Goal: Transaction & Acquisition: Purchase product/service

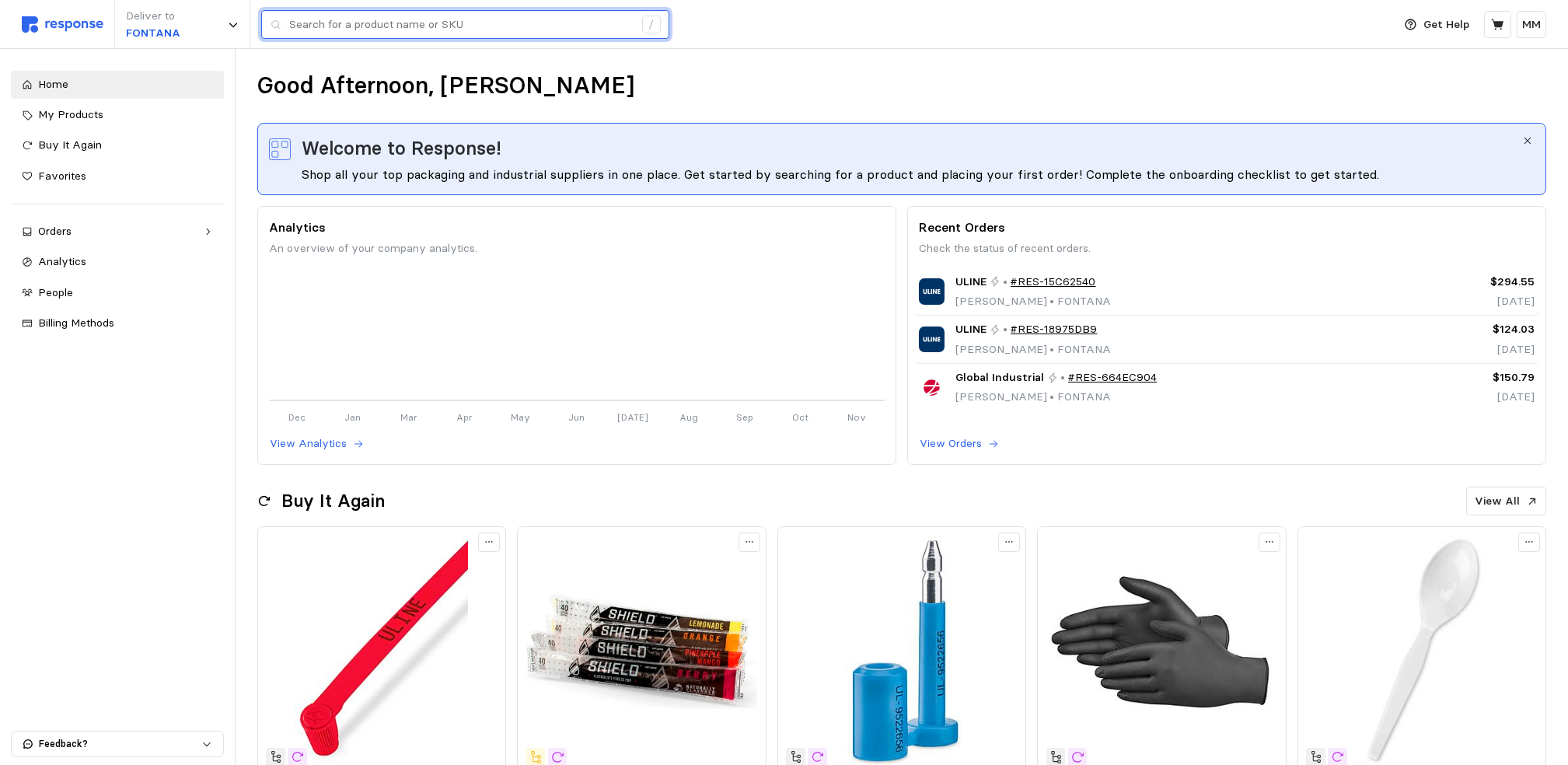
click at [495, 24] on input "text" at bounding box center [461, 24] width 345 height 28
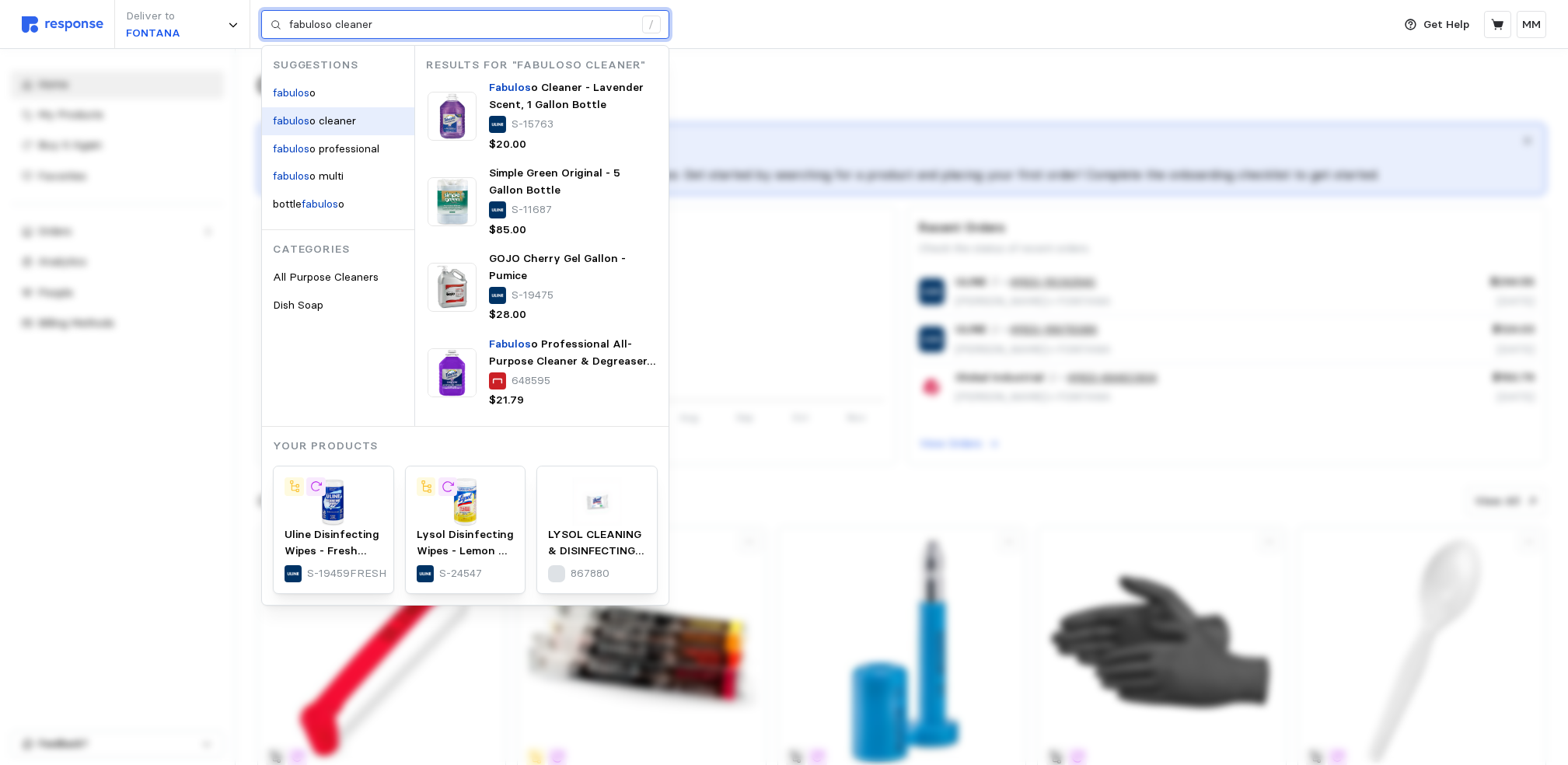
click at [355, 113] on p "fabulos o cleaner" at bounding box center [315, 121] width 84 height 17
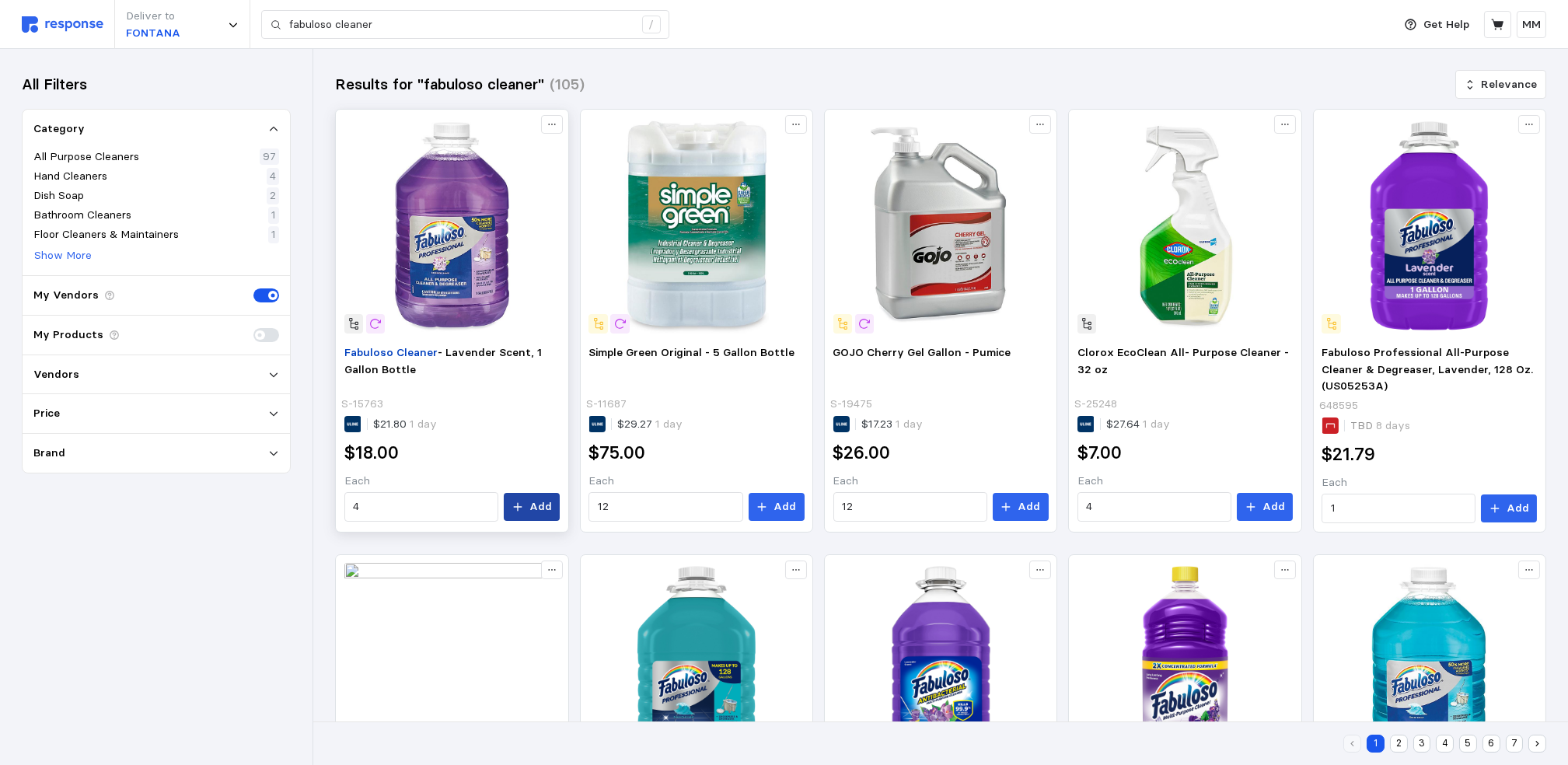
click at [532, 511] on p "Add" at bounding box center [541, 507] width 23 height 17
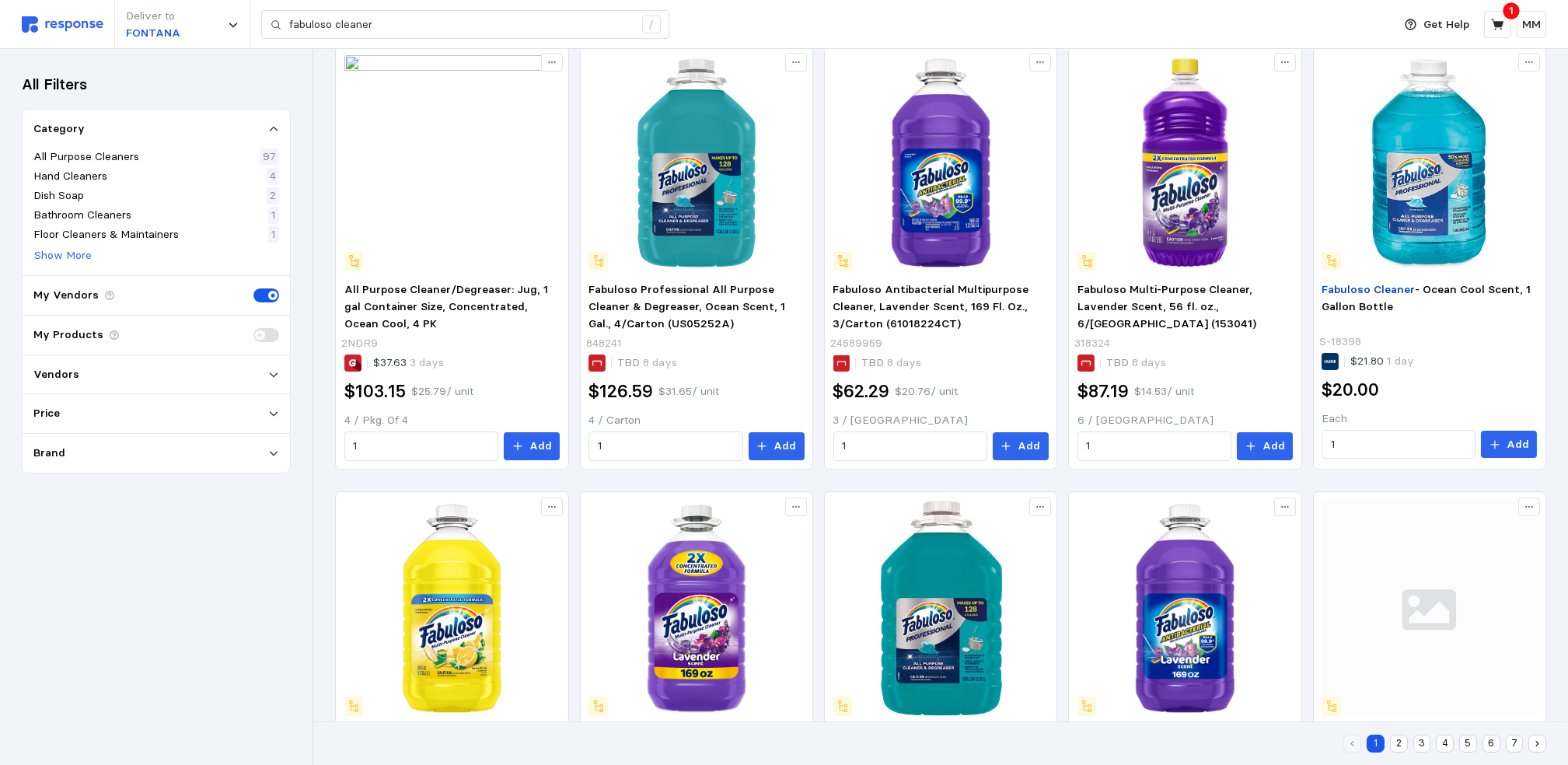
scroll to position [723, 0]
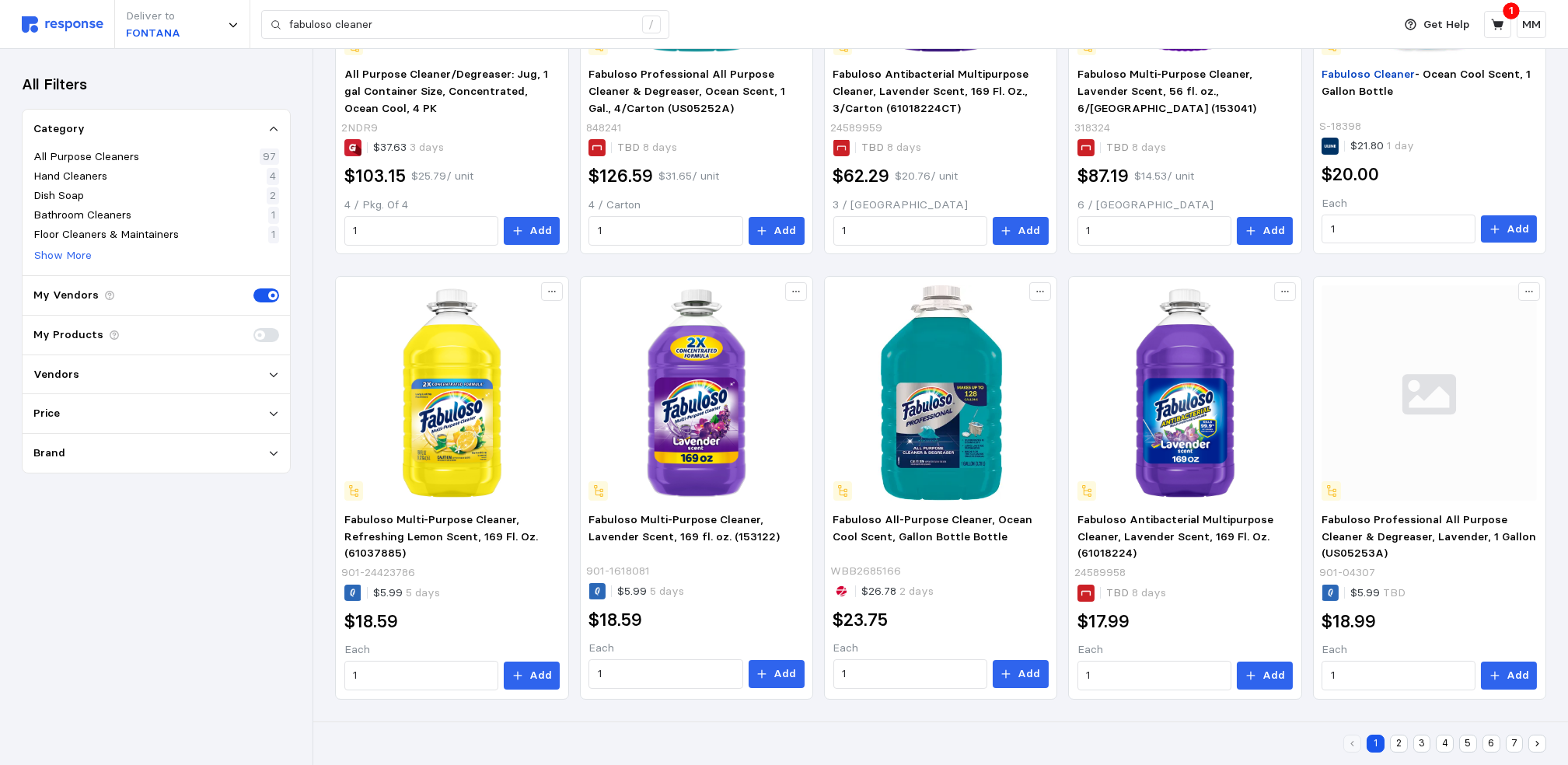
click at [1399, 736] on button "2" at bounding box center [1399, 743] width 18 height 18
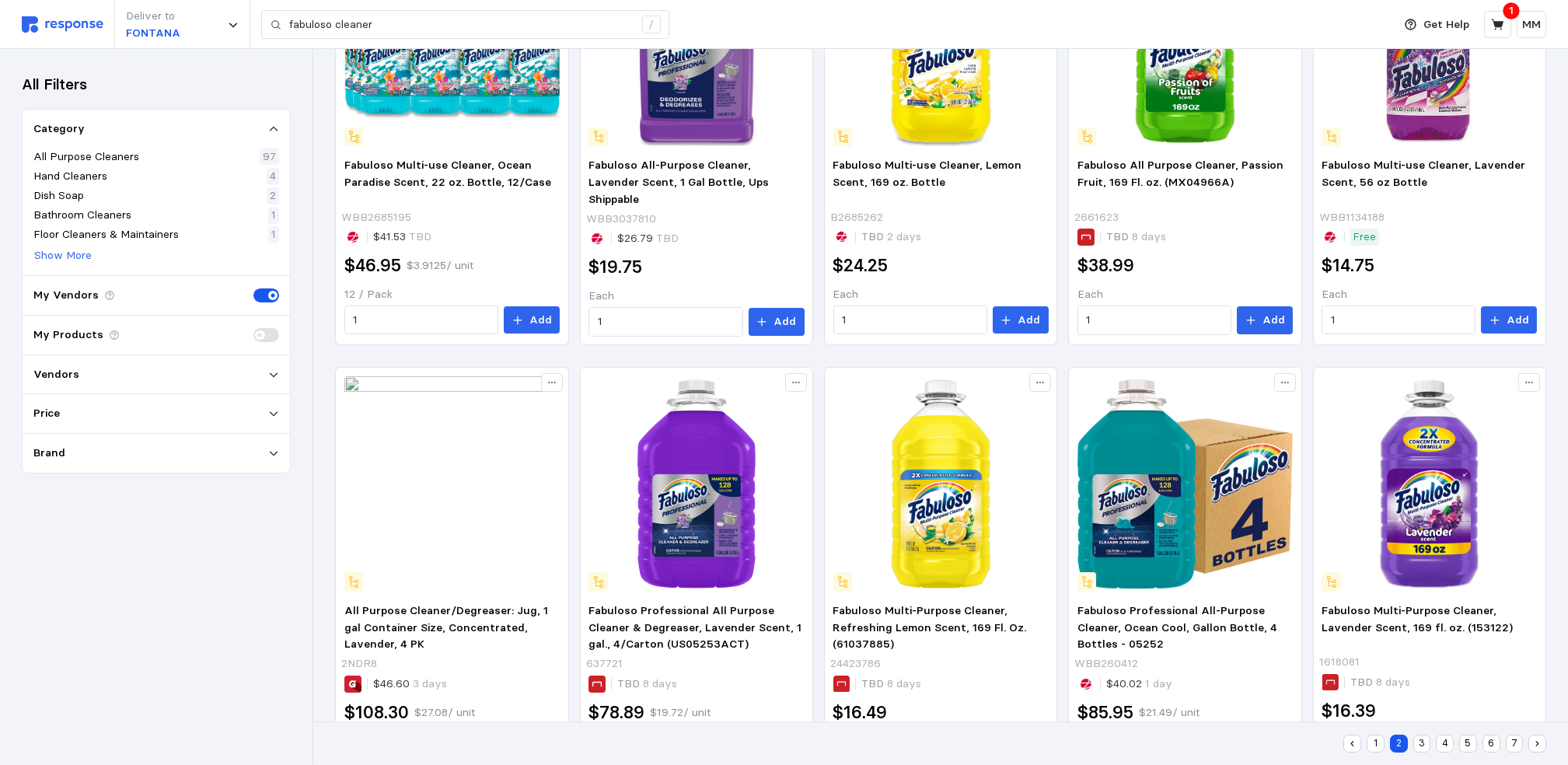
scroll to position [721, 0]
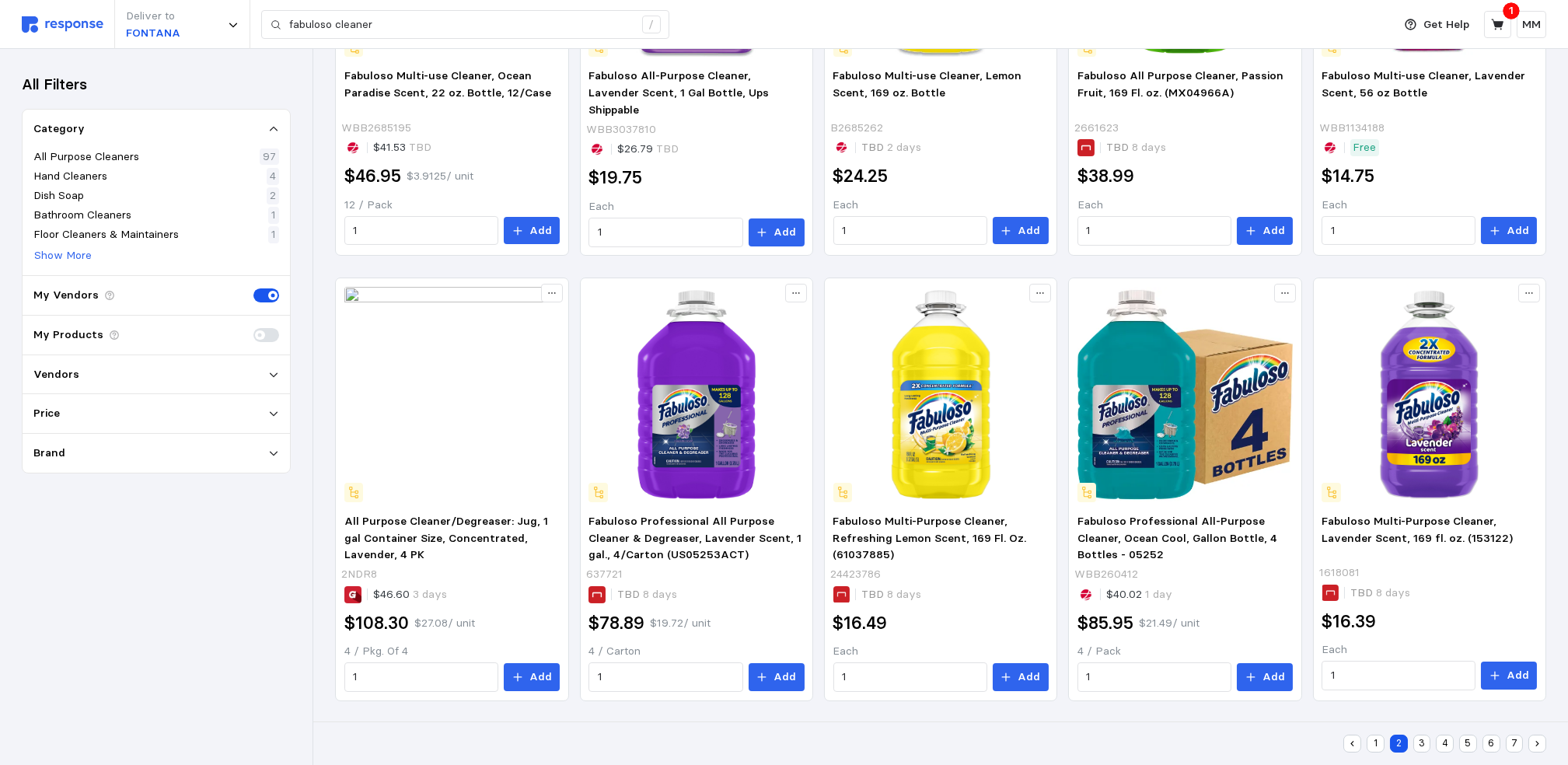
click at [1417, 736] on button "3" at bounding box center [1422, 743] width 18 height 18
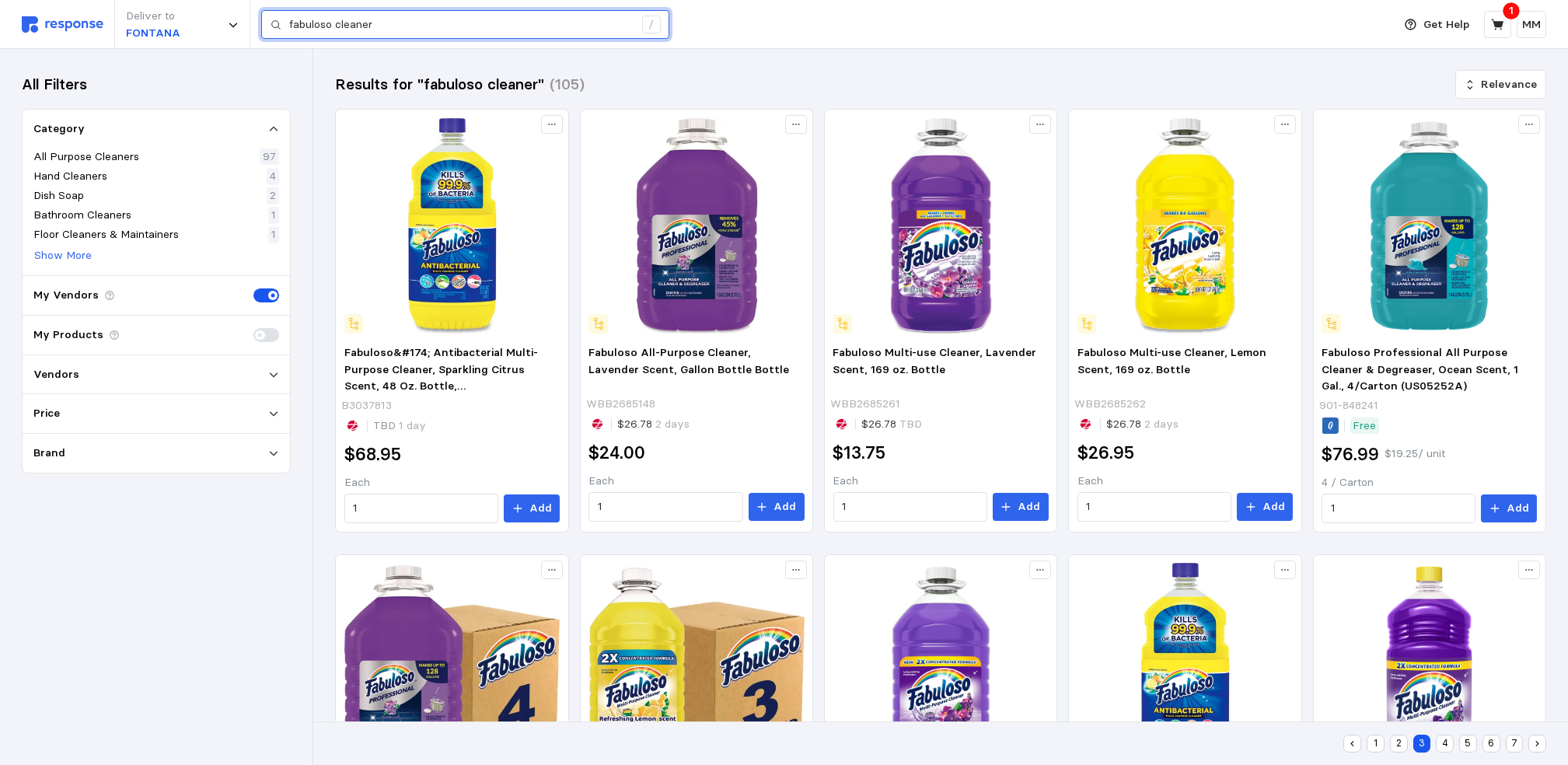
drag, startPoint x: 414, startPoint y: 21, endPoint x: 92, endPoint y: 7, distance: 322.3
click at [92, 7] on div "Deliver to FONTANA fabuloso cleaner /" at bounding box center [703, 25] width 1363 height 49
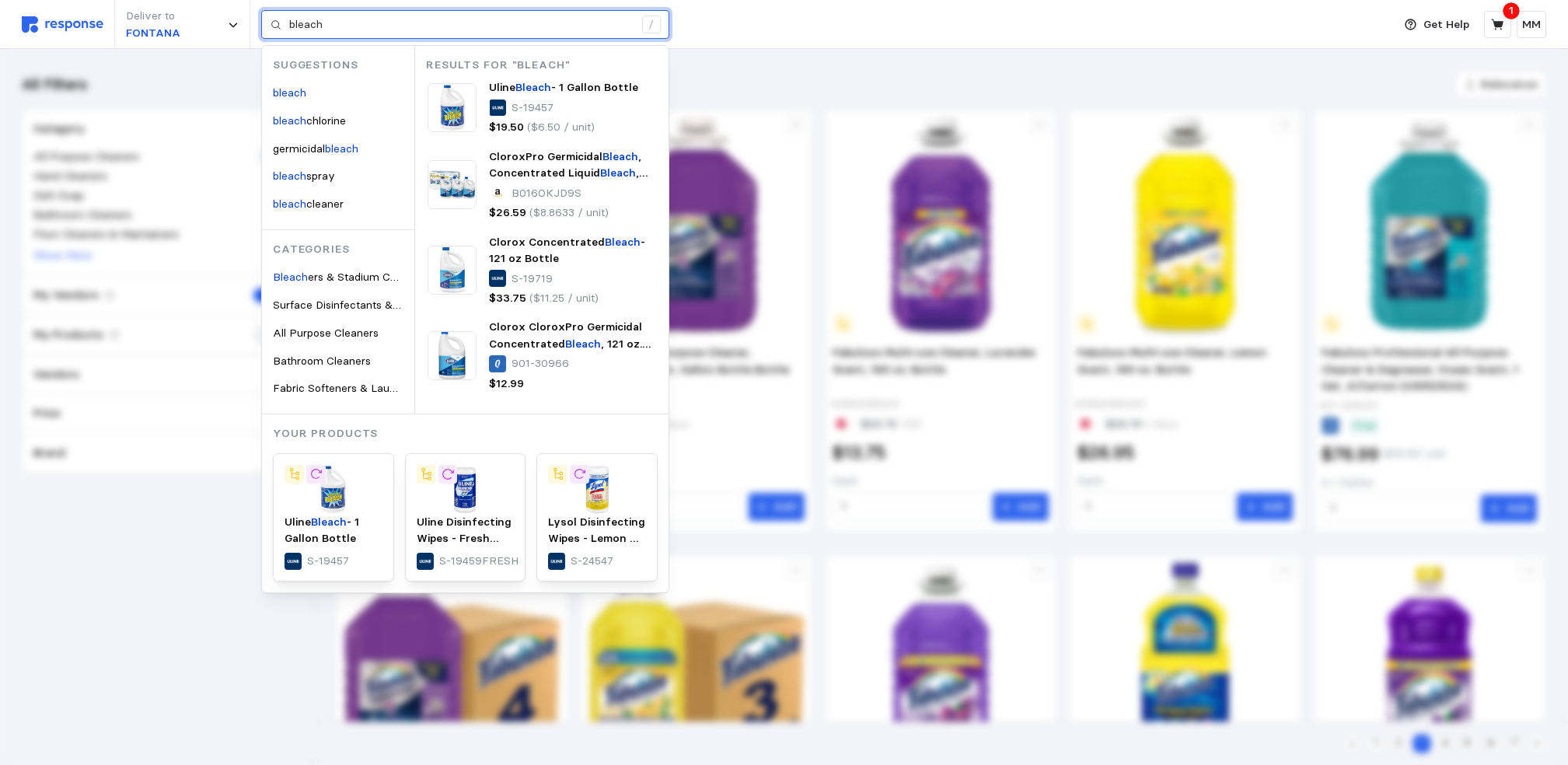
type input "bleach"
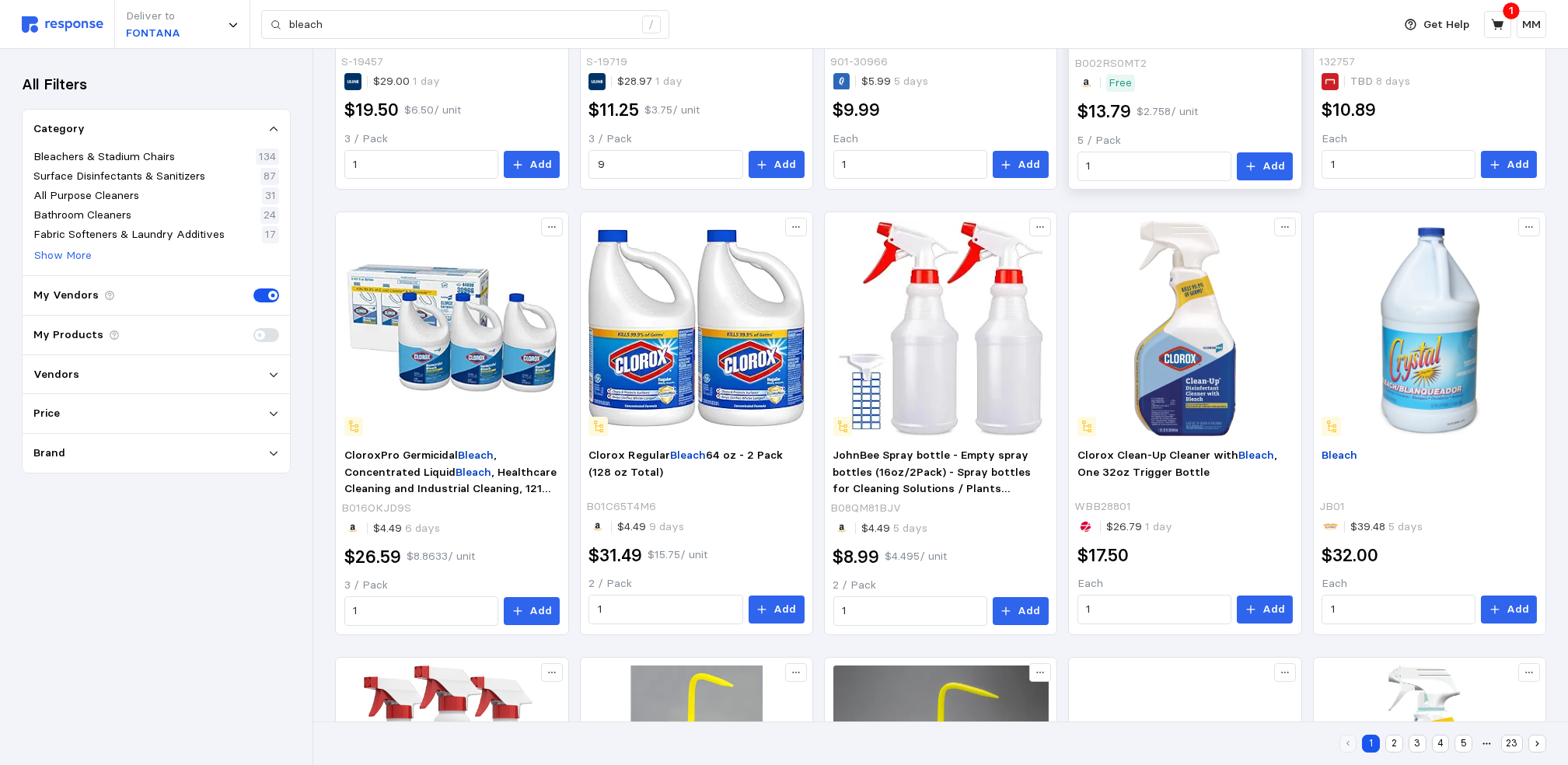
scroll to position [539, 0]
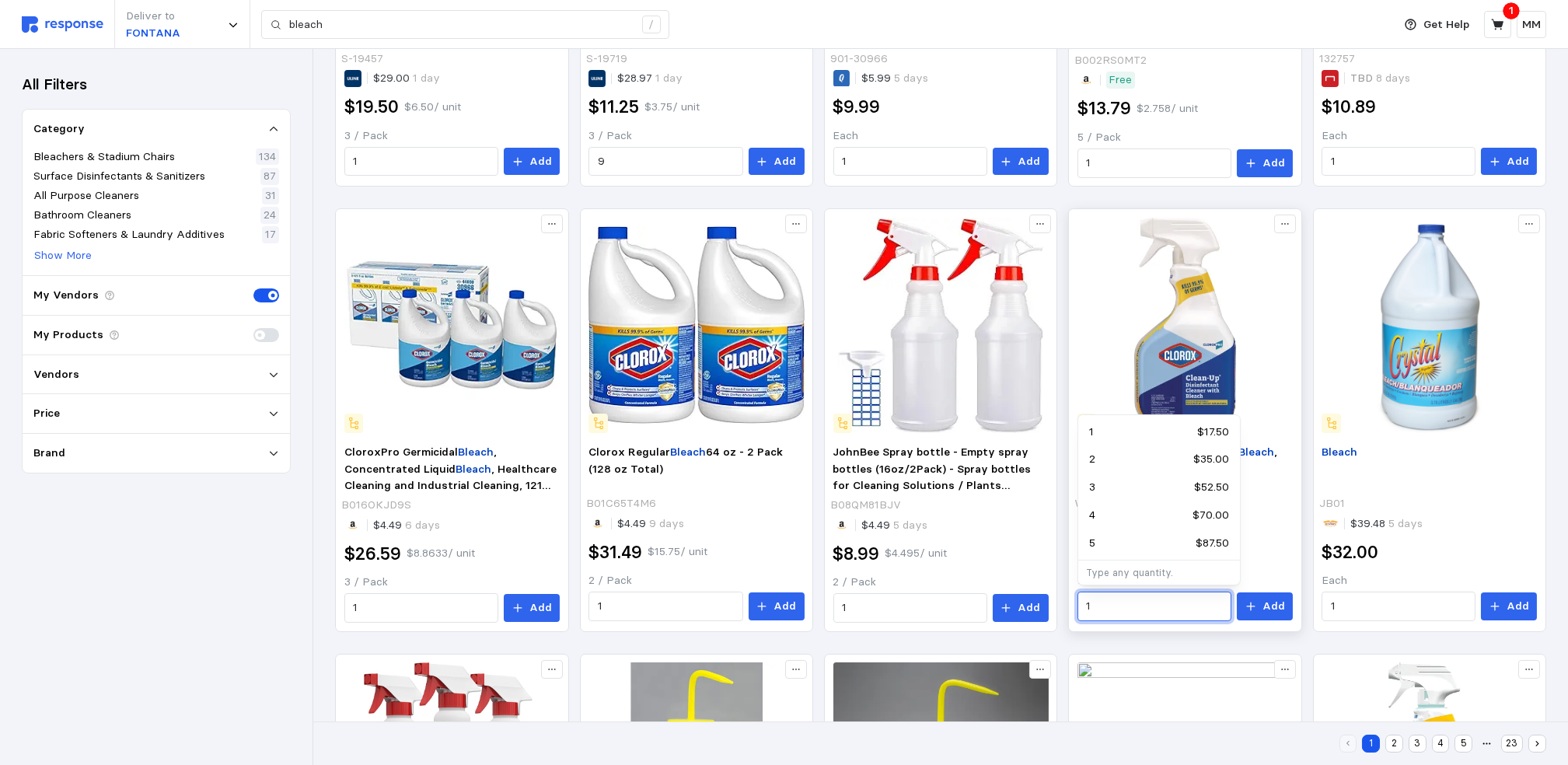
click at [1149, 600] on input "1" at bounding box center [1153, 606] width 136 height 28
type input "3"
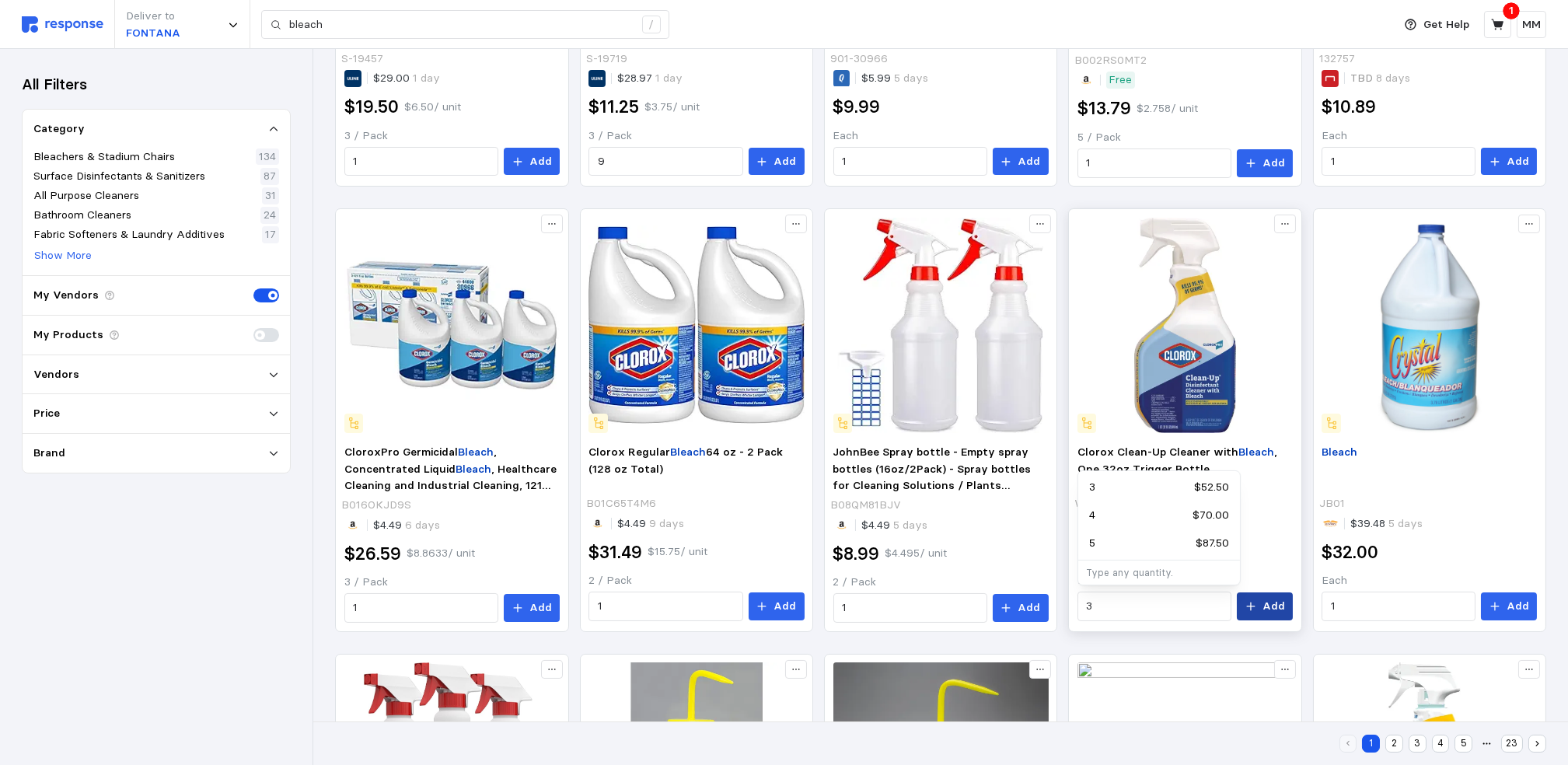
click at [1259, 606] on button "Add" at bounding box center [1264, 606] width 56 height 28
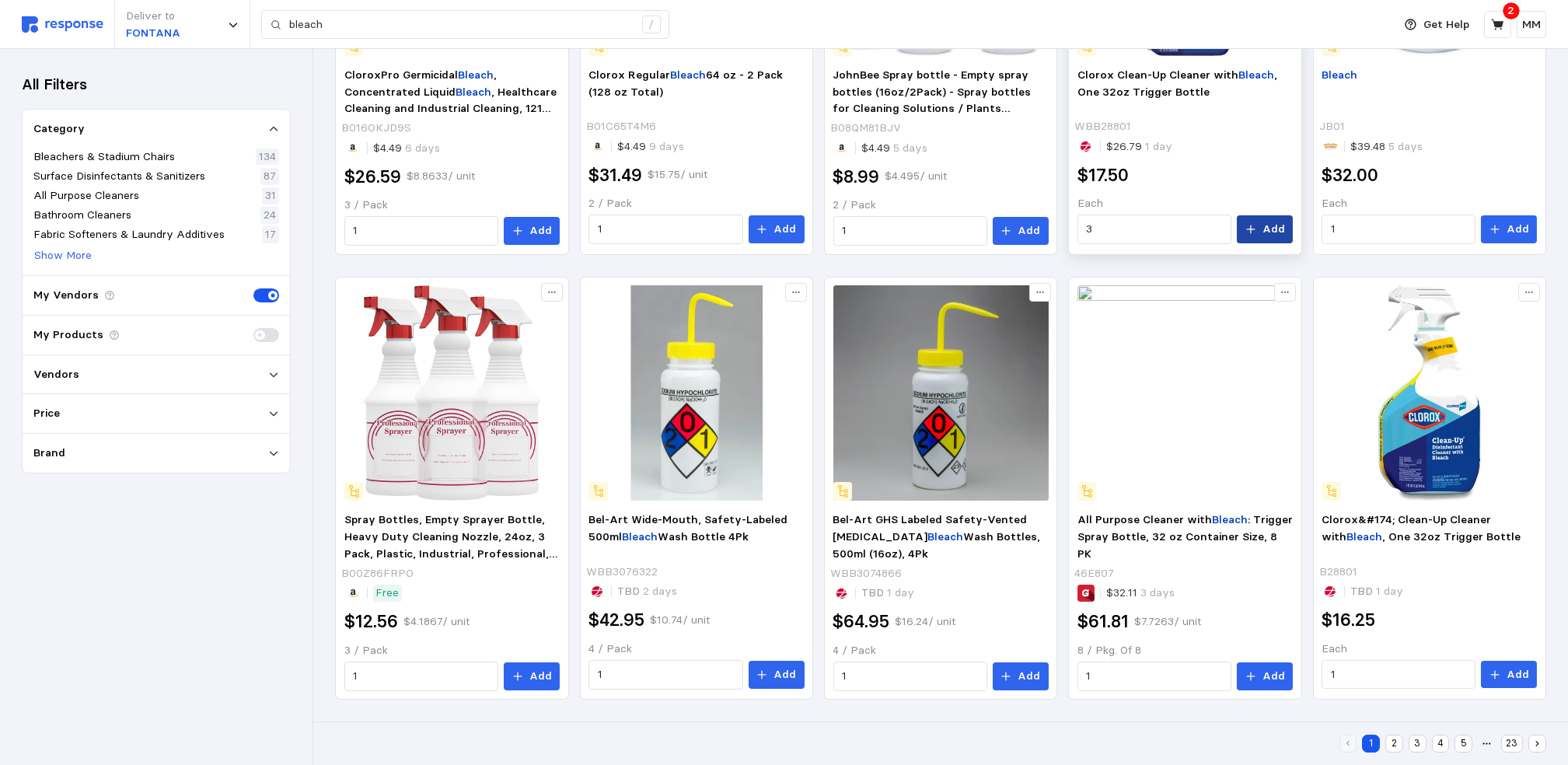
scroll to position [0, 0]
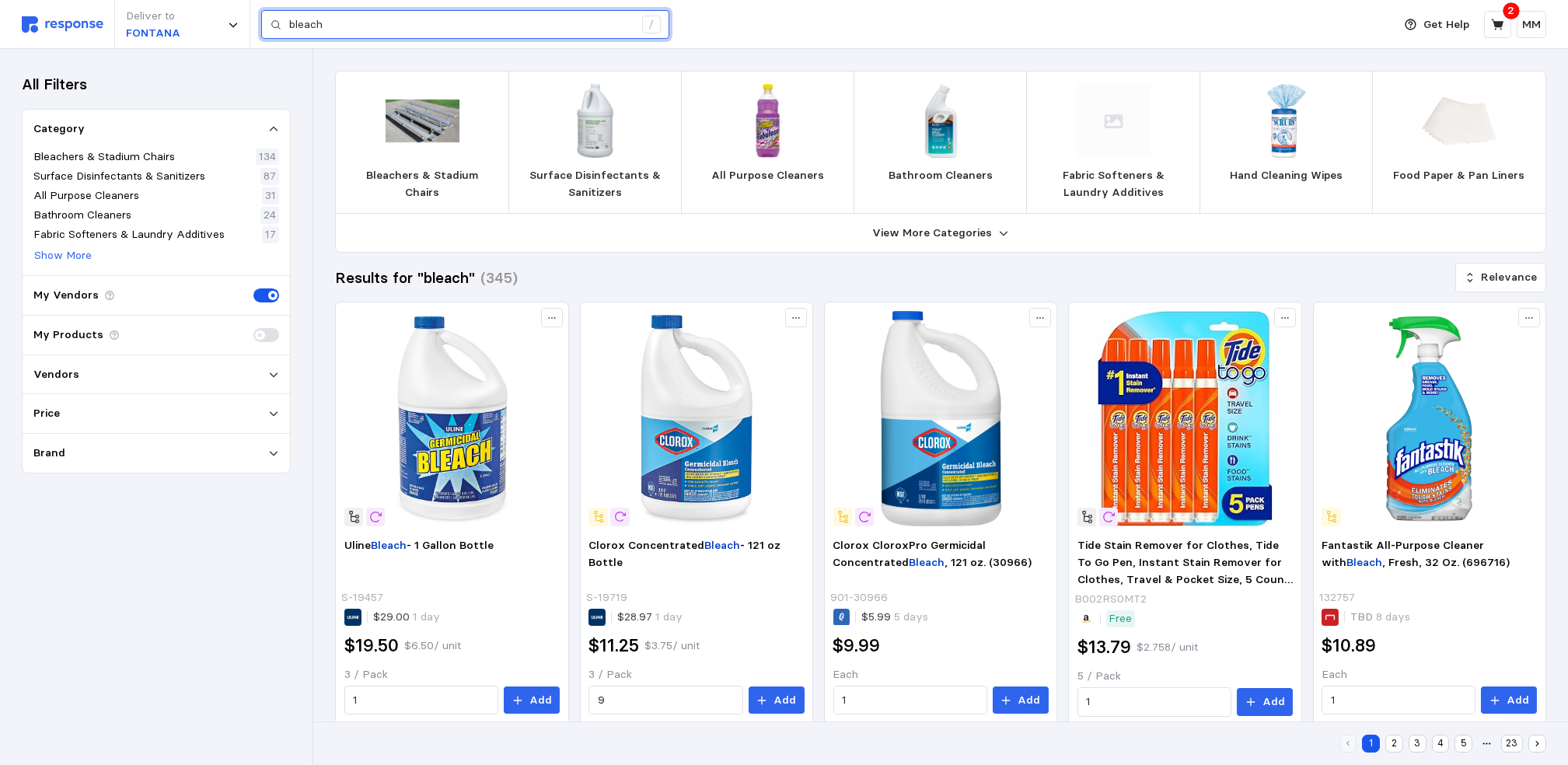
click at [364, 25] on input "bleach" at bounding box center [461, 24] width 345 height 28
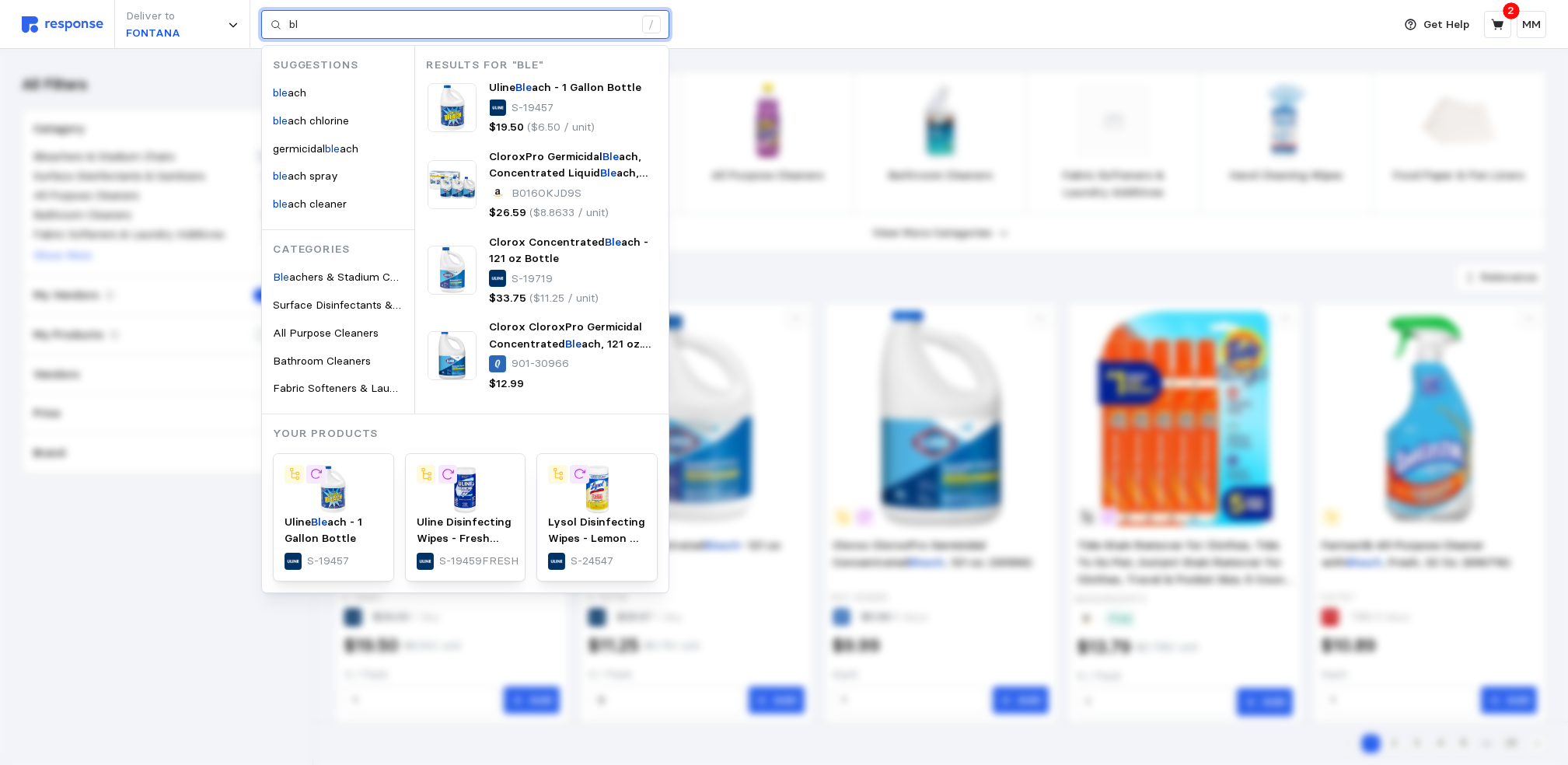
type input "b"
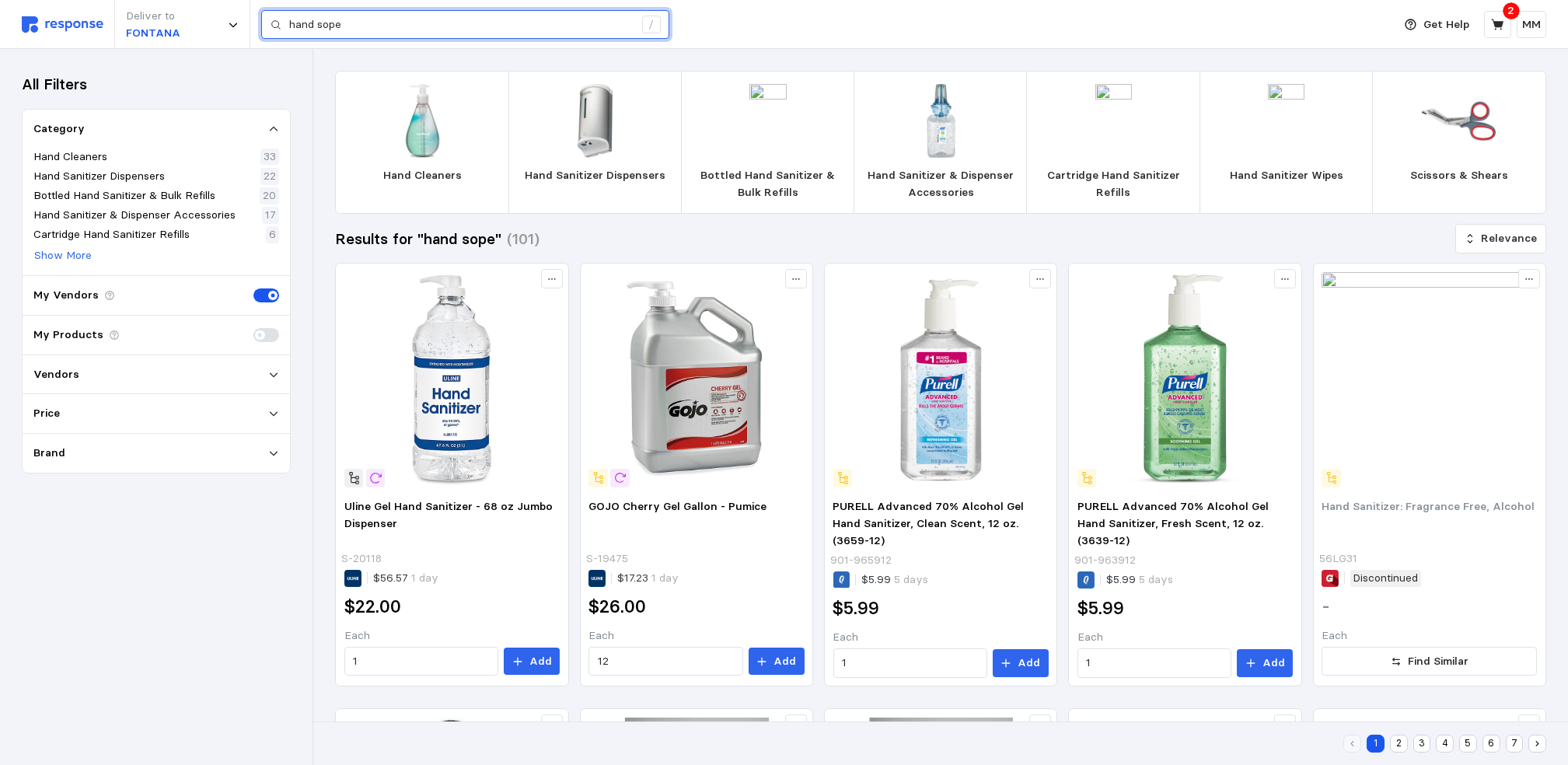
click at [325, 19] on input "hand sope" at bounding box center [461, 24] width 345 height 28
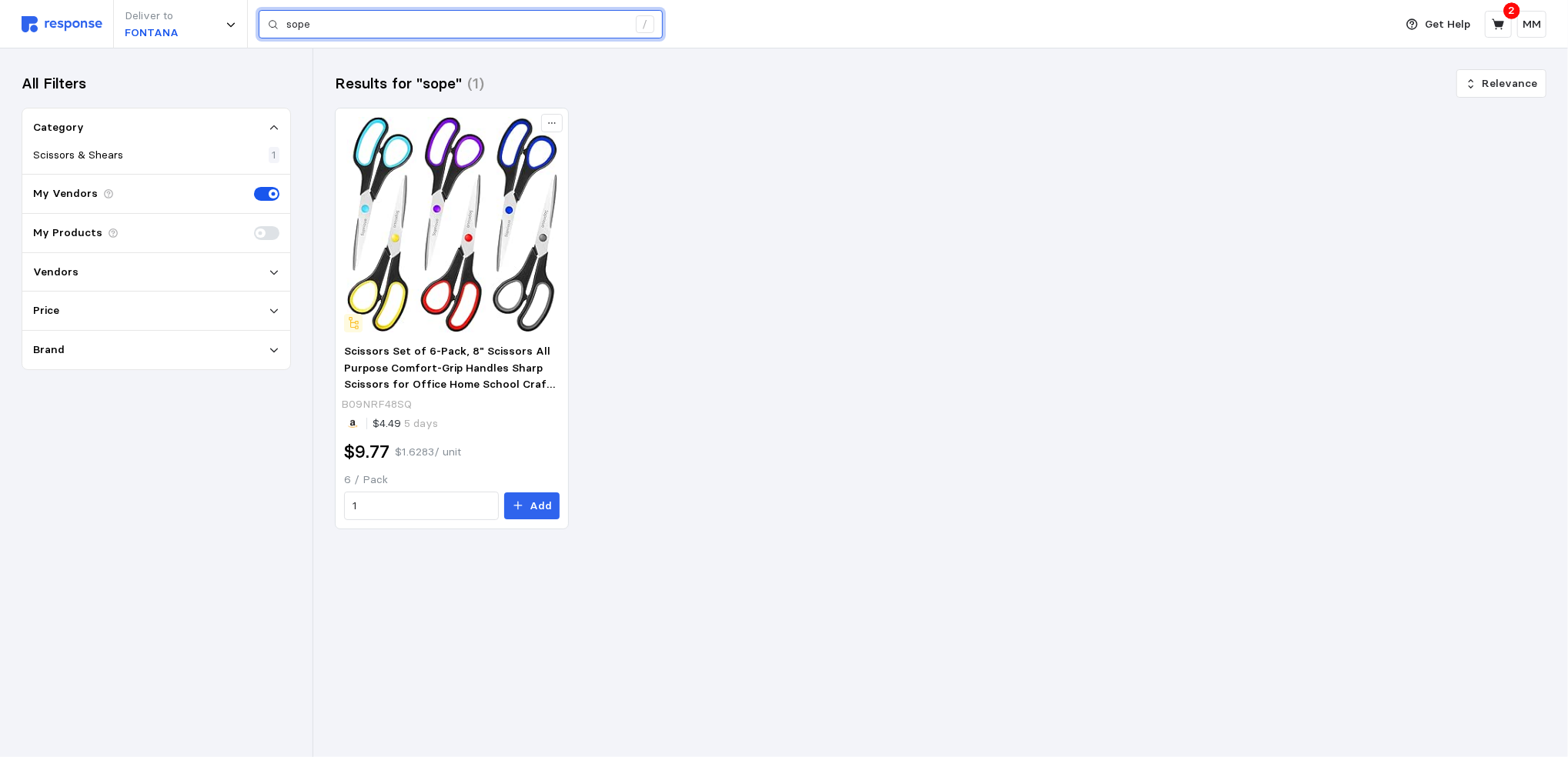
click at [339, 25] on input "sope" at bounding box center [457, 23] width 341 height 27
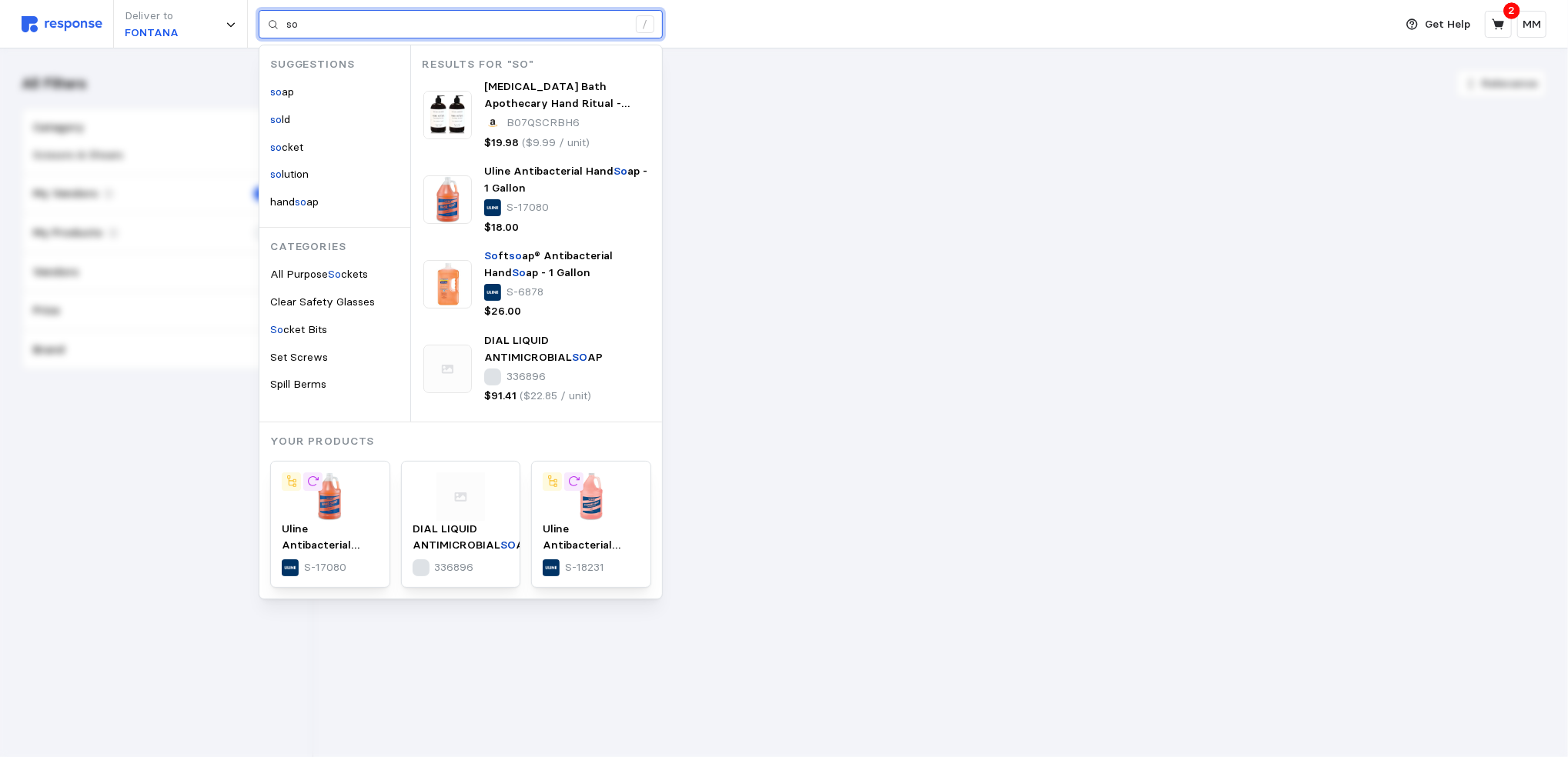
type input "s"
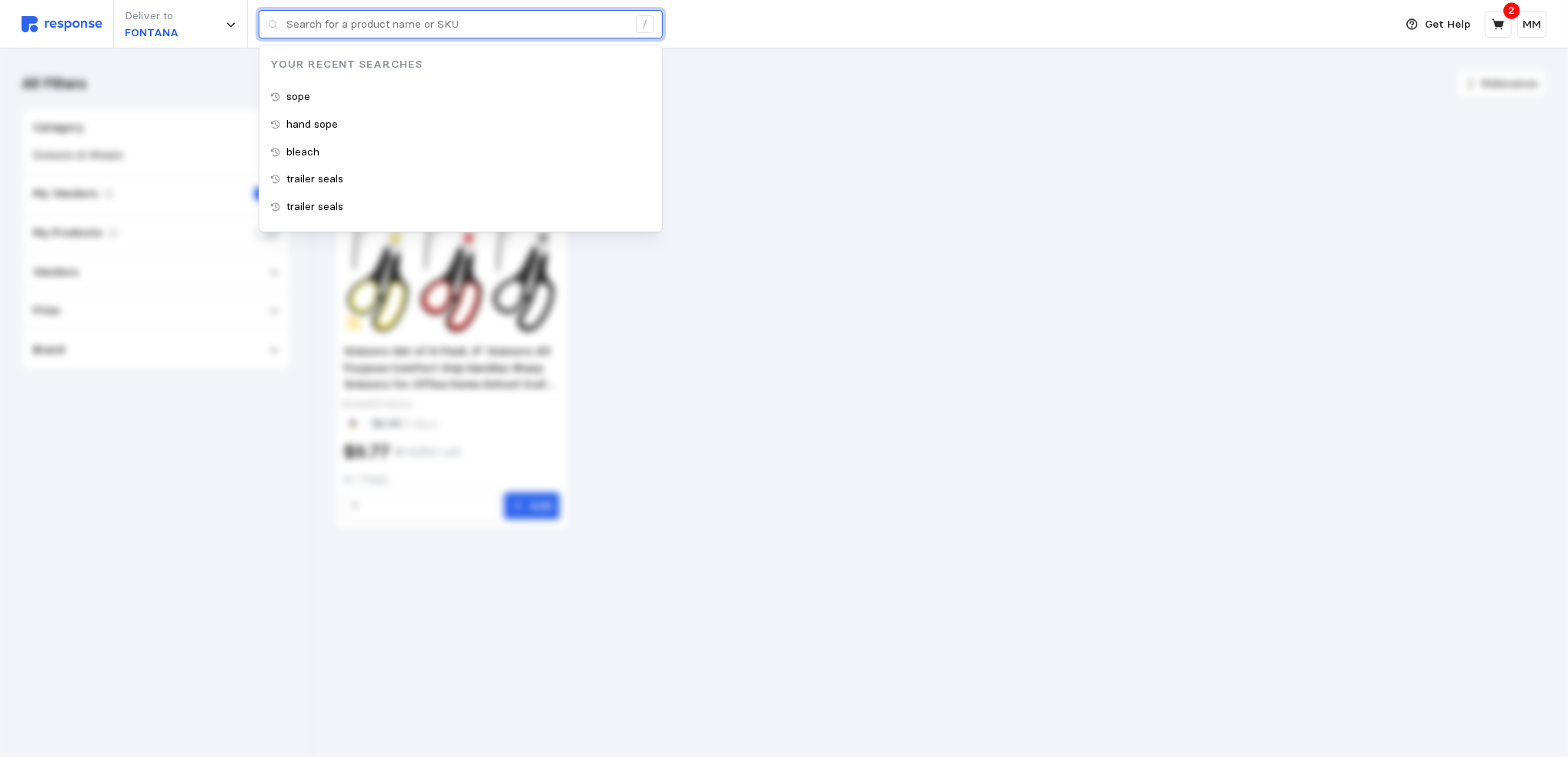
type input "s"
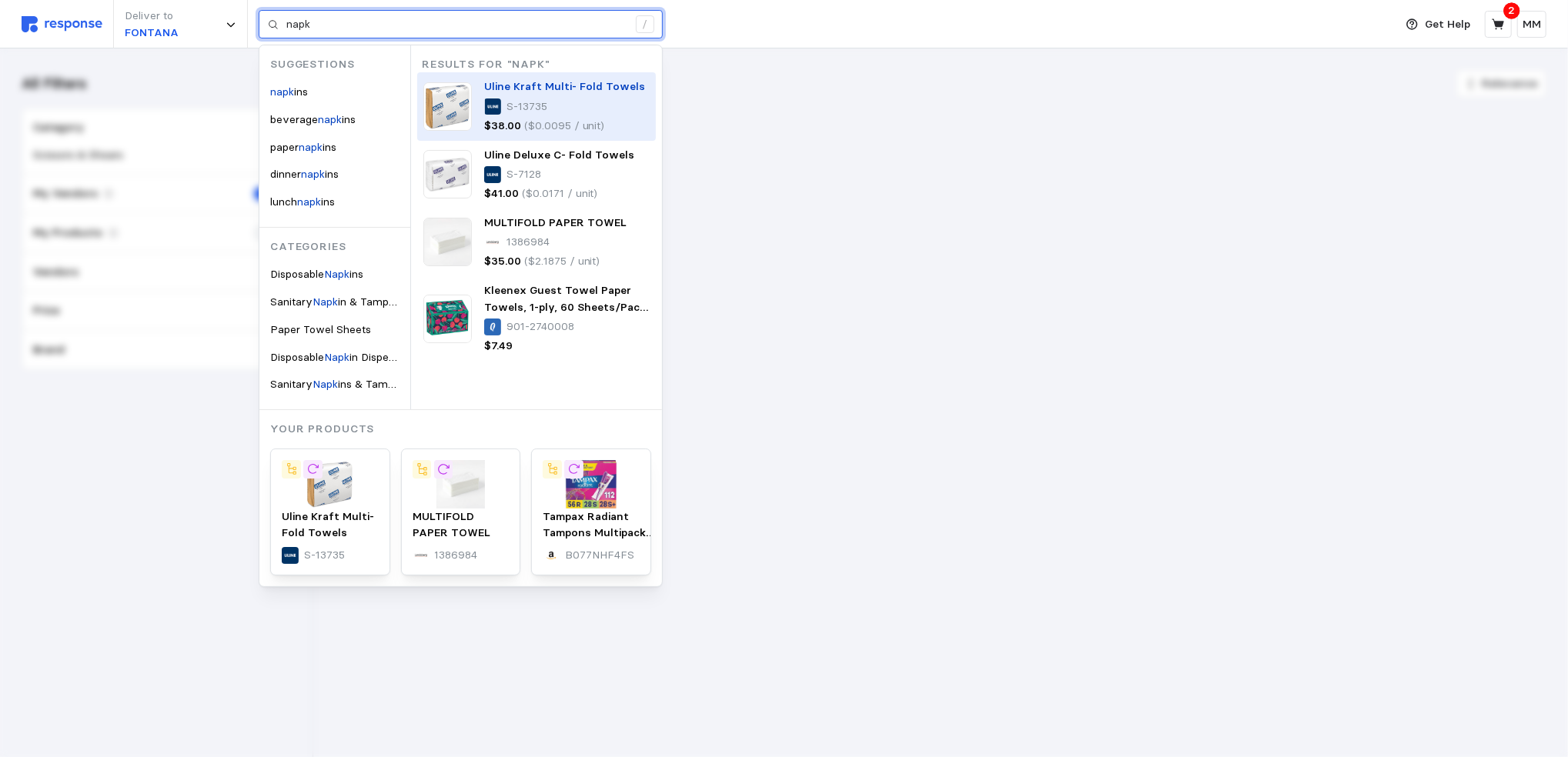
click at [442, 131] on div "Uline Kraft Multi- Fold Towels S-13735 $38.00 ($0.0095 / unit)" at bounding box center [536, 106] width 239 height 68
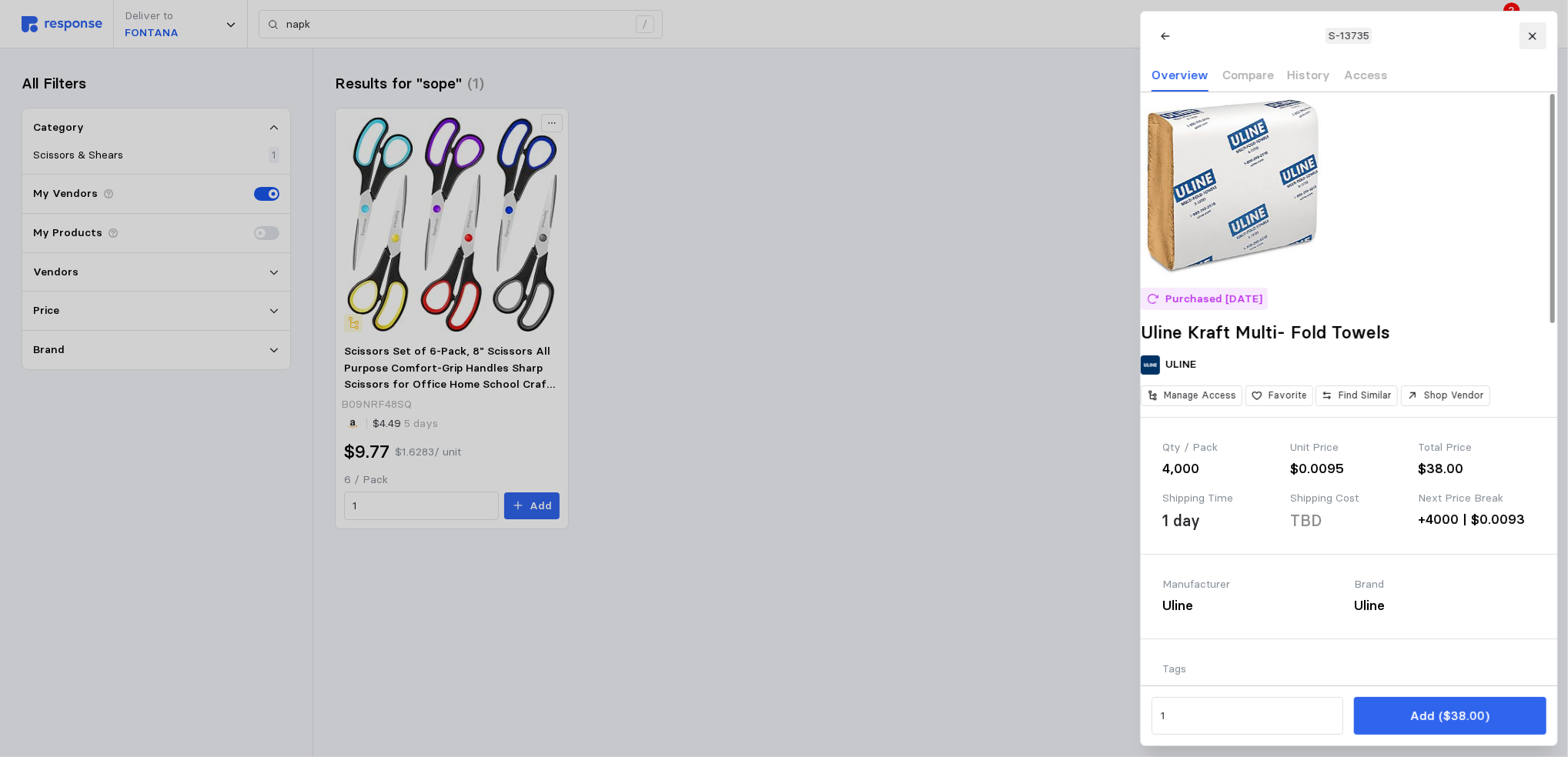
click at [1527, 33] on icon at bounding box center [1531, 36] width 10 height 10
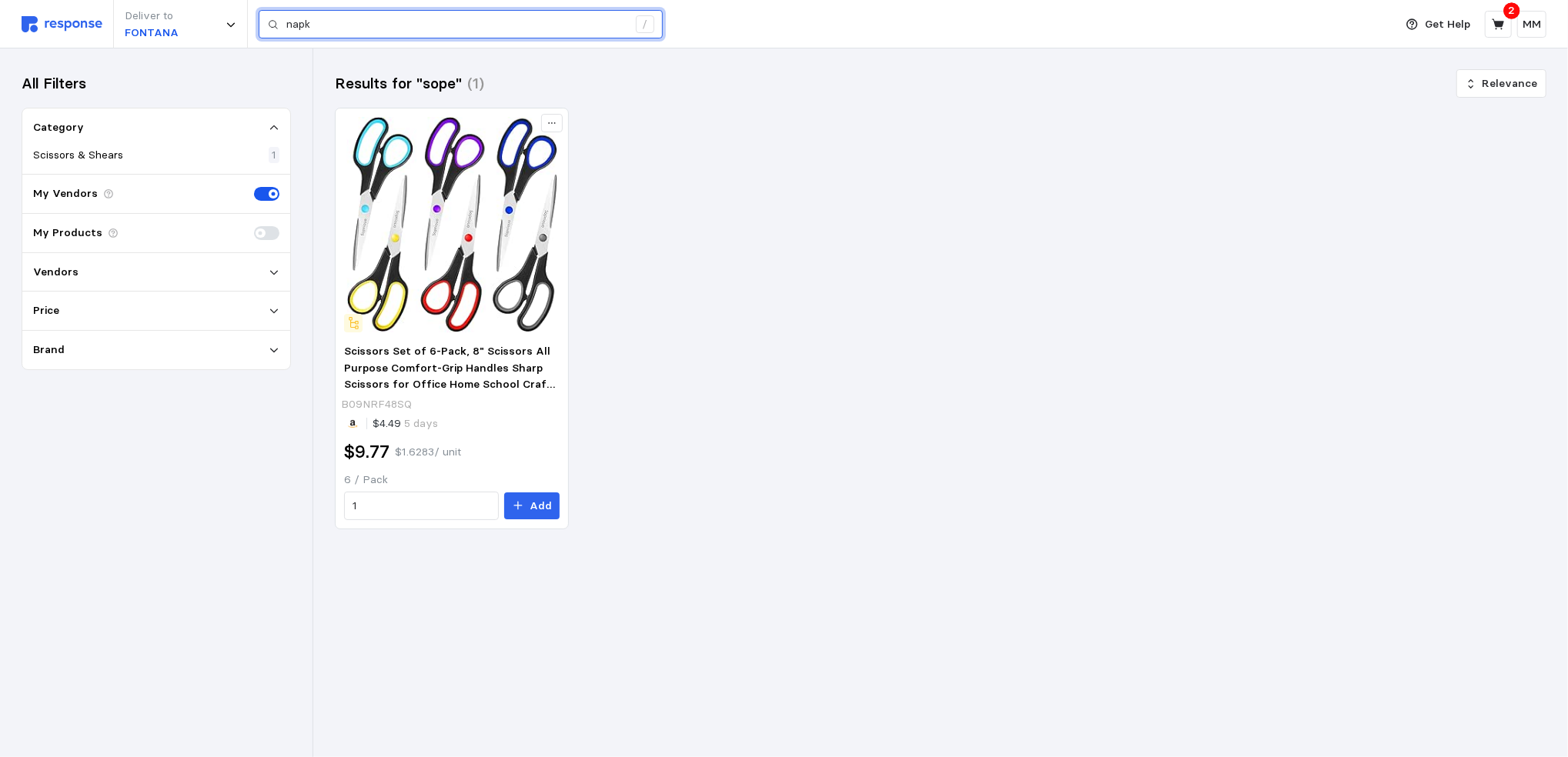
click at [399, 27] on input "napk" at bounding box center [457, 23] width 341 height 27
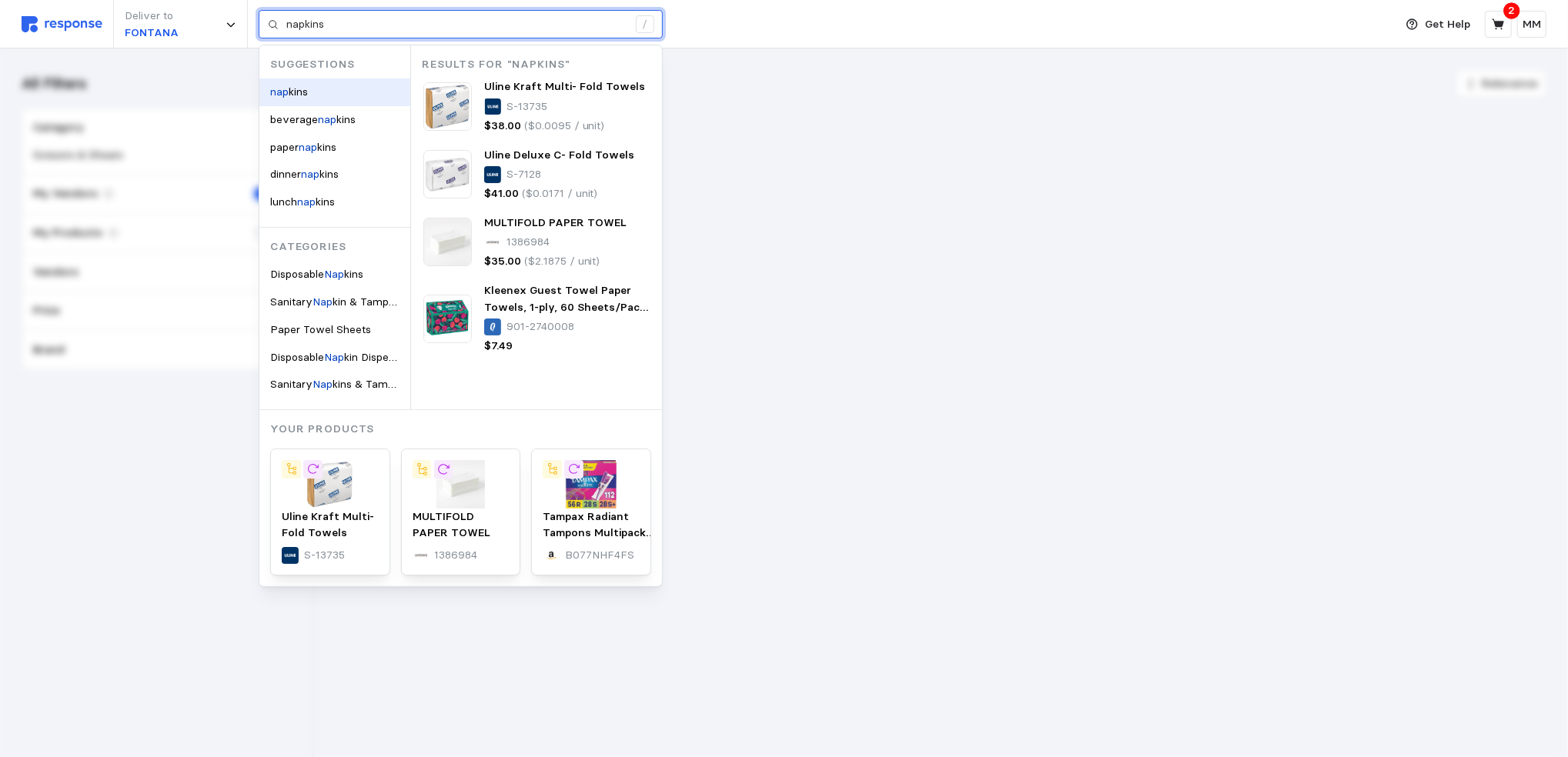
click at [306, 94] on span "kins" at bounding box center [298, 91] width 19 height 14
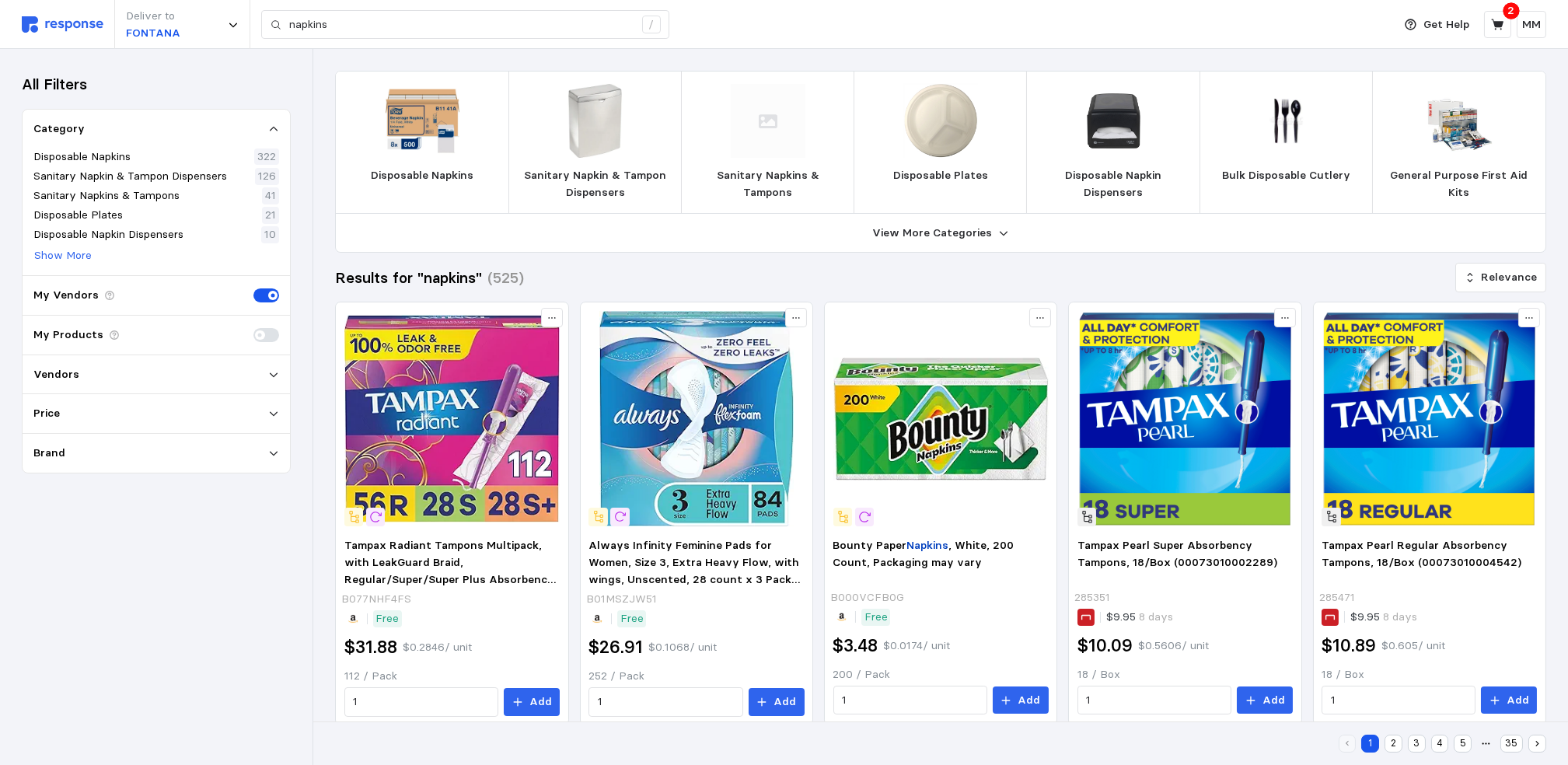
click at [424, 136] on img at bounding box center [422, 121] width 74 height 74
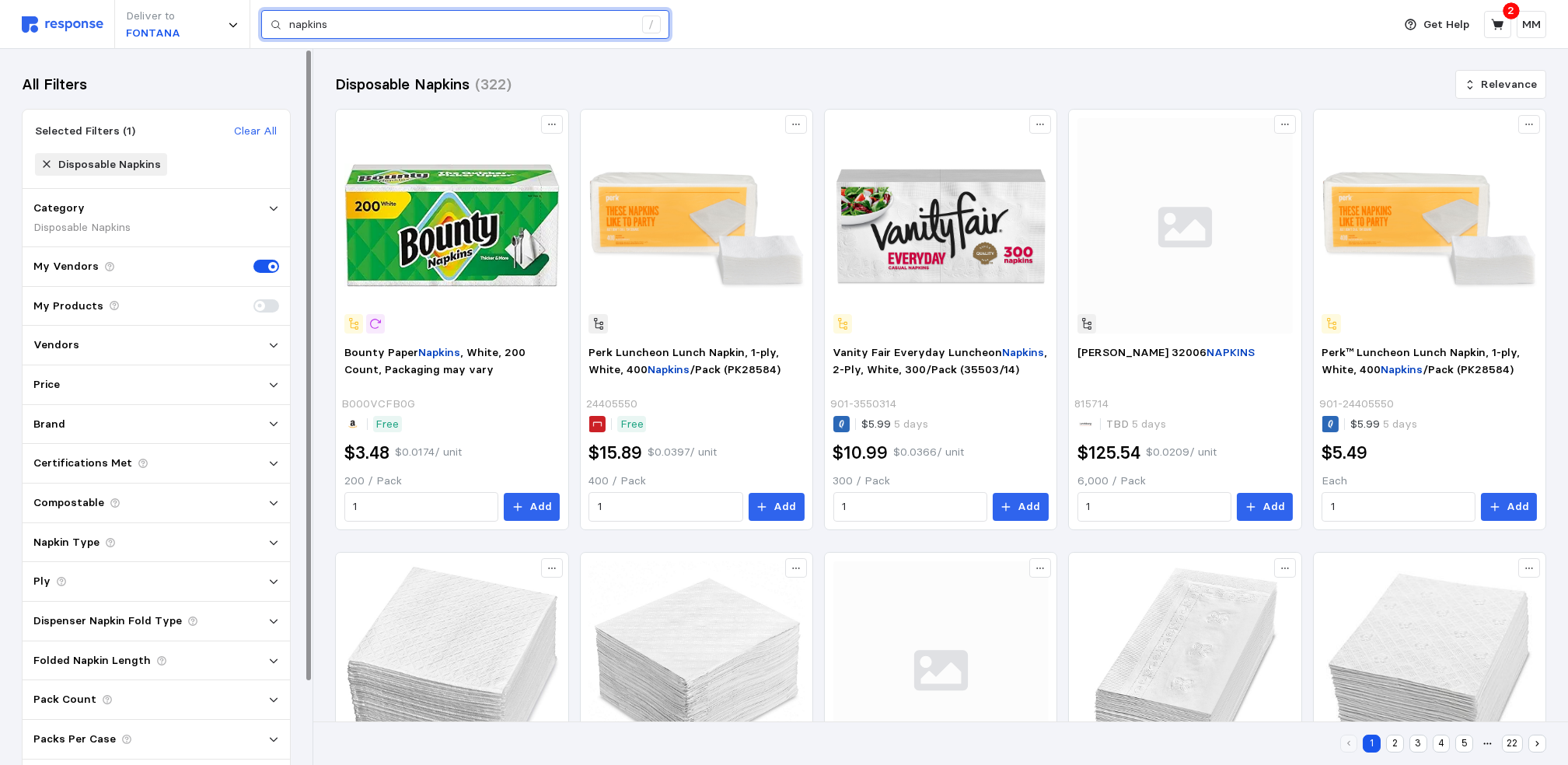
click at [368, 28] on input "napkins" at bounding box center [461, 24] width 345 height 28
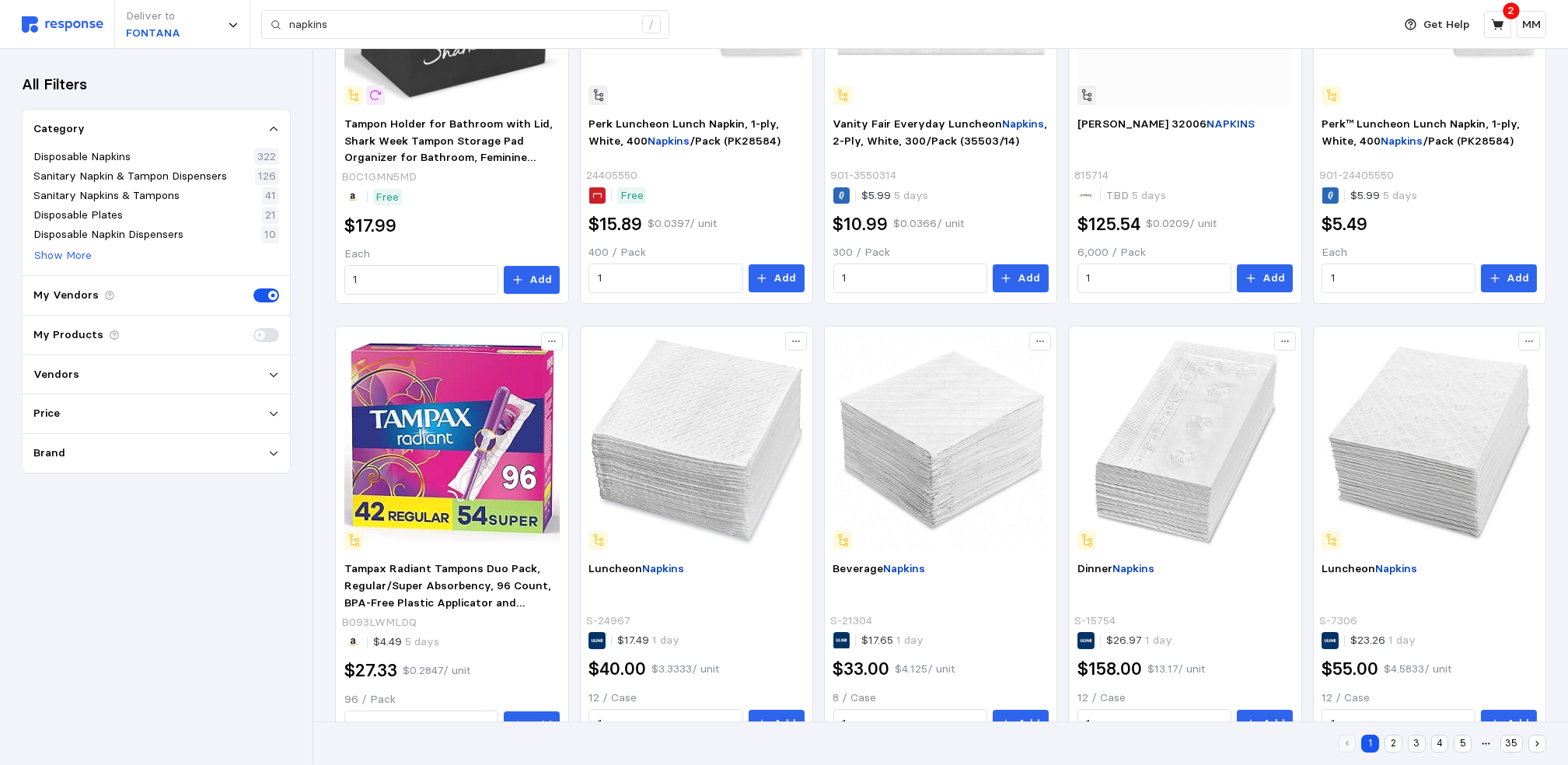
scroll to position [916, 0]
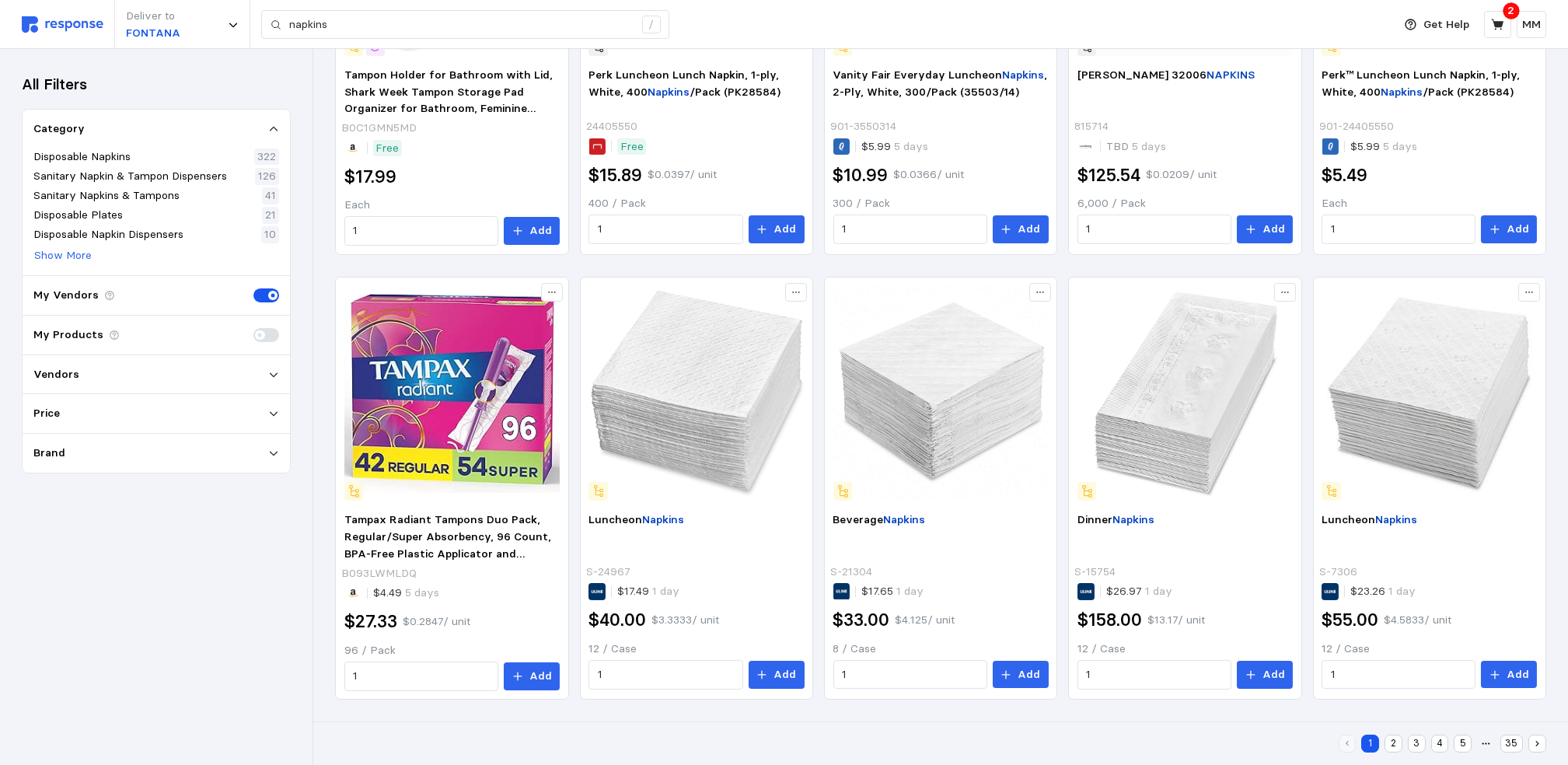
click at [1391, 736] on button "2" at bounding box center [1393, 743] width 18 height 18
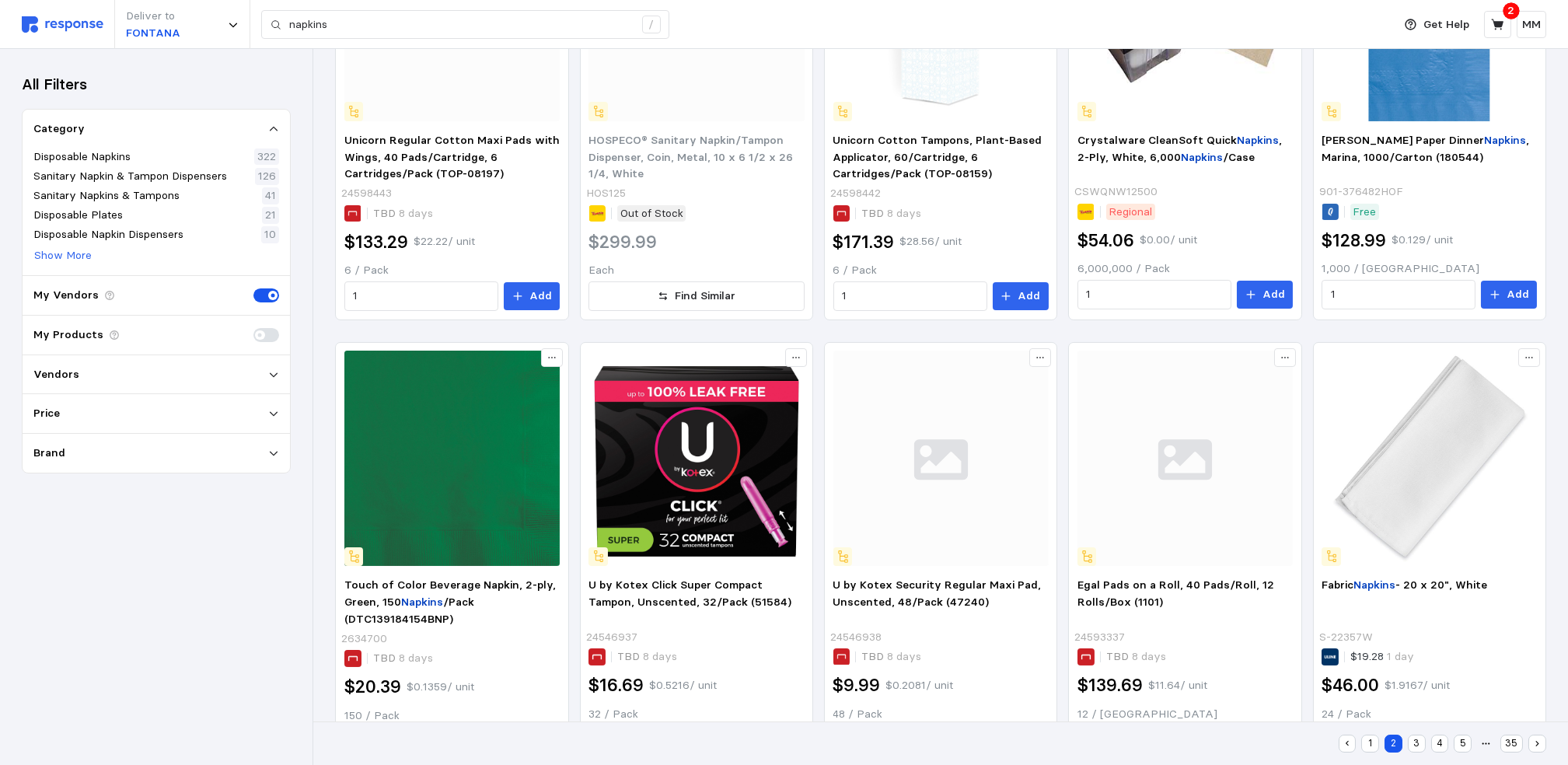
scroll to position [916, 0]
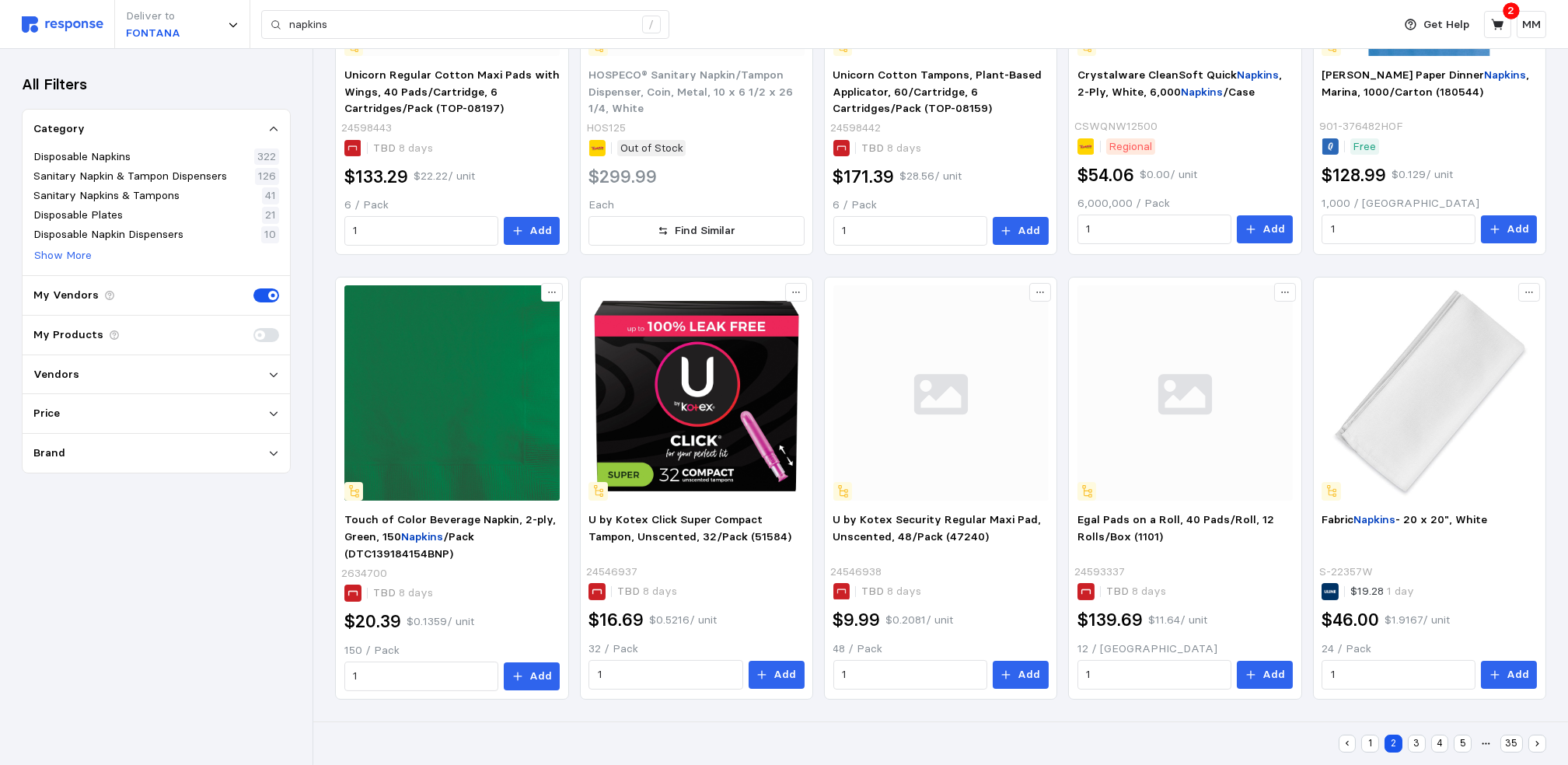
click at [1415, 736] on button "3" at bounding box center [1417, 743] width 18 height 18
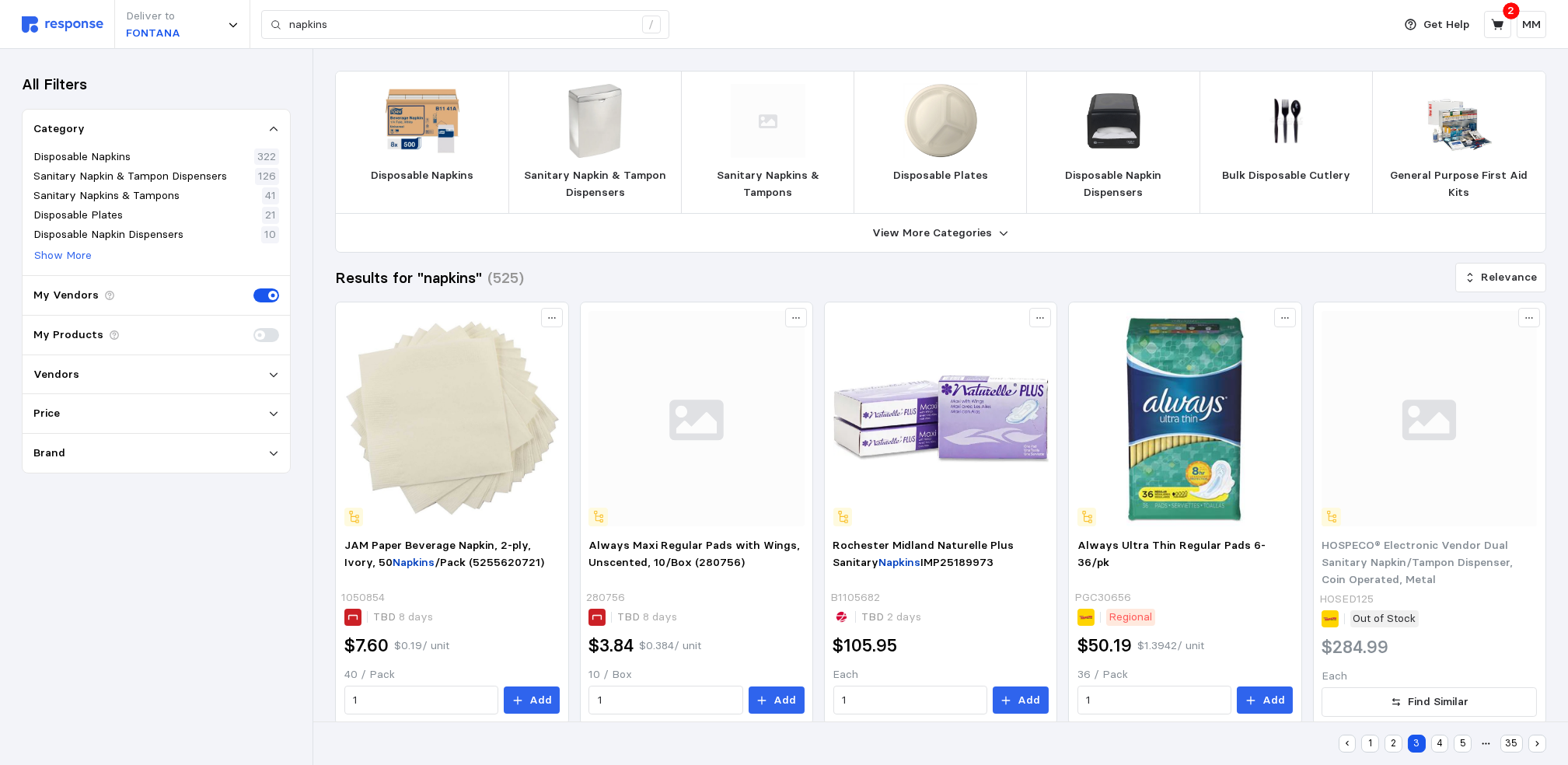
click at [272, 375] on icon at bounding box center [273, 374] width 8 height 5
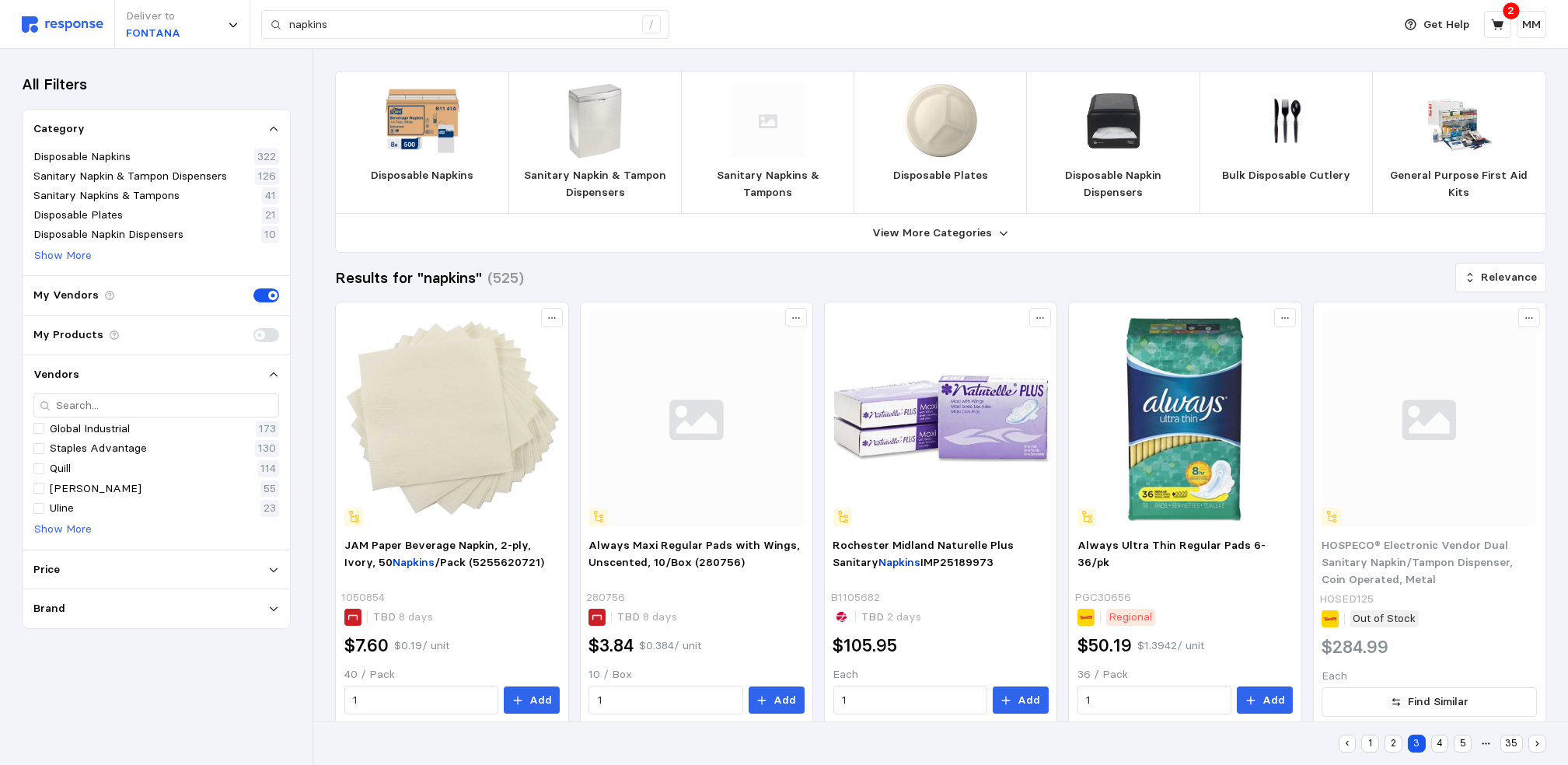
click at [28, 510] on div "Vendors Global Industrial 173 Staples Advantage 130 Quill 114 [PERSON_NAME] 55 …" at bounding box center [157, 453] width 268 height 196
click at [41, 512] on div at bounding box center [38, 508] width 10 height 10
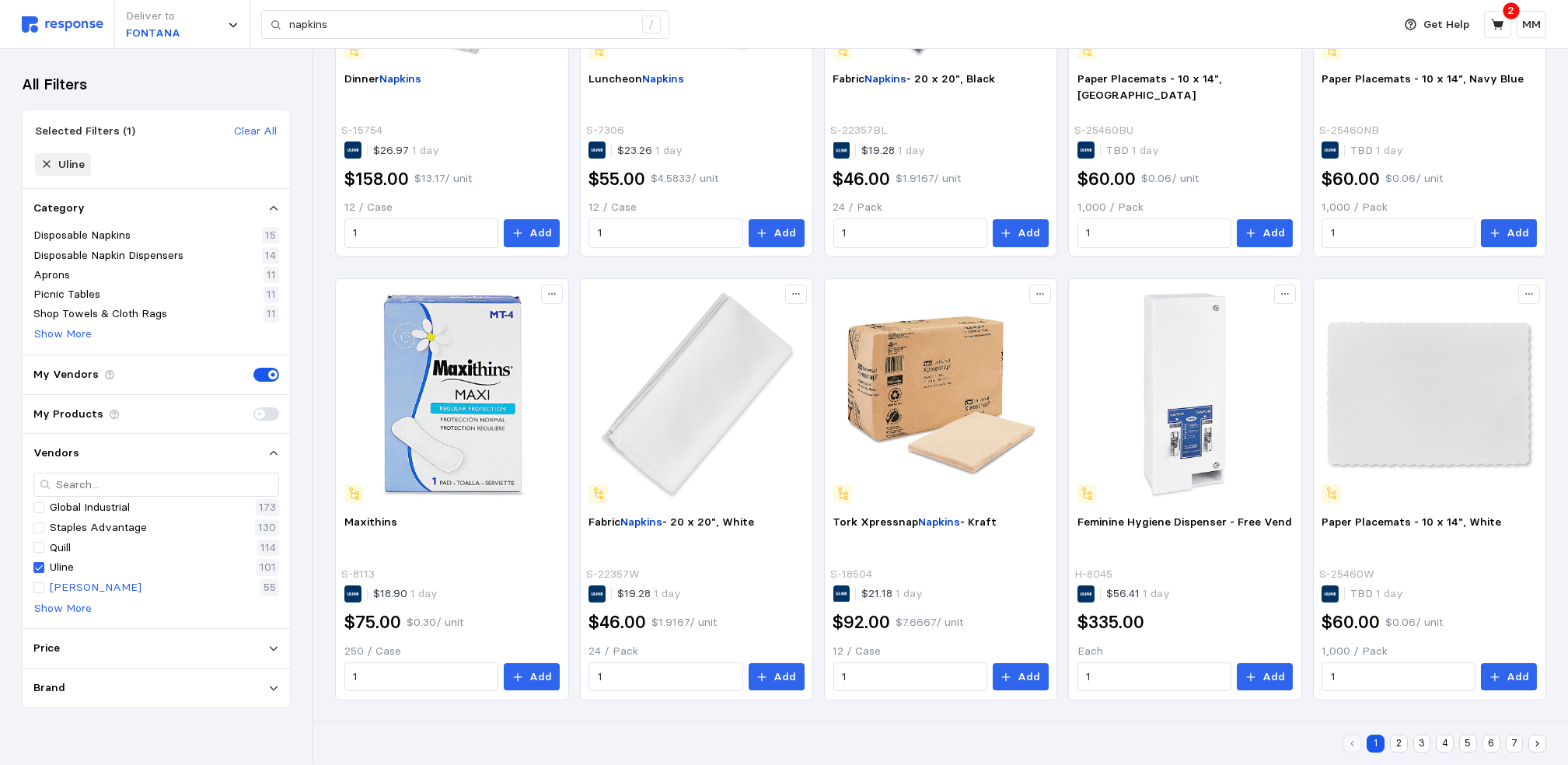
scroll to position [911, 0]
click at [1404, 736] on button "2" at bounding box center [1399, 743] width 18 height 18
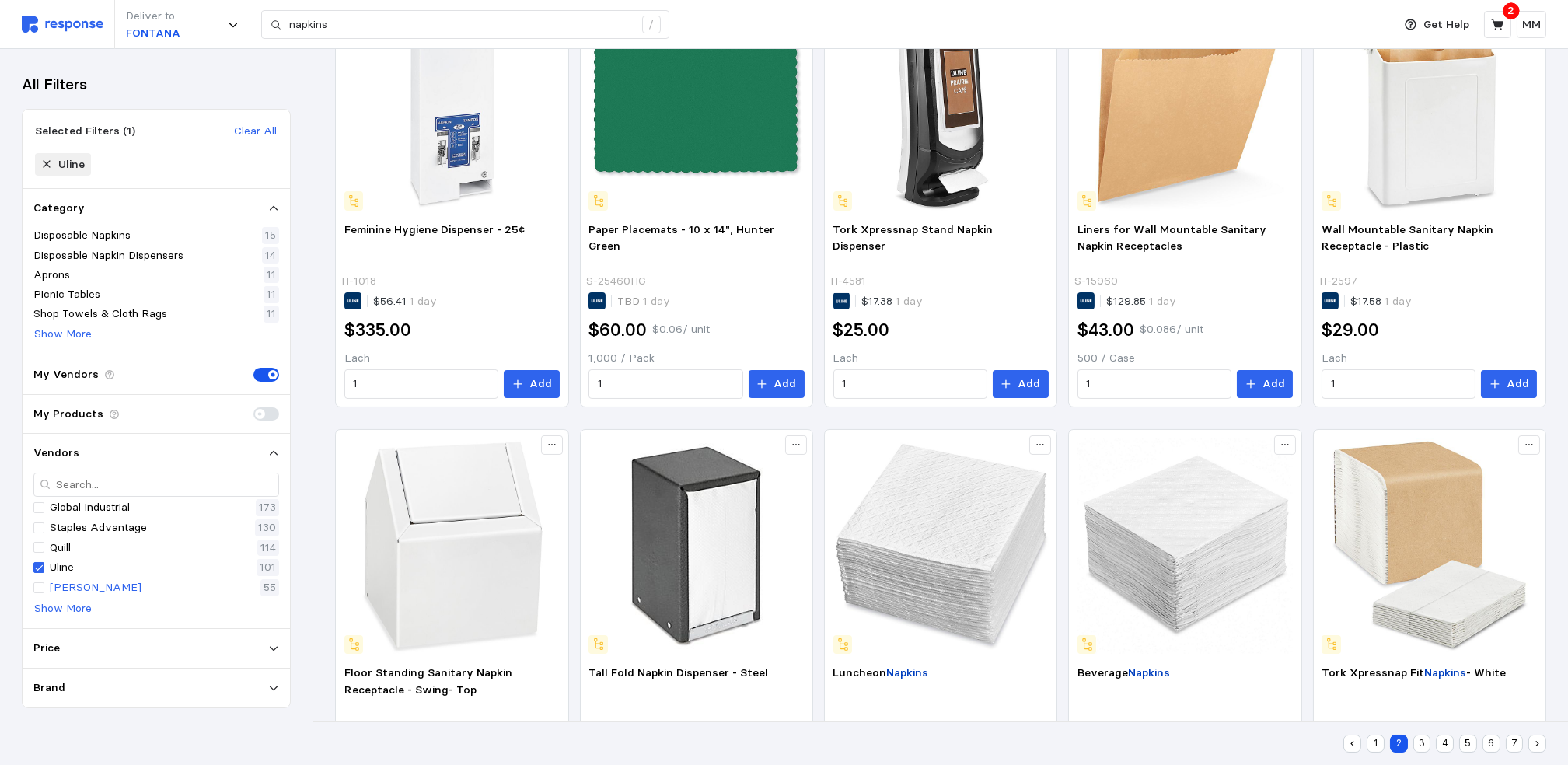
scroll to position [911, 0]
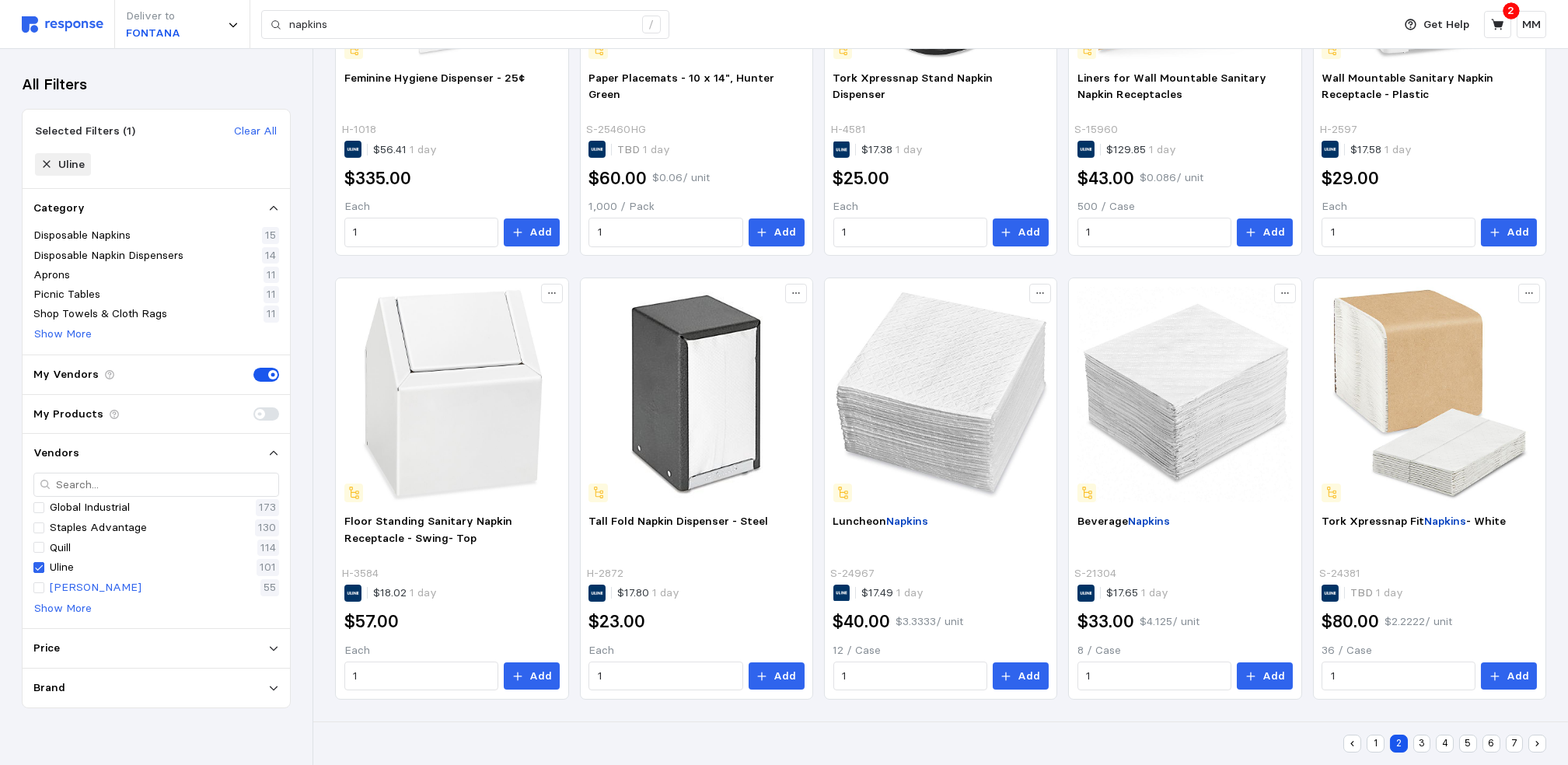
click at [1422, 736] on button "3" at bounding box center [1422, 743] width 18 height 18
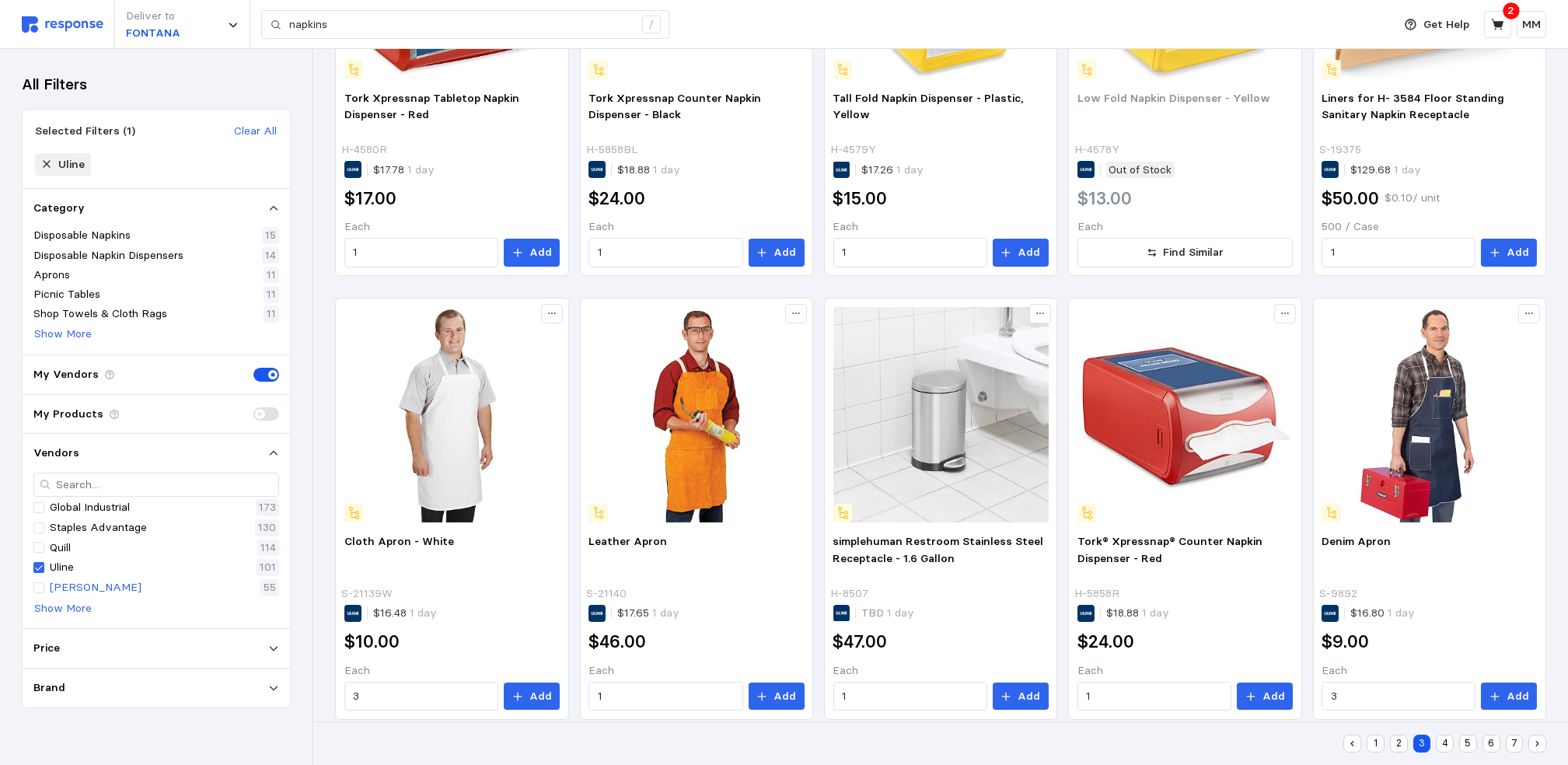
scroll to position [911, 0]
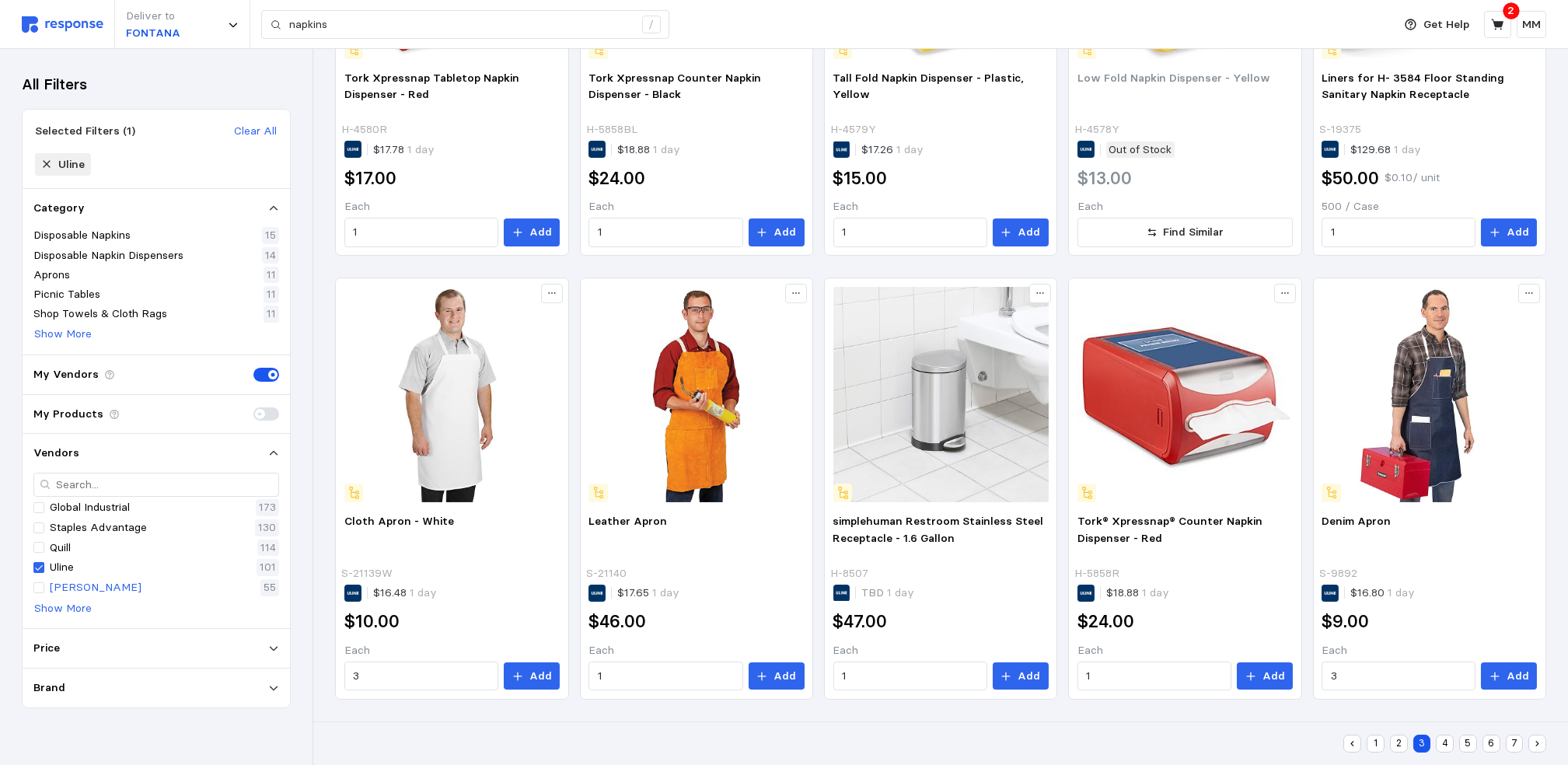
click at [1447, 736] on button "4" at bounding box center [1445, 743] width 18 height 18
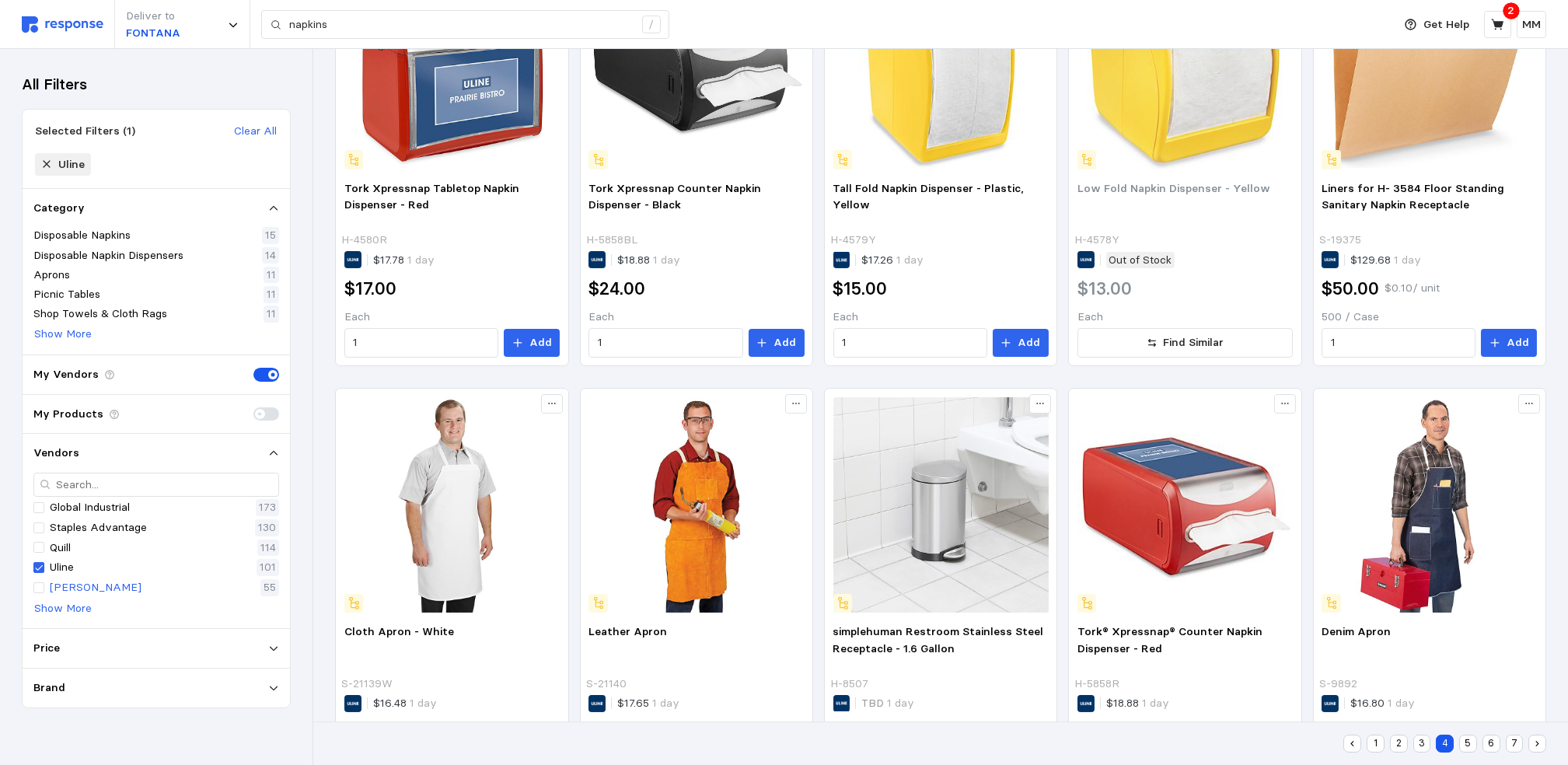
scroll to position [114, 0]
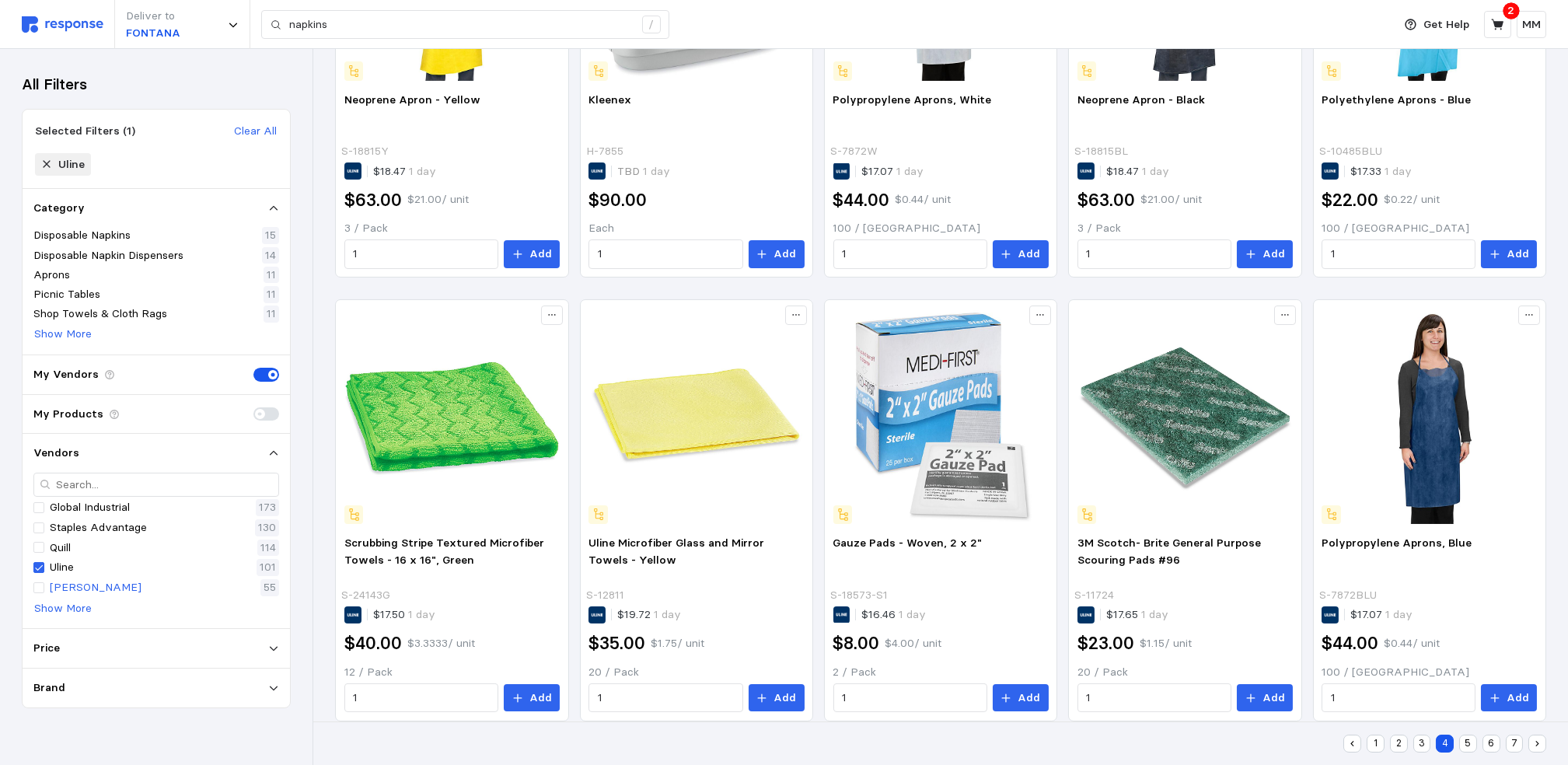
scroll to position [911, 0]
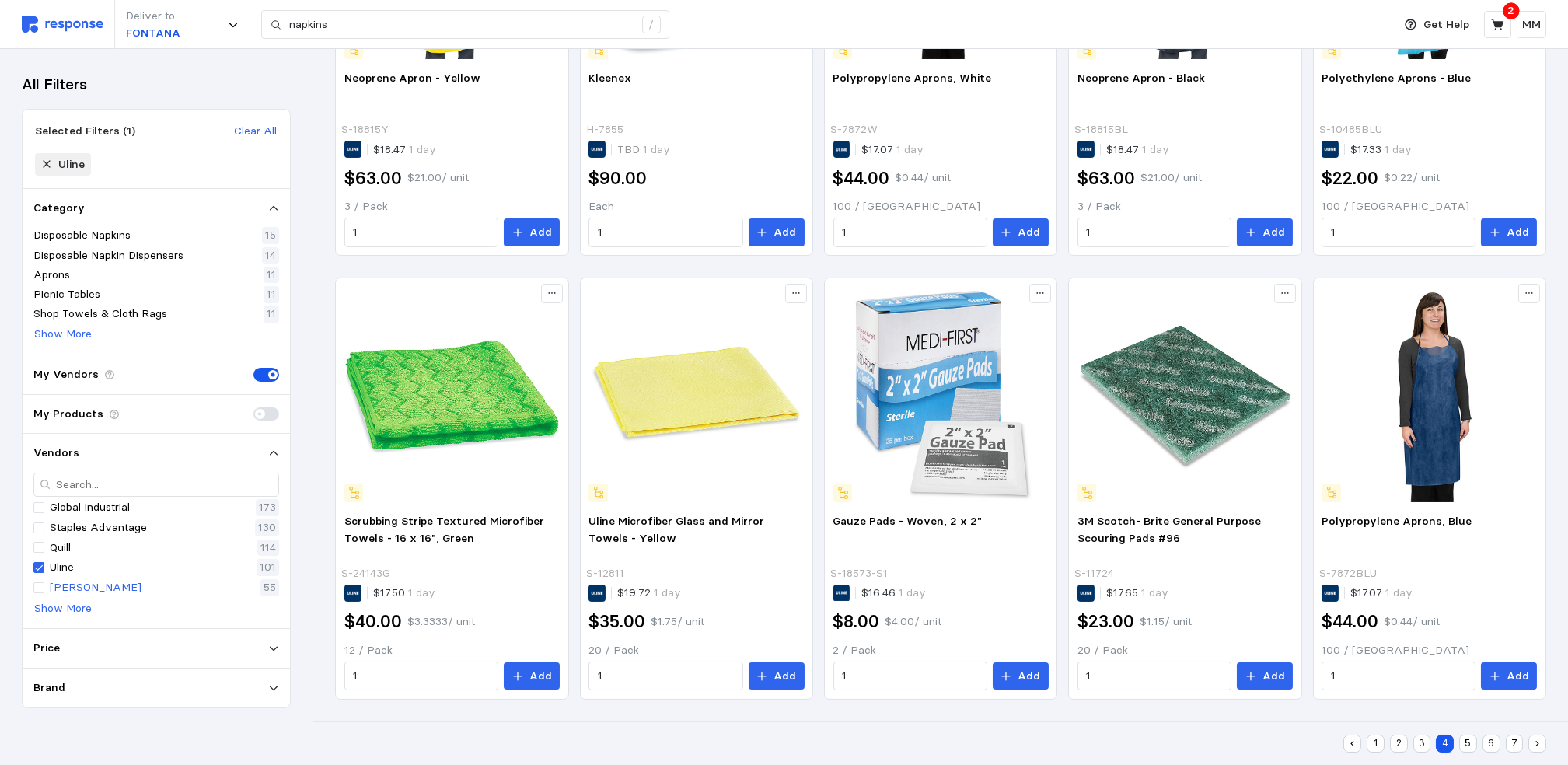
click at [1465, 736] on button "5" at bounding box center [1468, 743] width 18 height 18
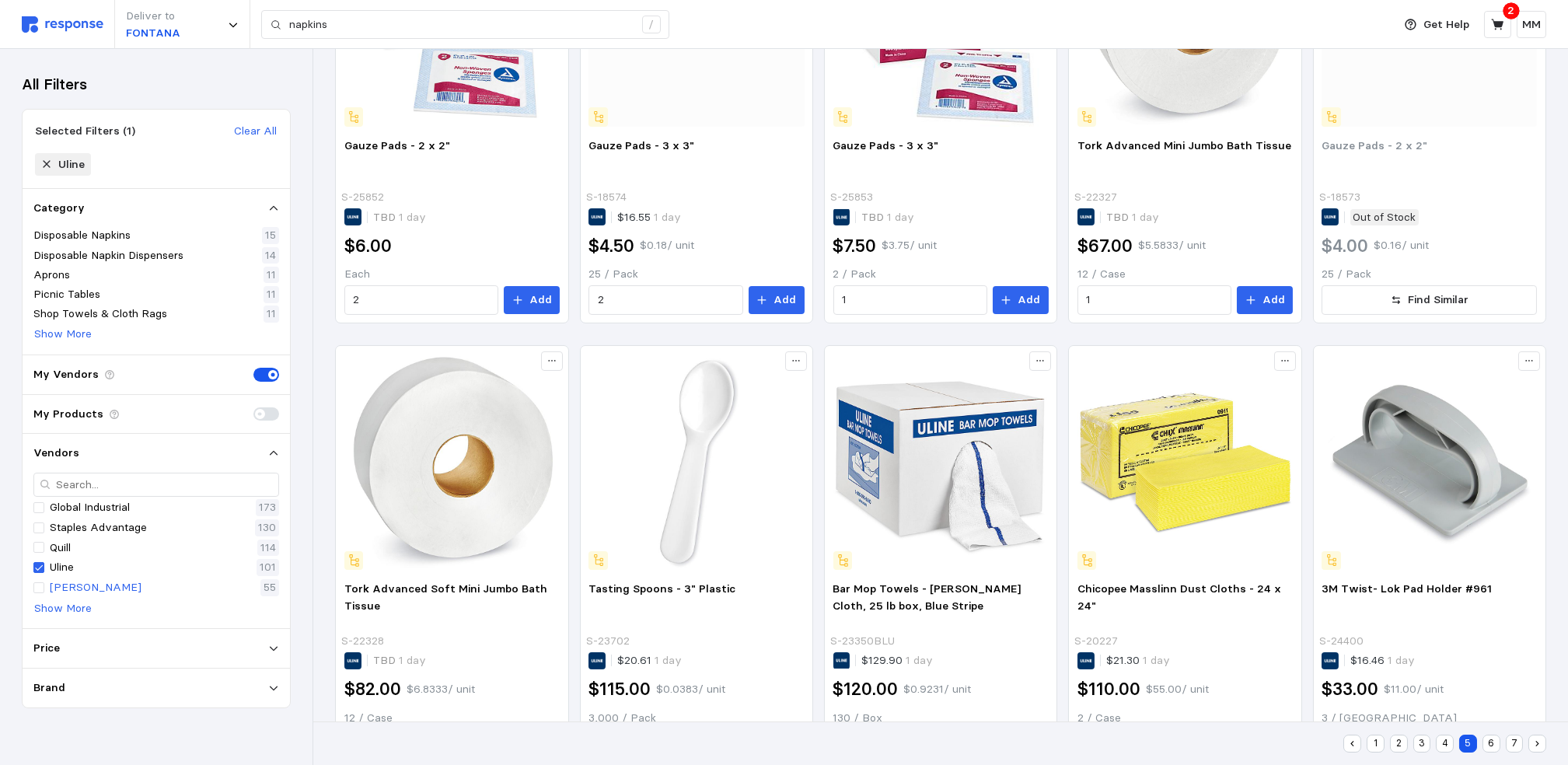
scroll to position [911, 0]
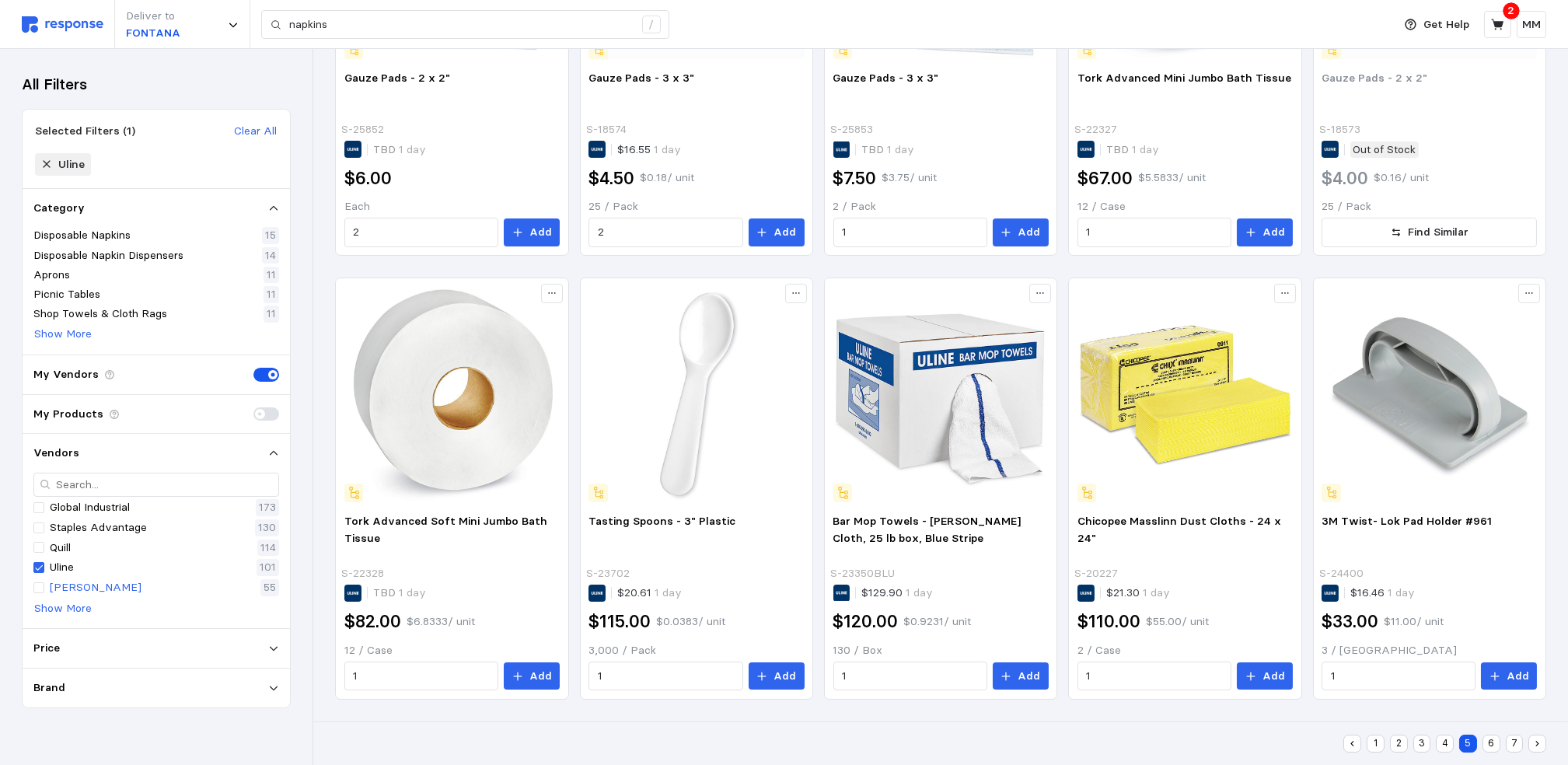
click at [1487, 736] on button "6" at bounding box center [1491, 743] width 18 height 18
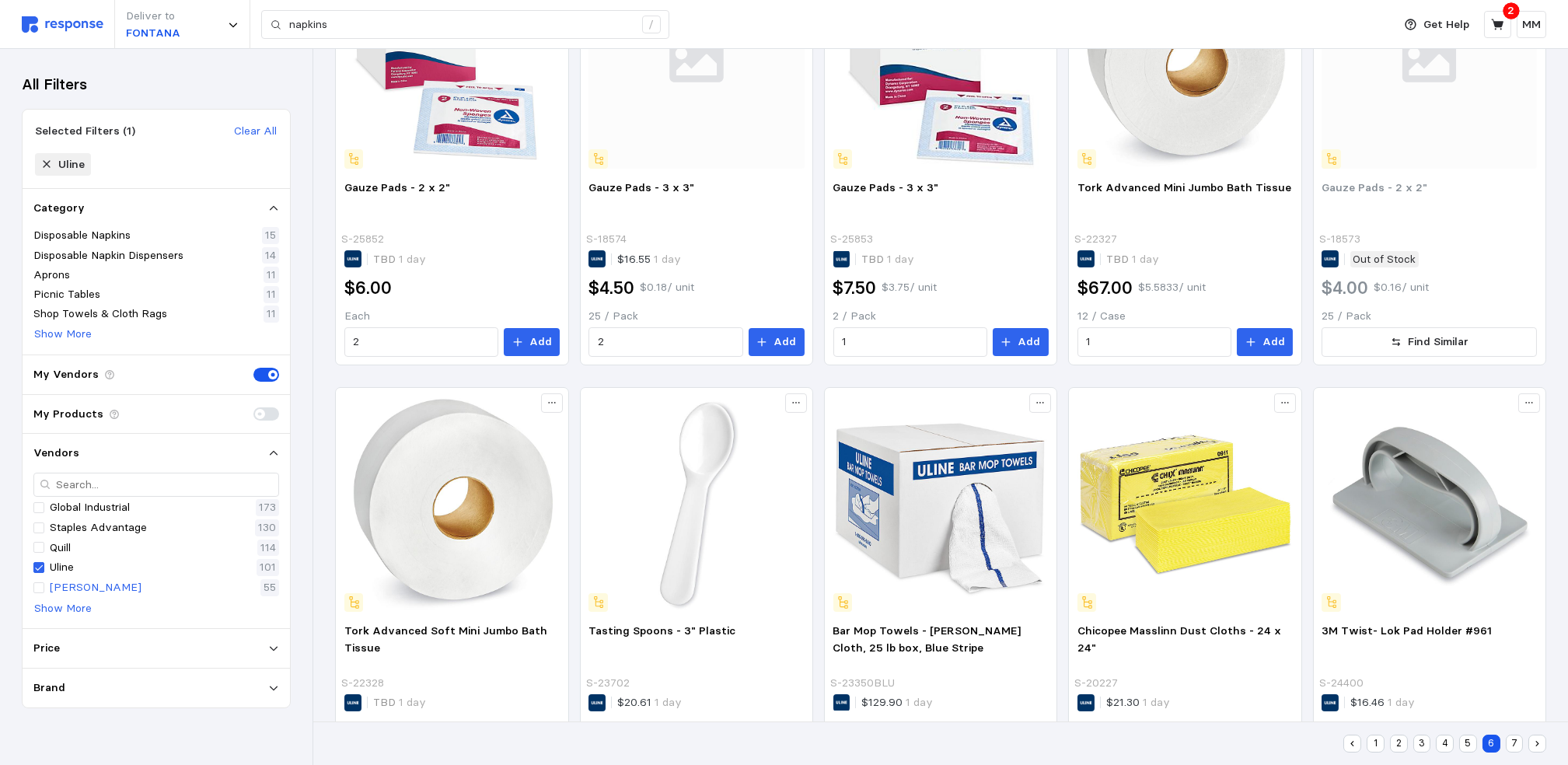
scroll to position [144, 0]
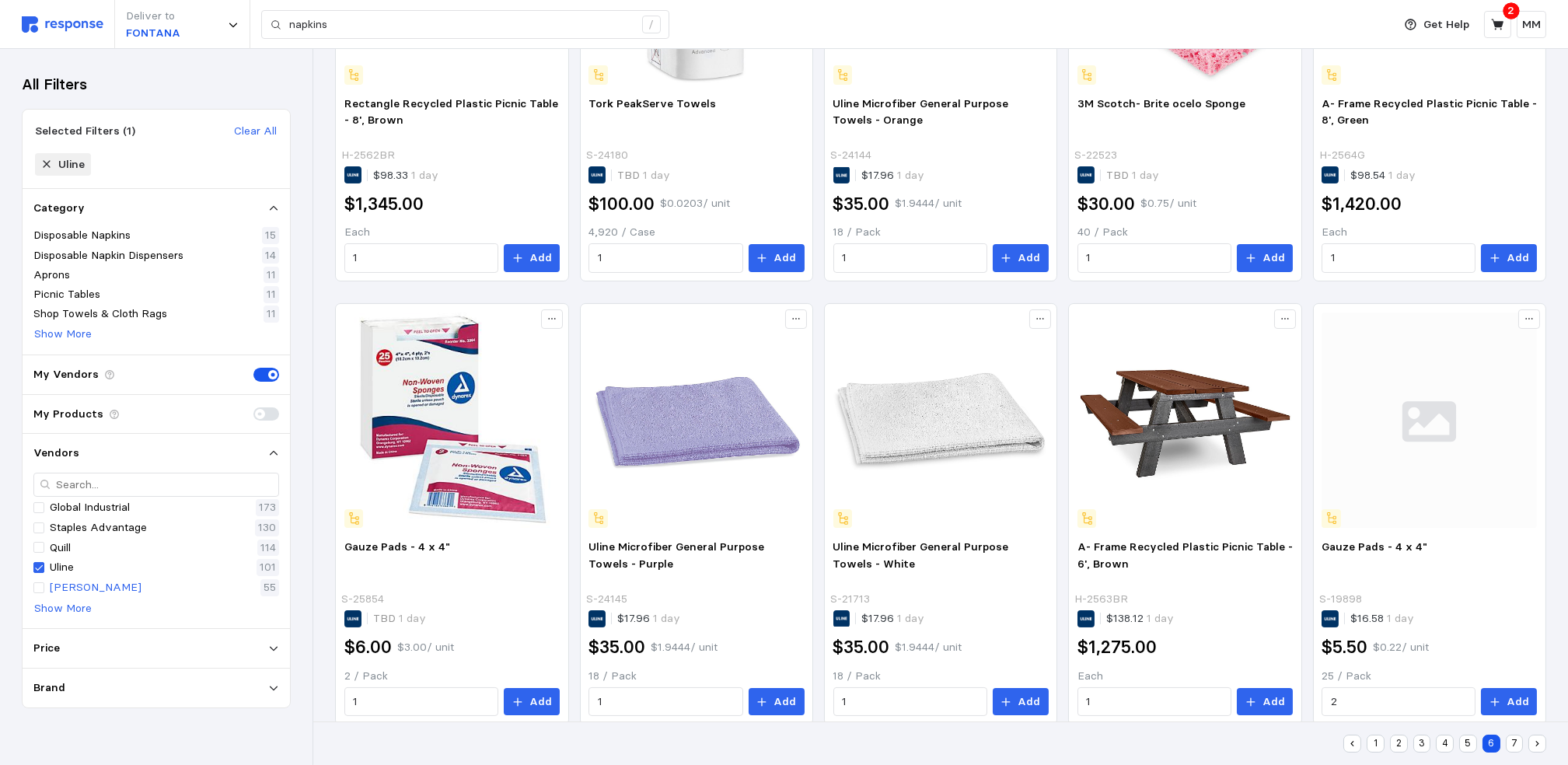
scroll to position [911, 0]
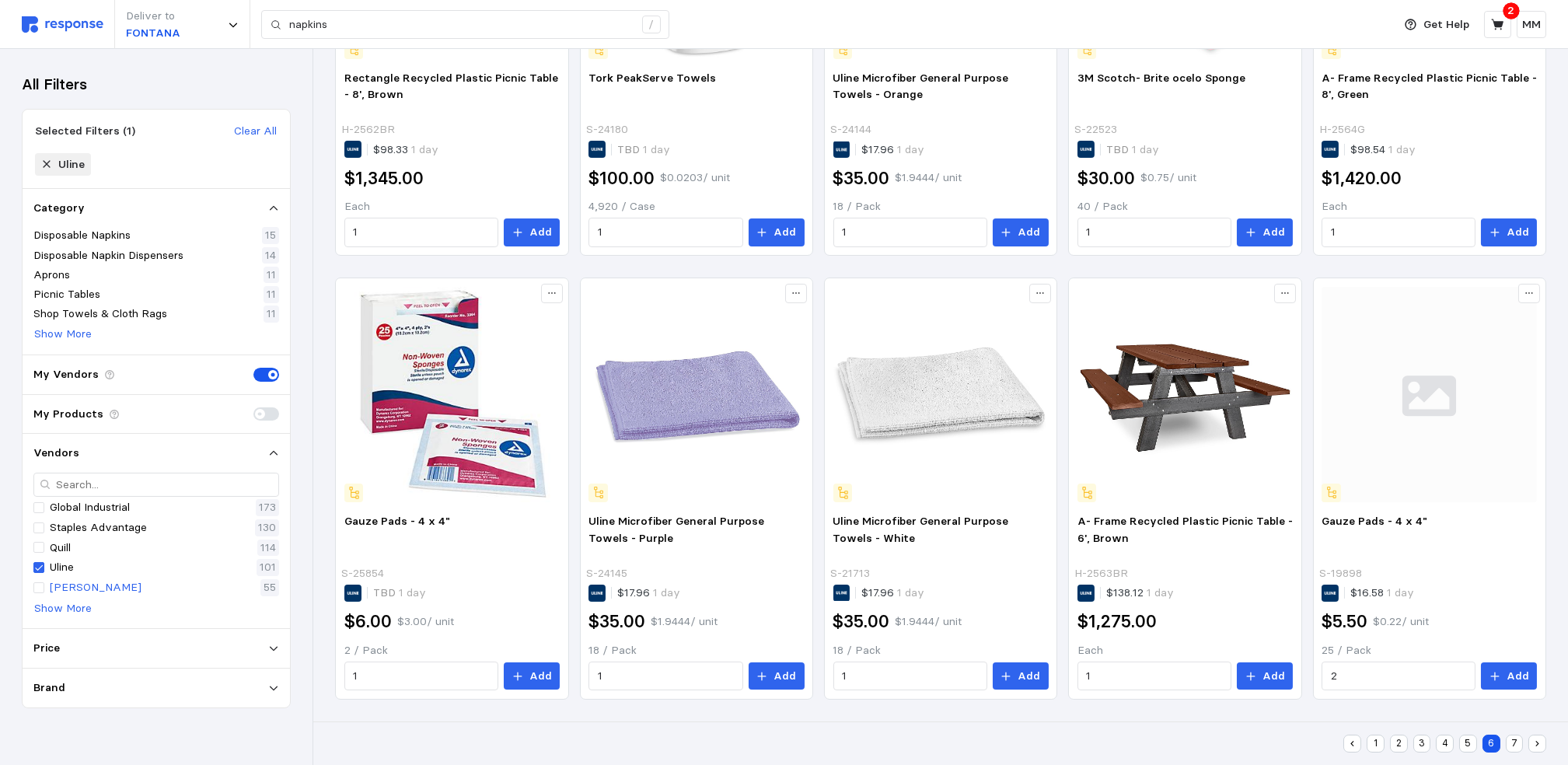
click at [1509, 736] on button "7" at bounding box center [1515, 743] width 18 height 18
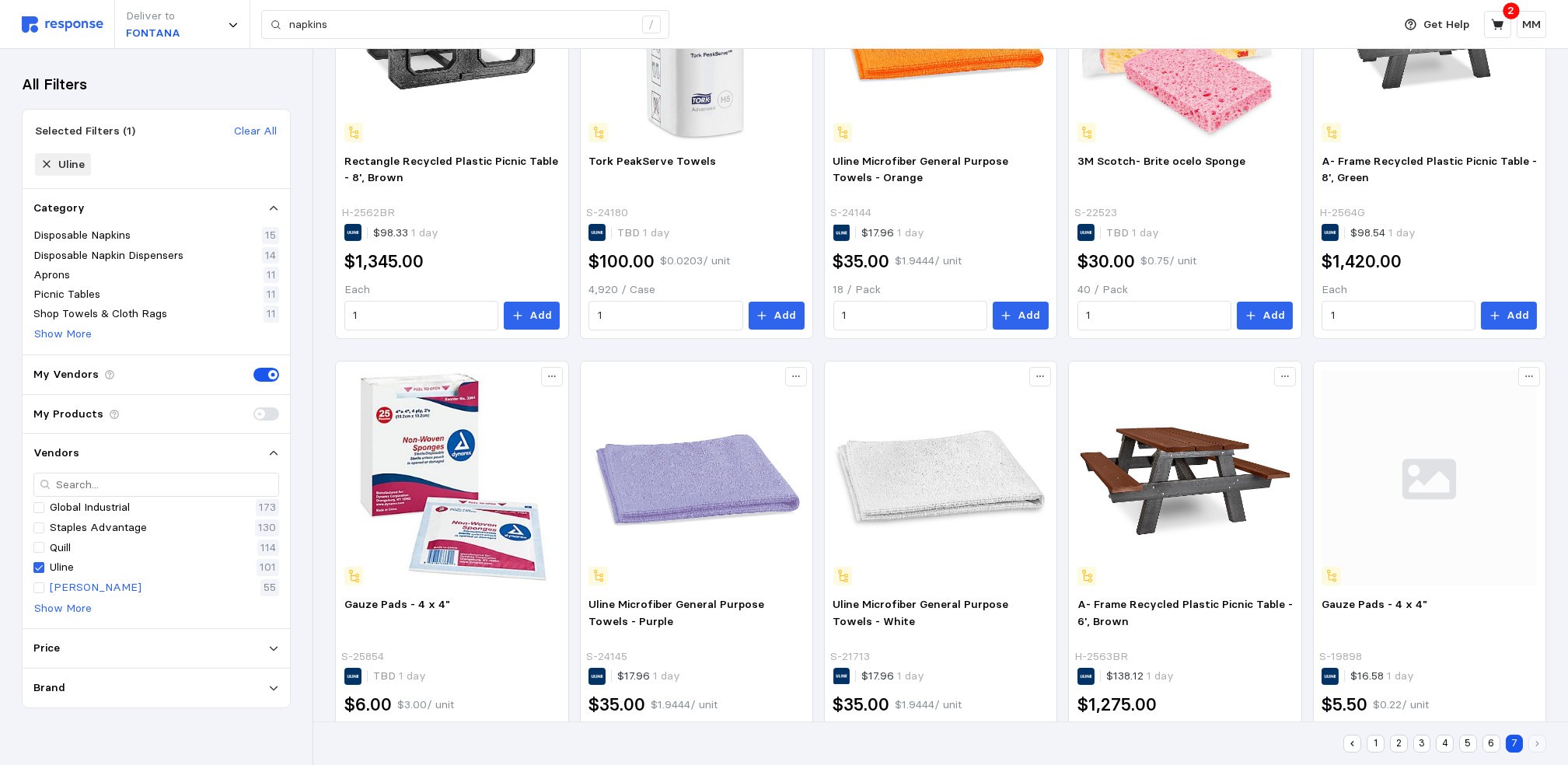
scroll to position [144, 0]
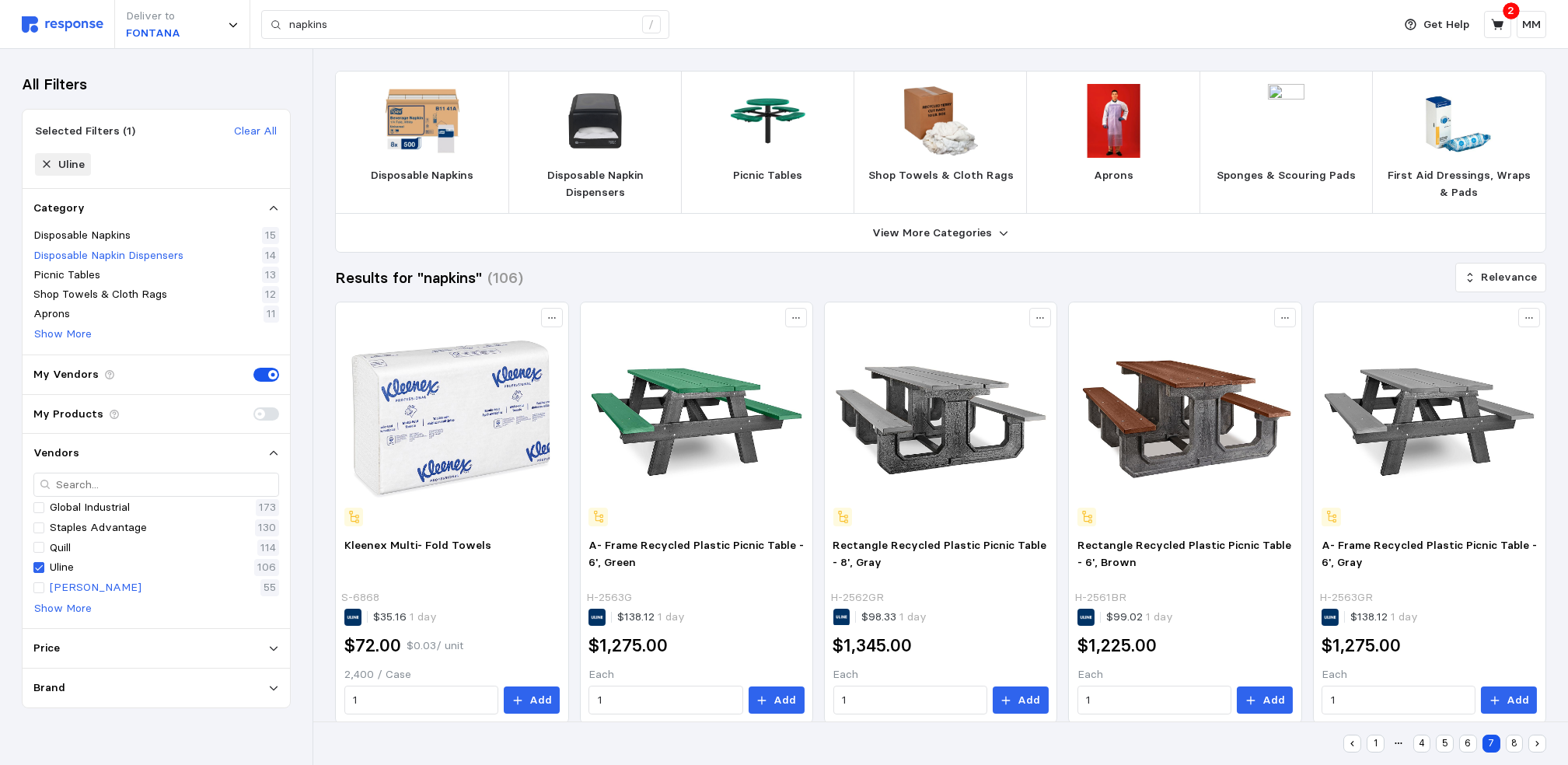
click at [131, 257] on p "Disposable Napkin Dispensers" at bounding box center [108, 256] width 150 height 17
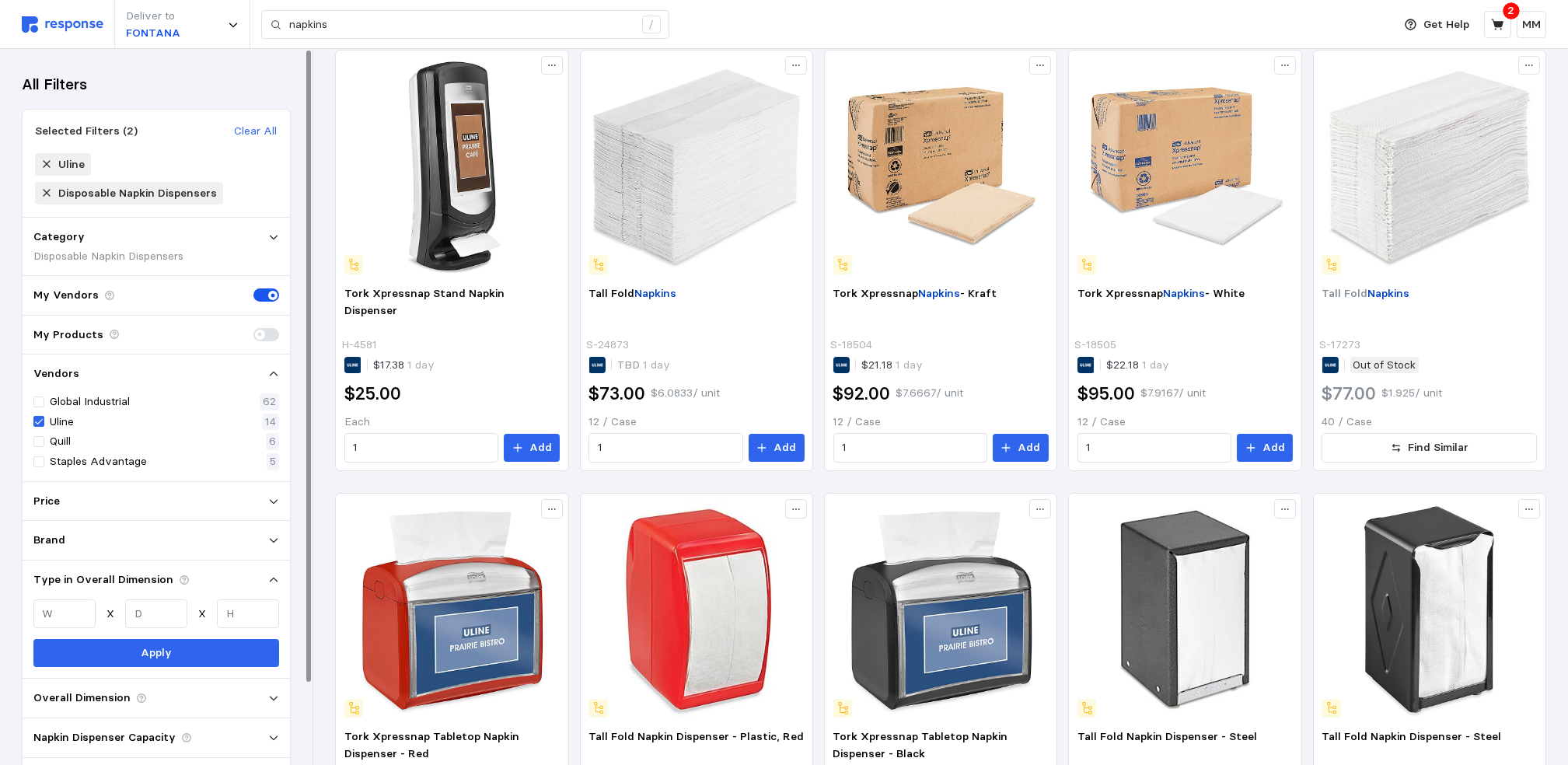
click at [267, 64] on div "All Filters Selected Filters (2) Clear All Uline Disposable Napkin Dispensers C…" at bounding box center [156, 454] width 312 height 810
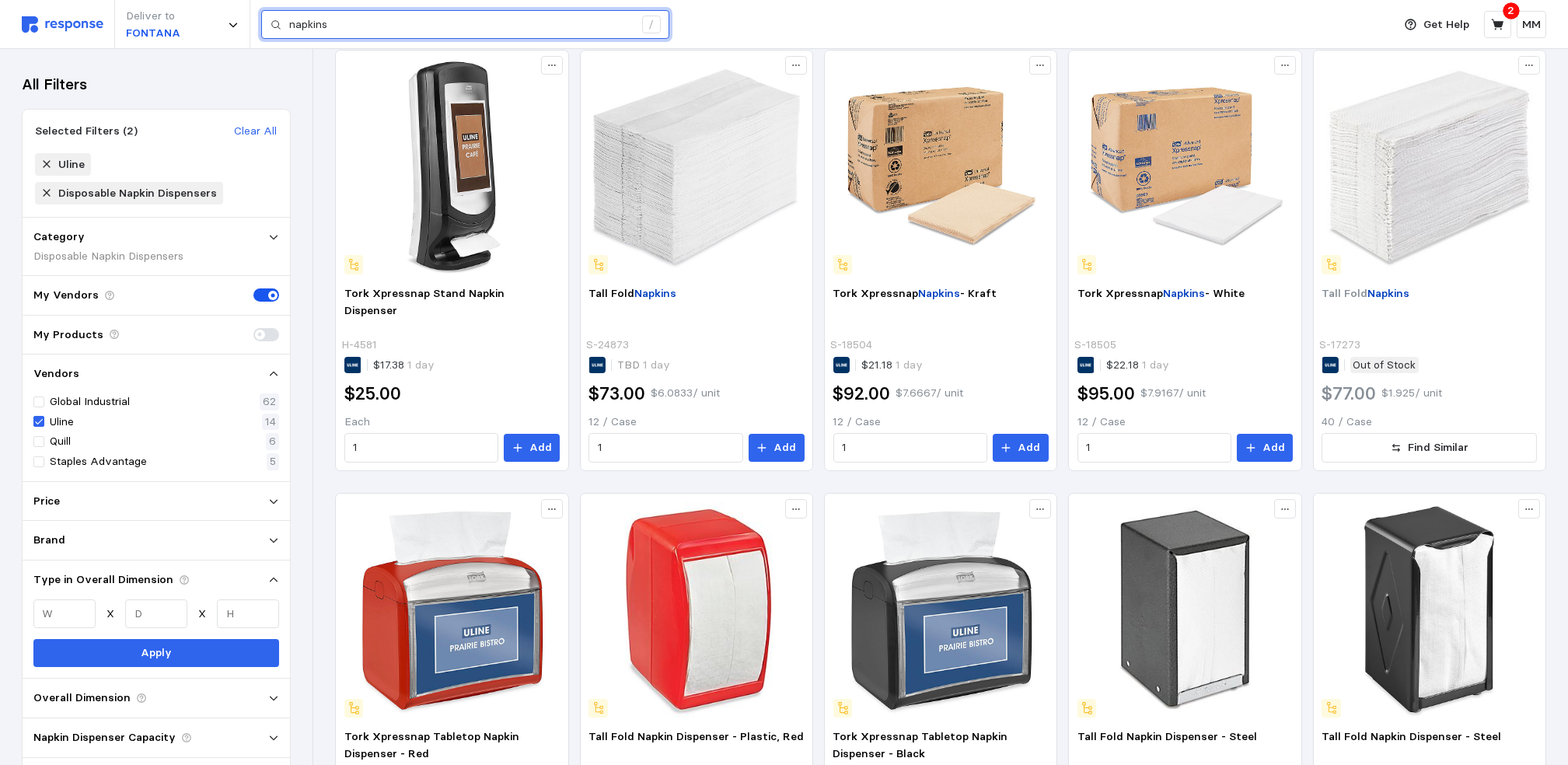
click at [513, 19] on input "napkins" at bounding box center [461, 24] width 345 height 28
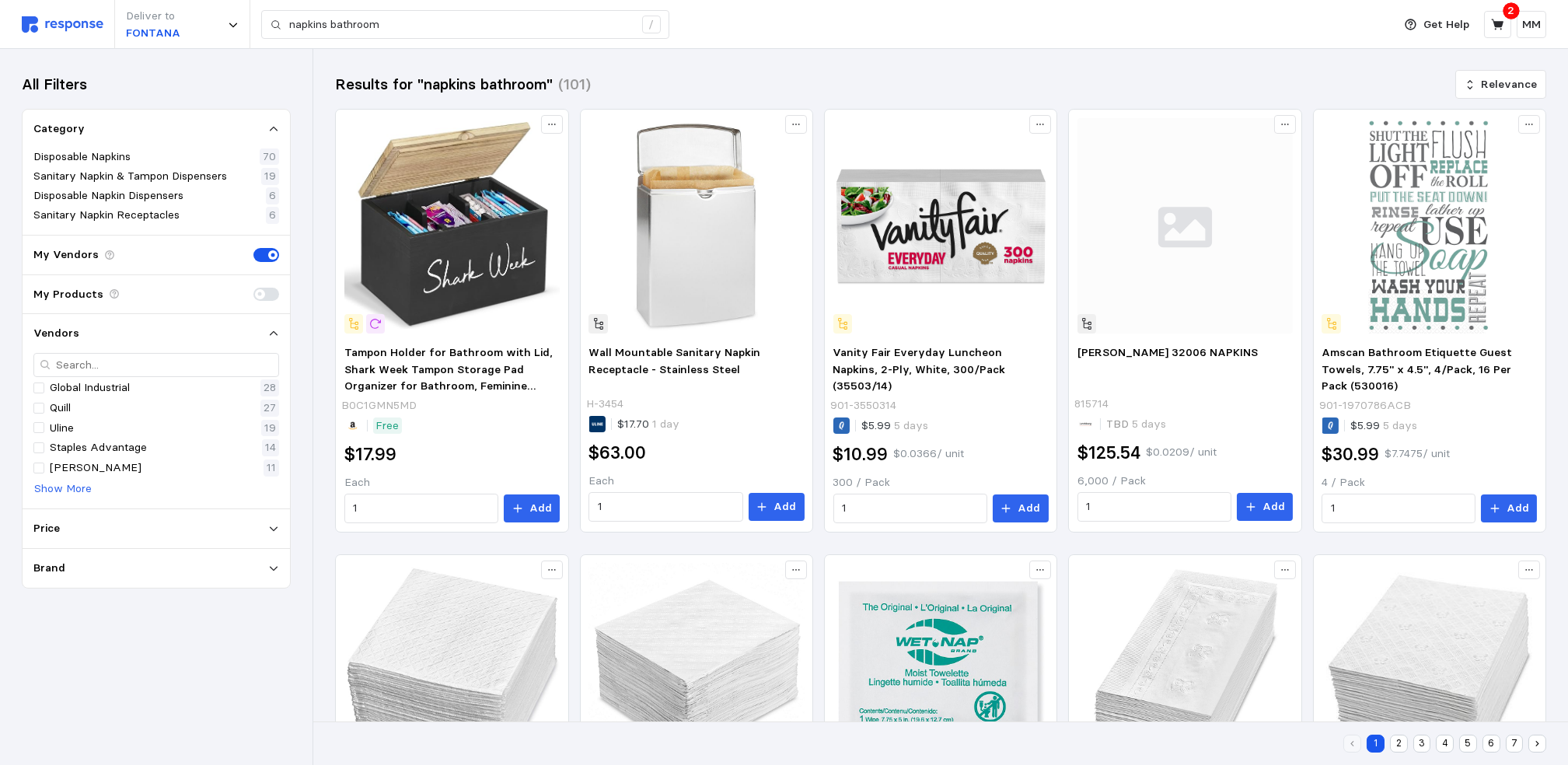
click at [1399, 736] on button "2" at bounding box center [1399, 743] width 18 height 18
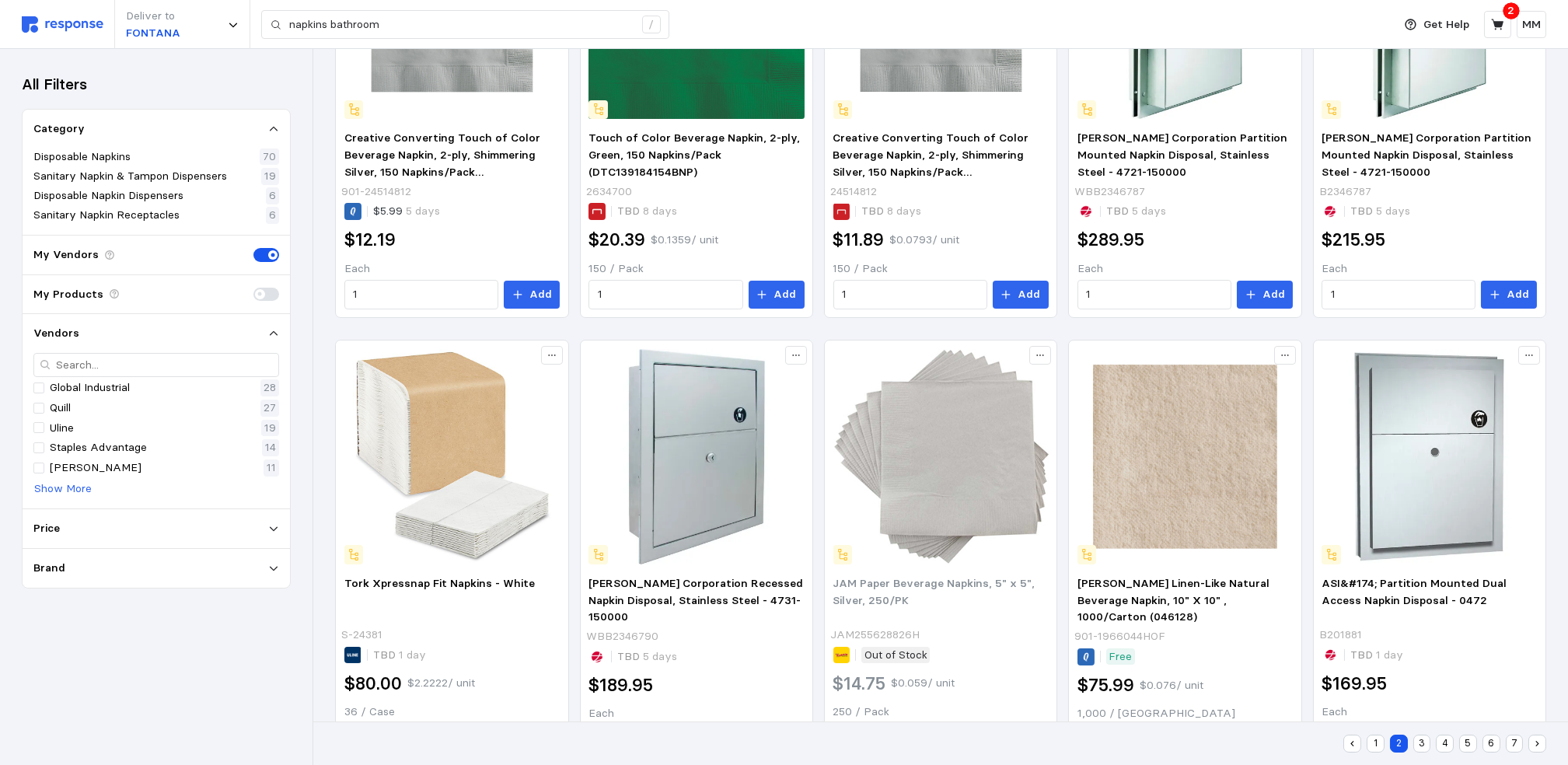
scroll to position [721, 0]
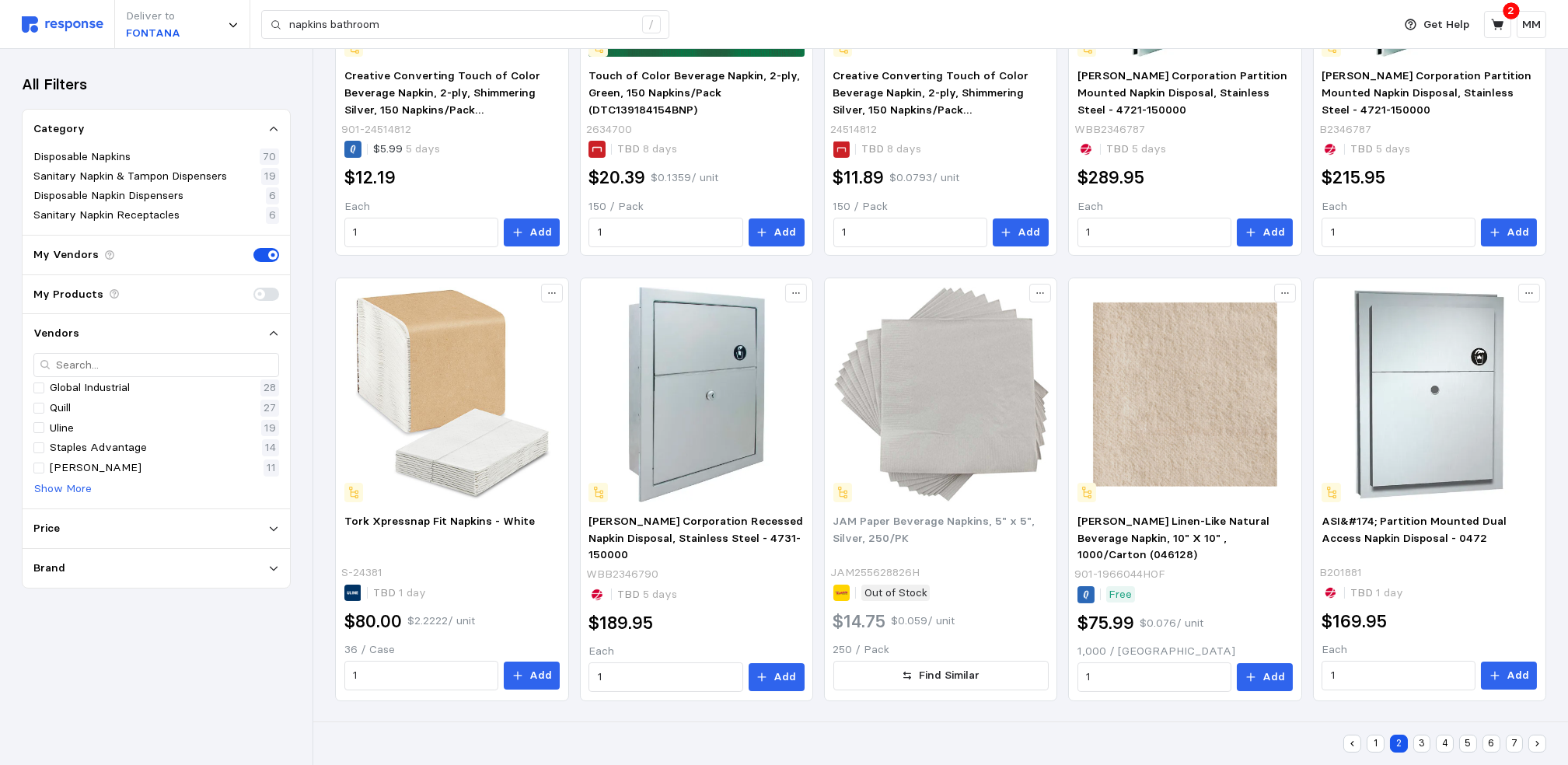
click at [1422, 736] on button "3" at bounding box center [1422, 743] width 18 height 18
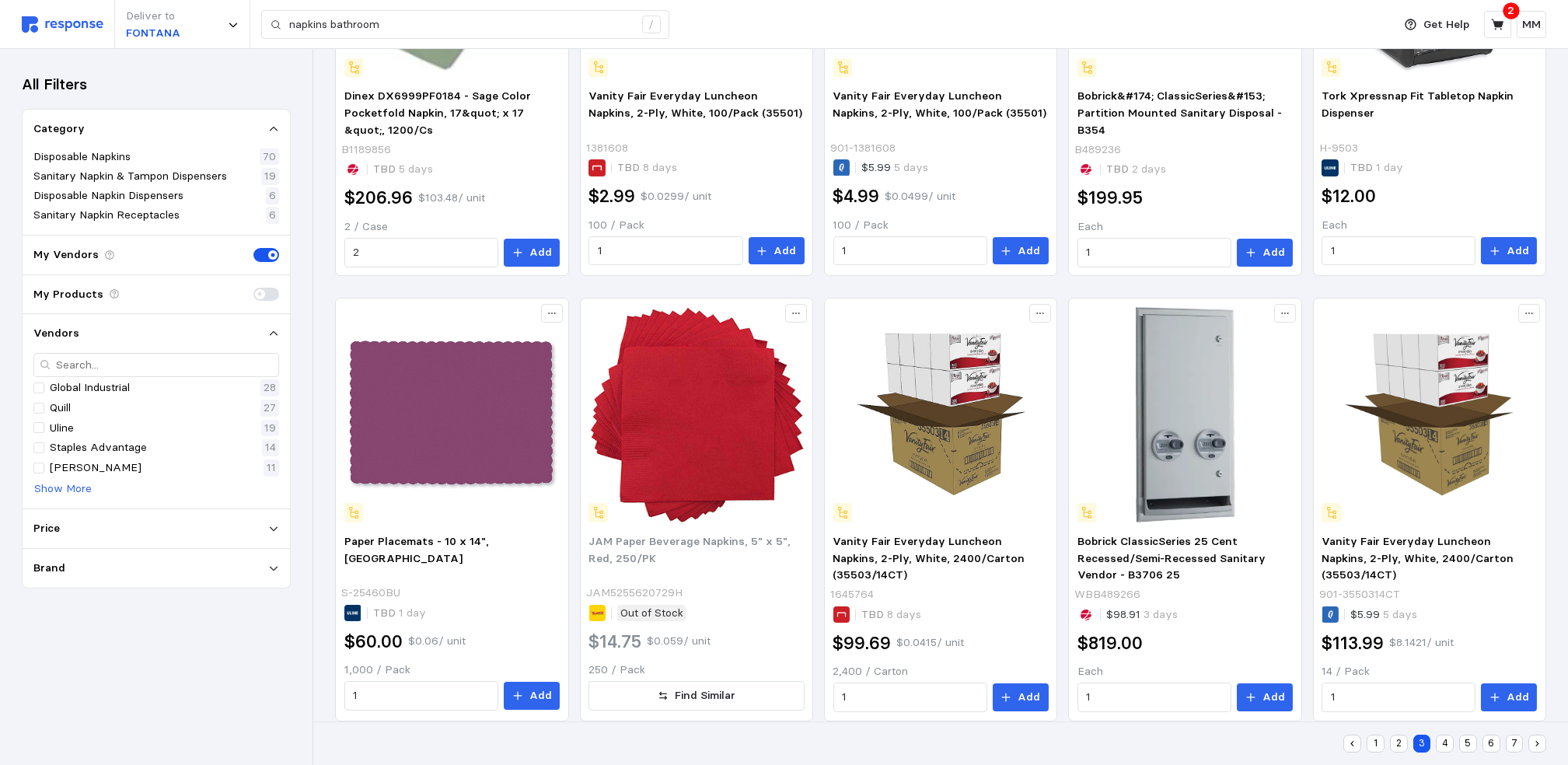
scroll to position [723, 0]
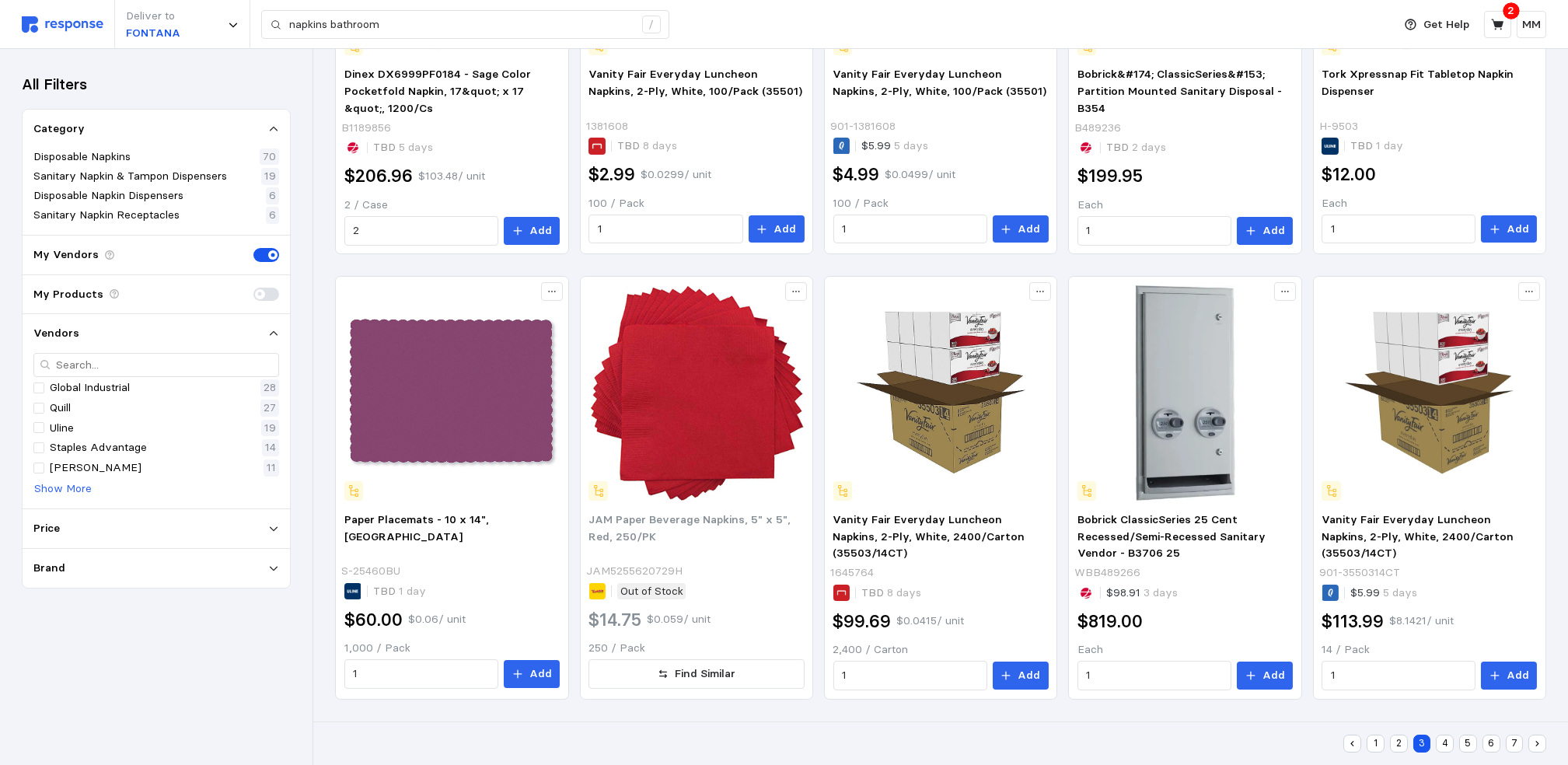
click at [1449, 736] on button "4" at bounding box center [1445, 743] width 18 height 18
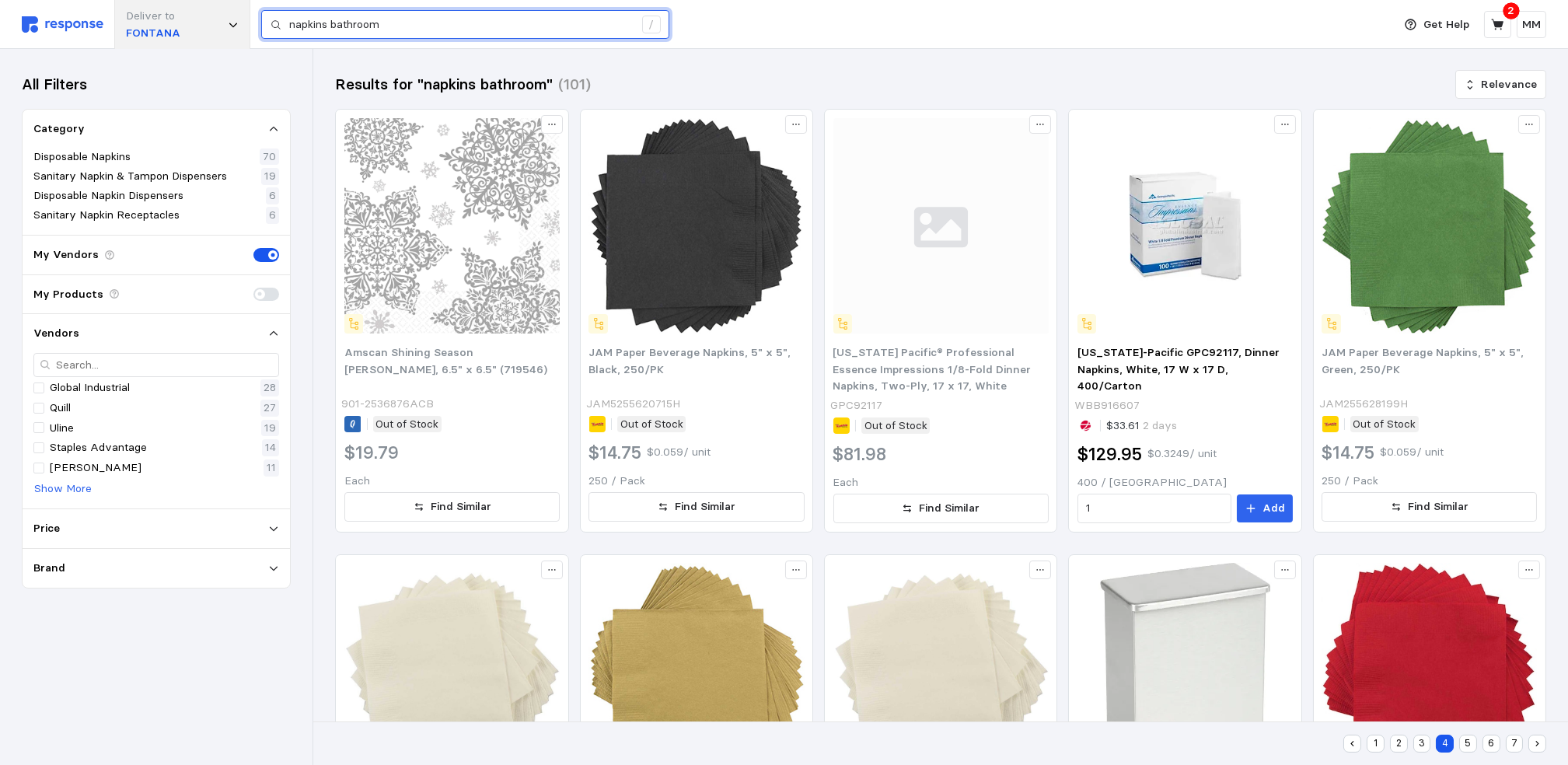
drag, startPoint x: 501, startPoint y: 28, endPoint x: 203, endPoint y: 21, distance: 298.1
click at [203, 21] on div "Deliver to FONTANA napkins bathroom /" at bounding box center [703, 25] width 1363 height 49
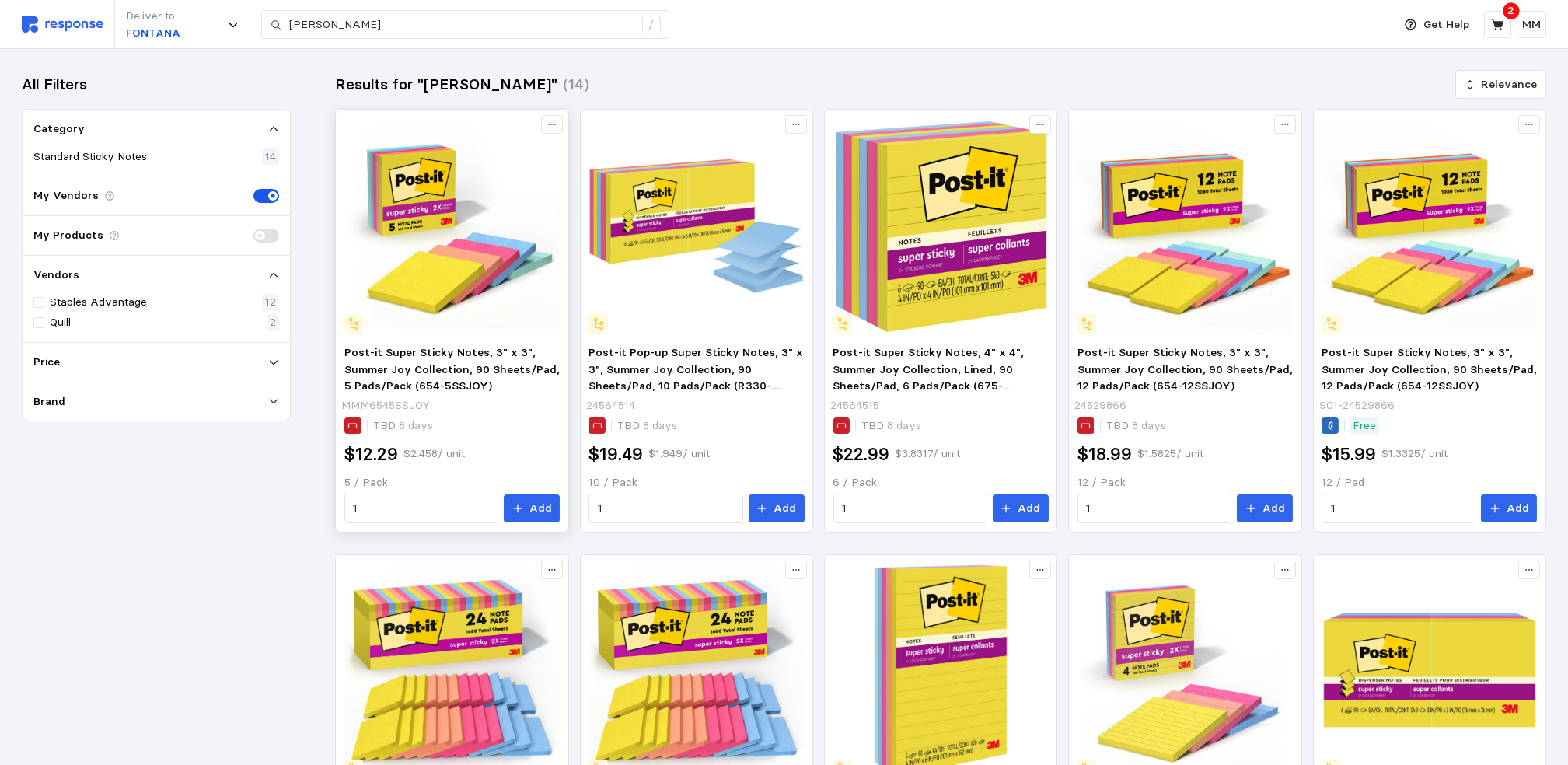
drag, startPoint x: 203, startPoint y: 21, endPoint x: 563, endPoint y: 205, distance: 404.3
click at [563, 205] on div "Deliver to [PERSON_NAME] sope / Get Help 2 MM [PERSON_NAME] / Home My Products …" at bounding box center [784, 744] width 1568 height 1488
click at [342, 28] on input "[PERSON_NAME]" at bounding box center [461, 24] width 345 height 28
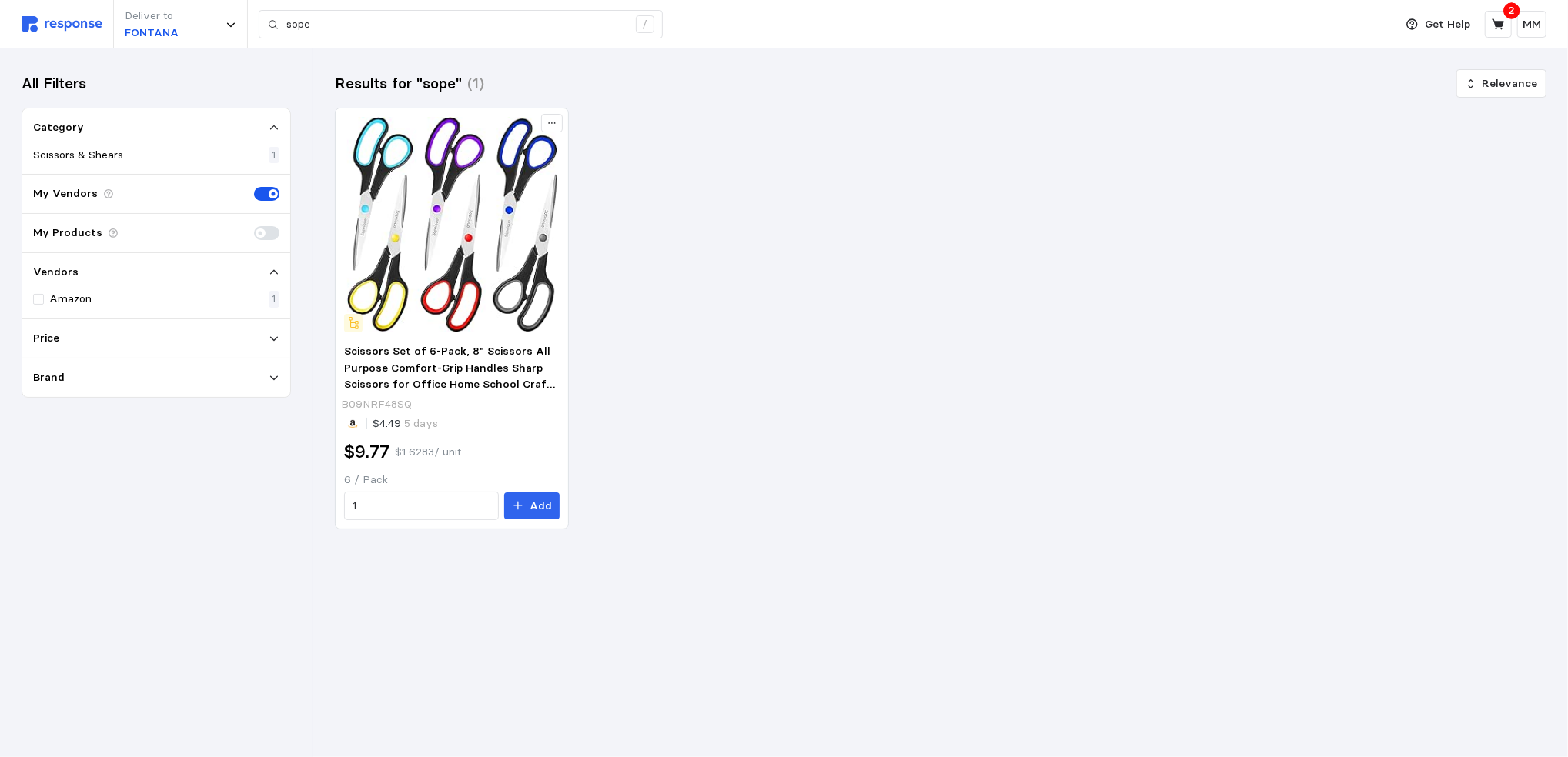
click at [269, 190] on span at bounding box center [273, 194] width 9 height 9
click at [254, 187] on input "checkbox" at bounding box center [254, 187] width 0 height 0
click at [269, 190] on span at bounding box center [273, 193] width 16 height 14
click at [254, 187] on input "checkbox" at bounding box center [254, 187] width 0 height 0
click at [267, 227] on span at bounding box center [273, 233] width 16 height 14
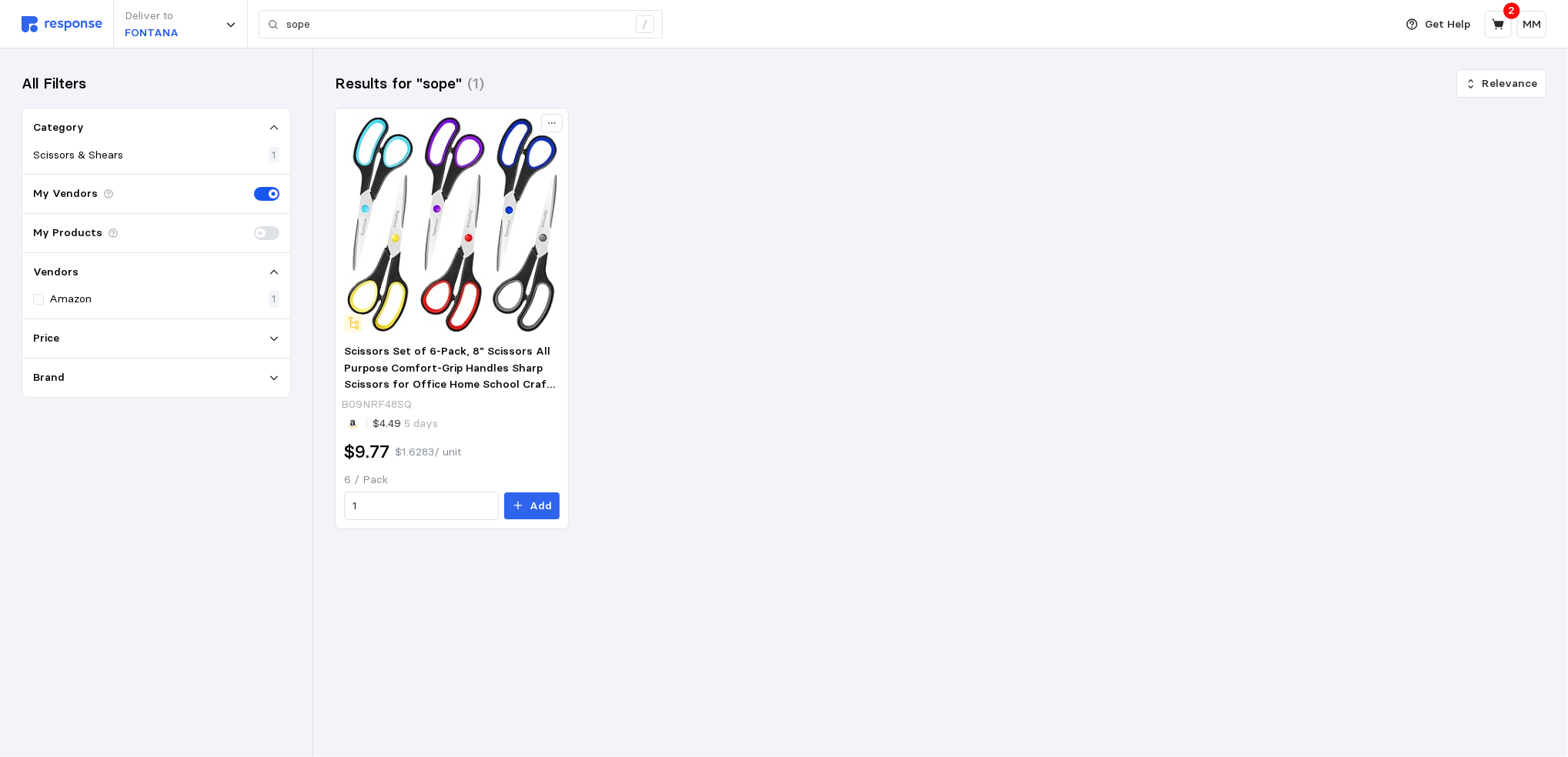
click at [254, 226] on input "checkbox" at bounding box center [254, 226] width 0 height 0
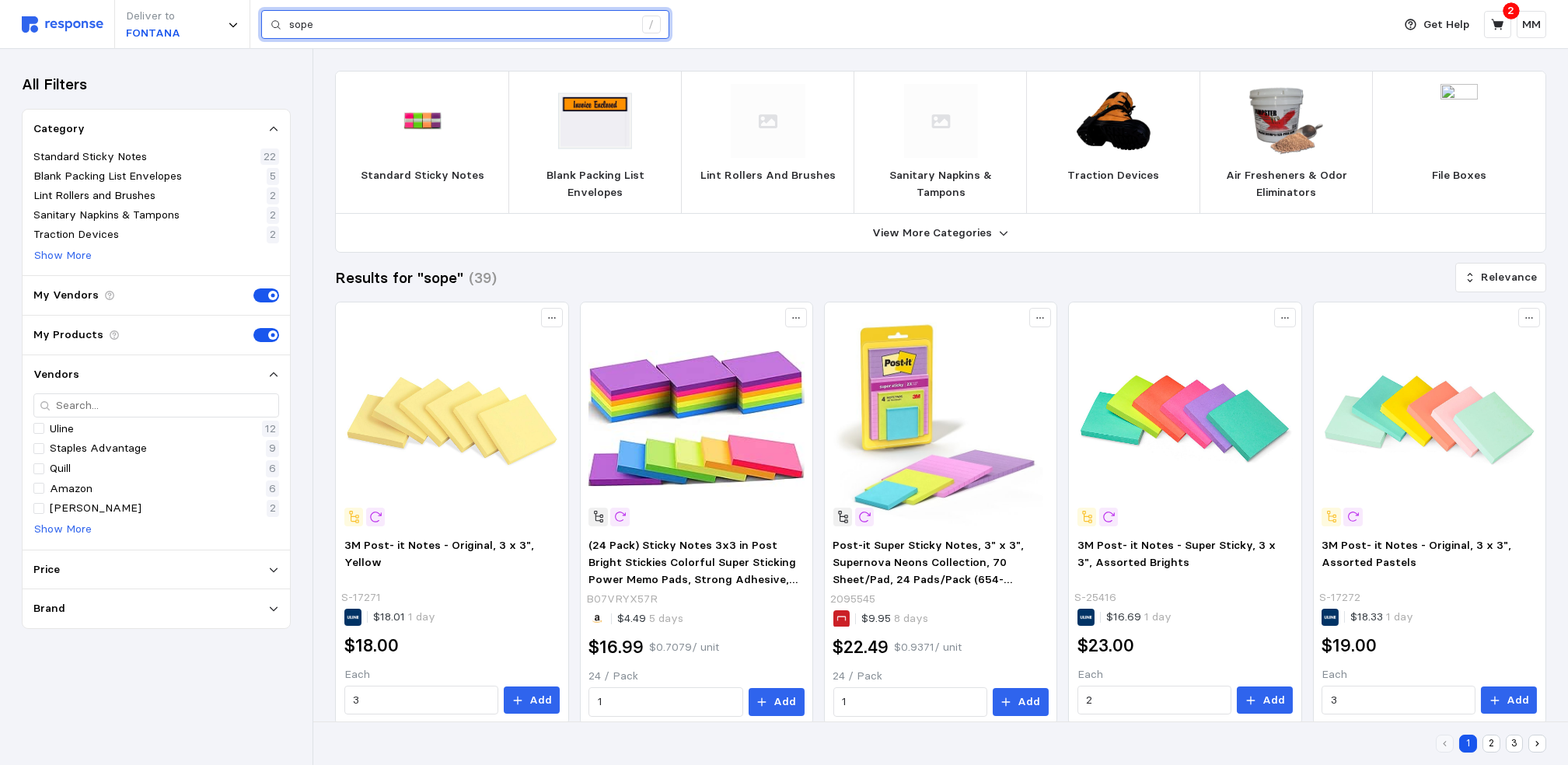
click at [485, 27] on input "sope" at bounding box center [461, 24] width 345 height 28
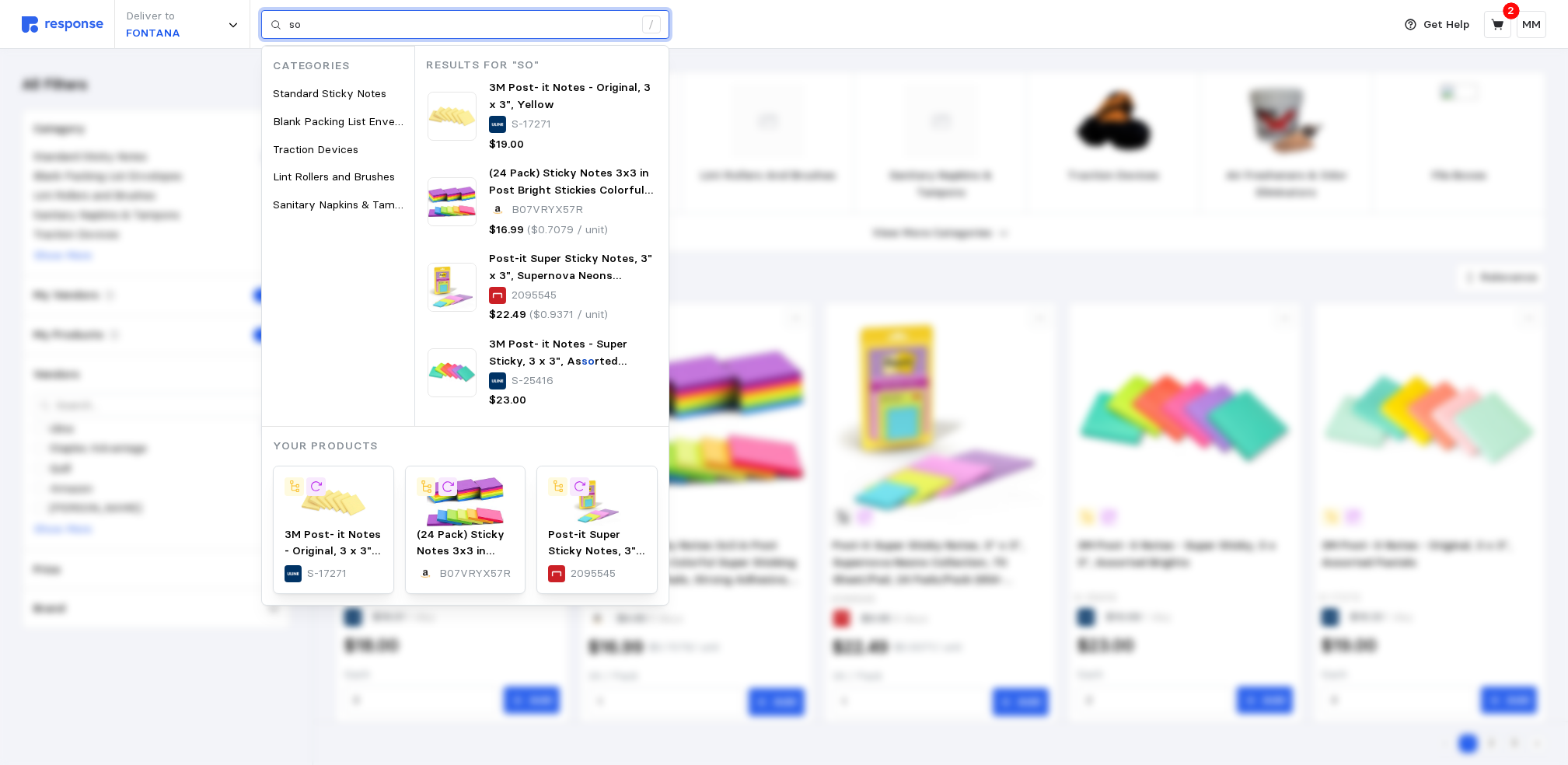
type input "s"
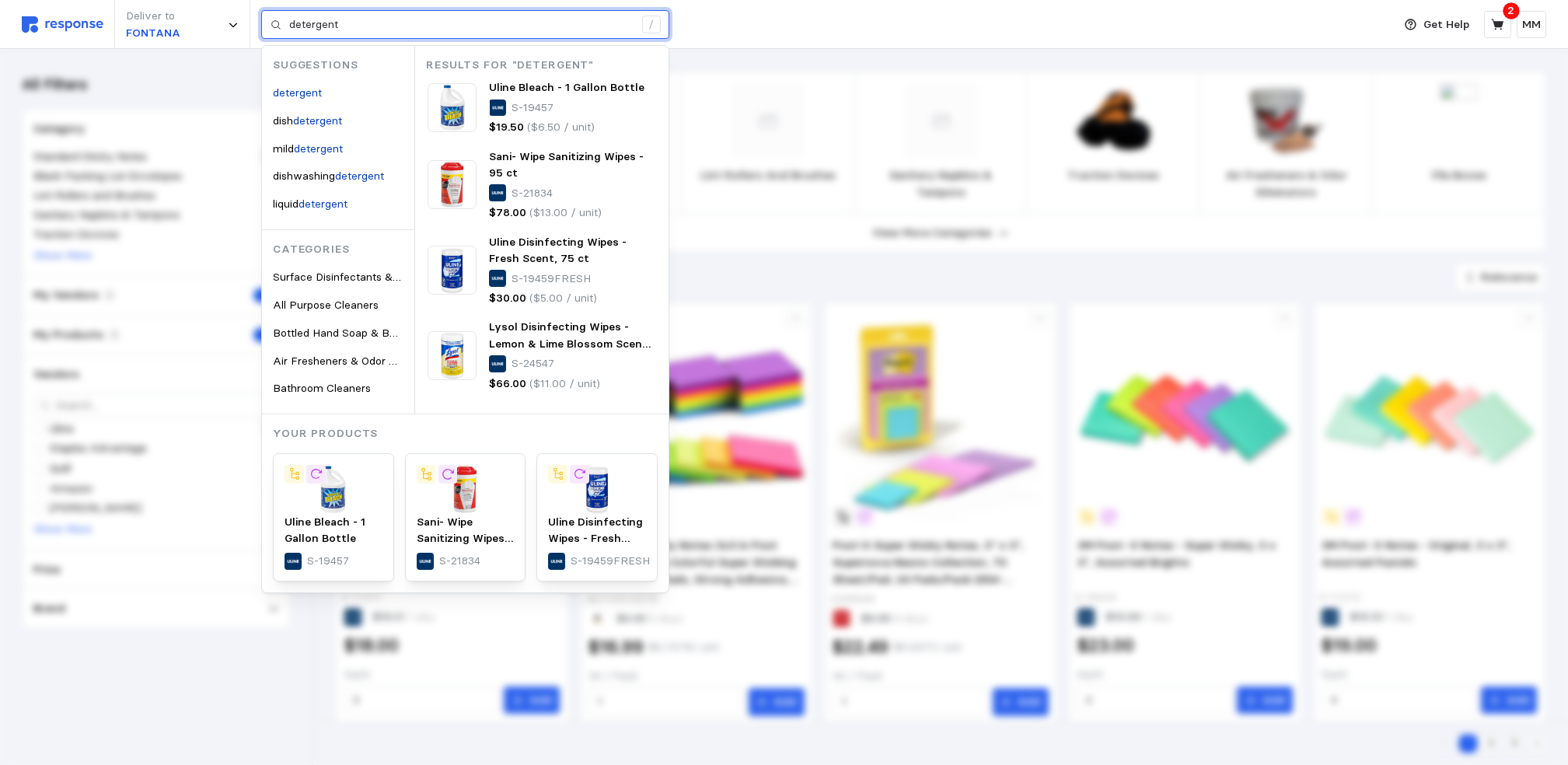
type input "detergent"
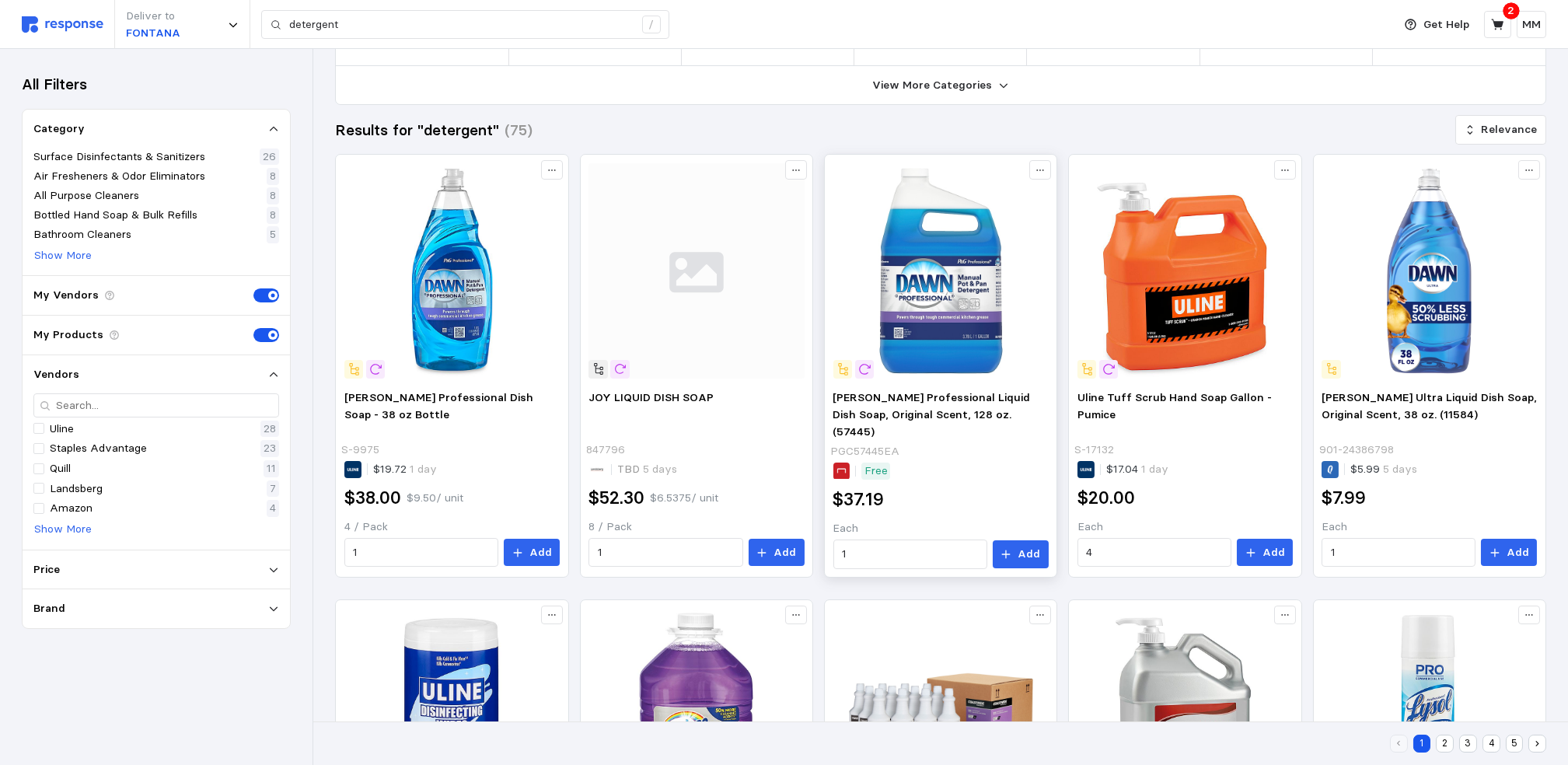
scroll to position [149, 0]
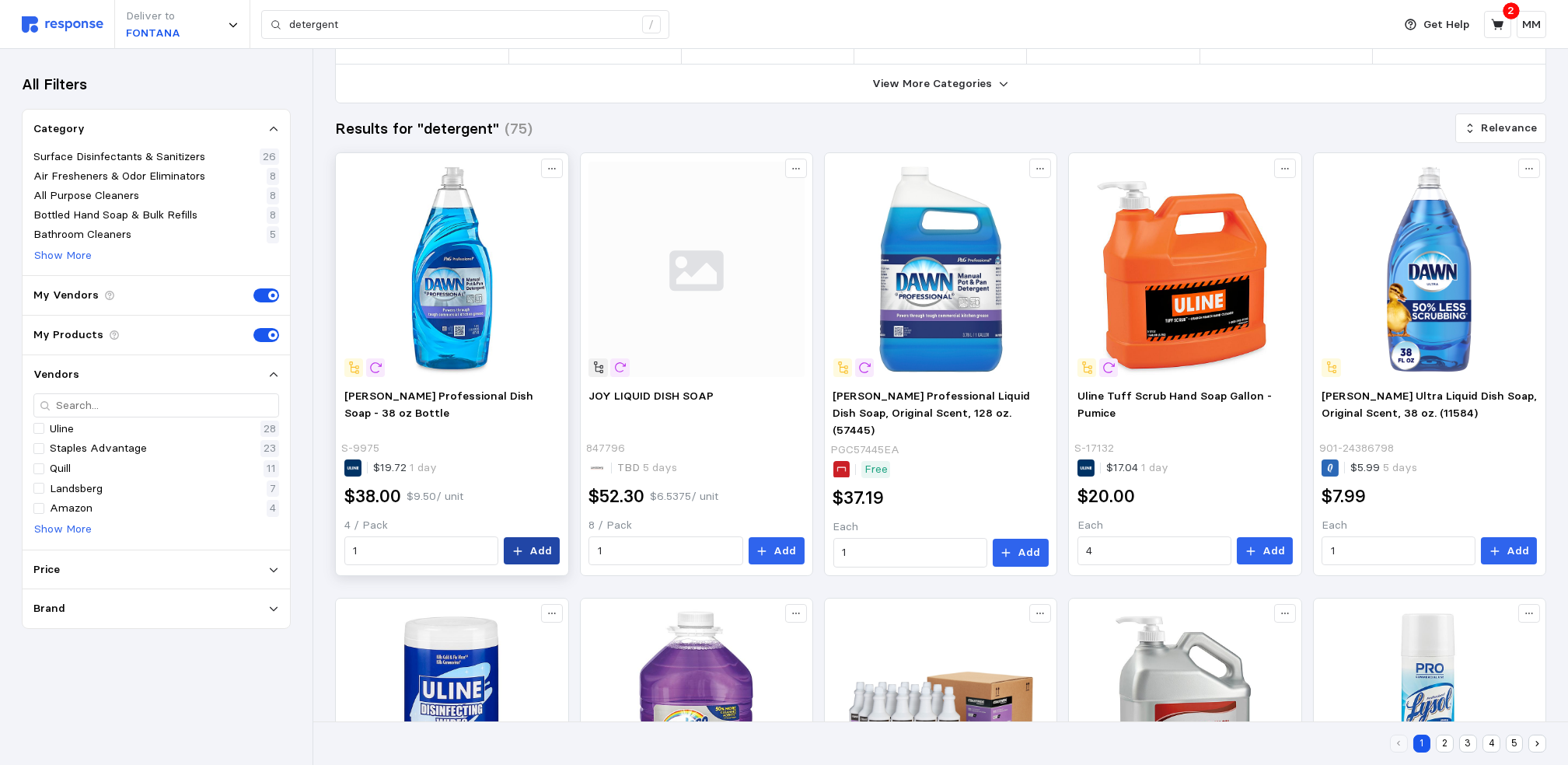
click at [542, 541] on button "Add" at bounding box center [532, 550] width 56 height 28
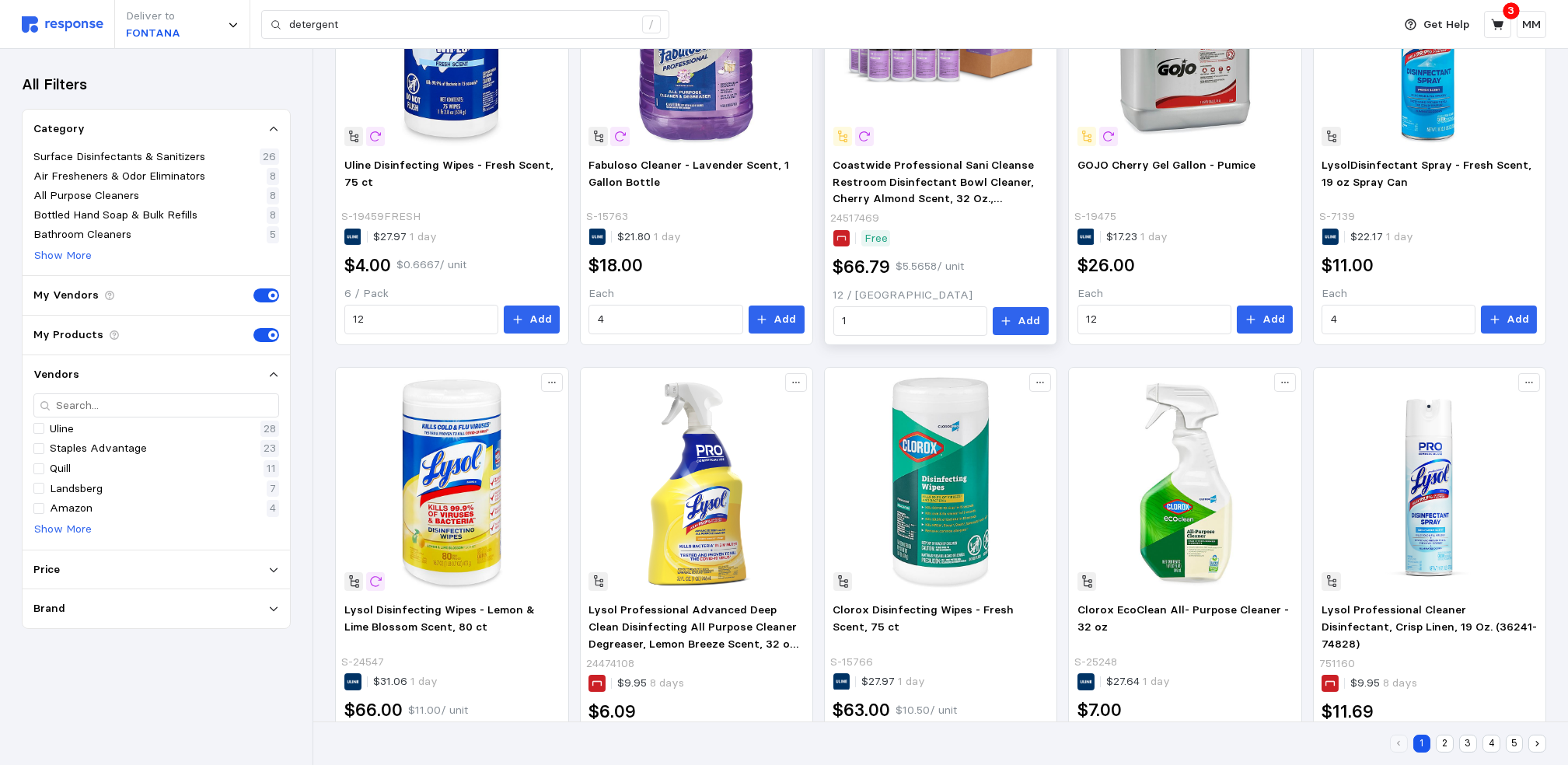
scroll to position [914, 0]
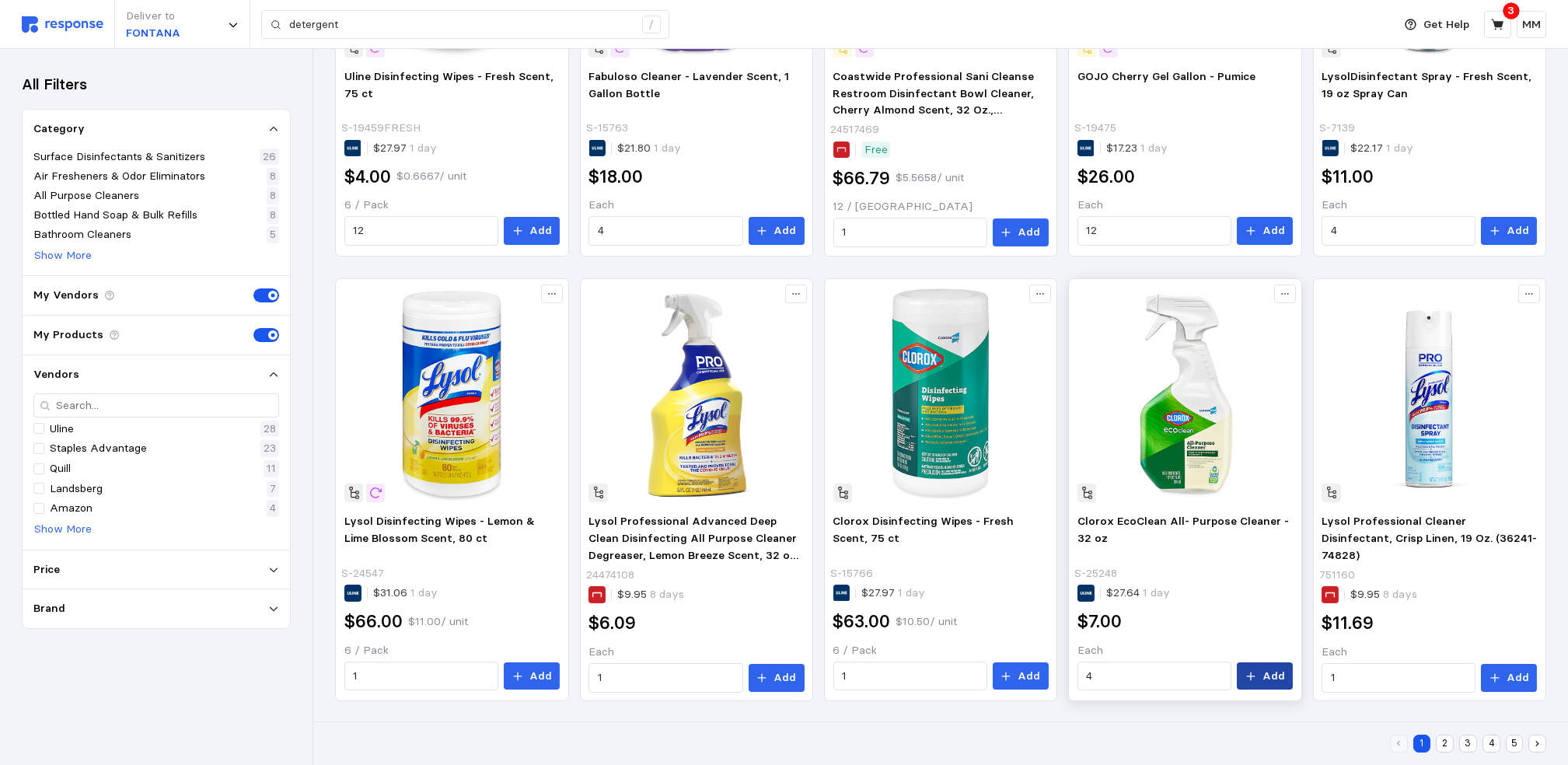
click at [1258, 681] on button "Add" at bounding box center [1264, 676] width 56 height 28
click at [1498, 24] on icon at bounding box center [1497, 24] width 12 height 10
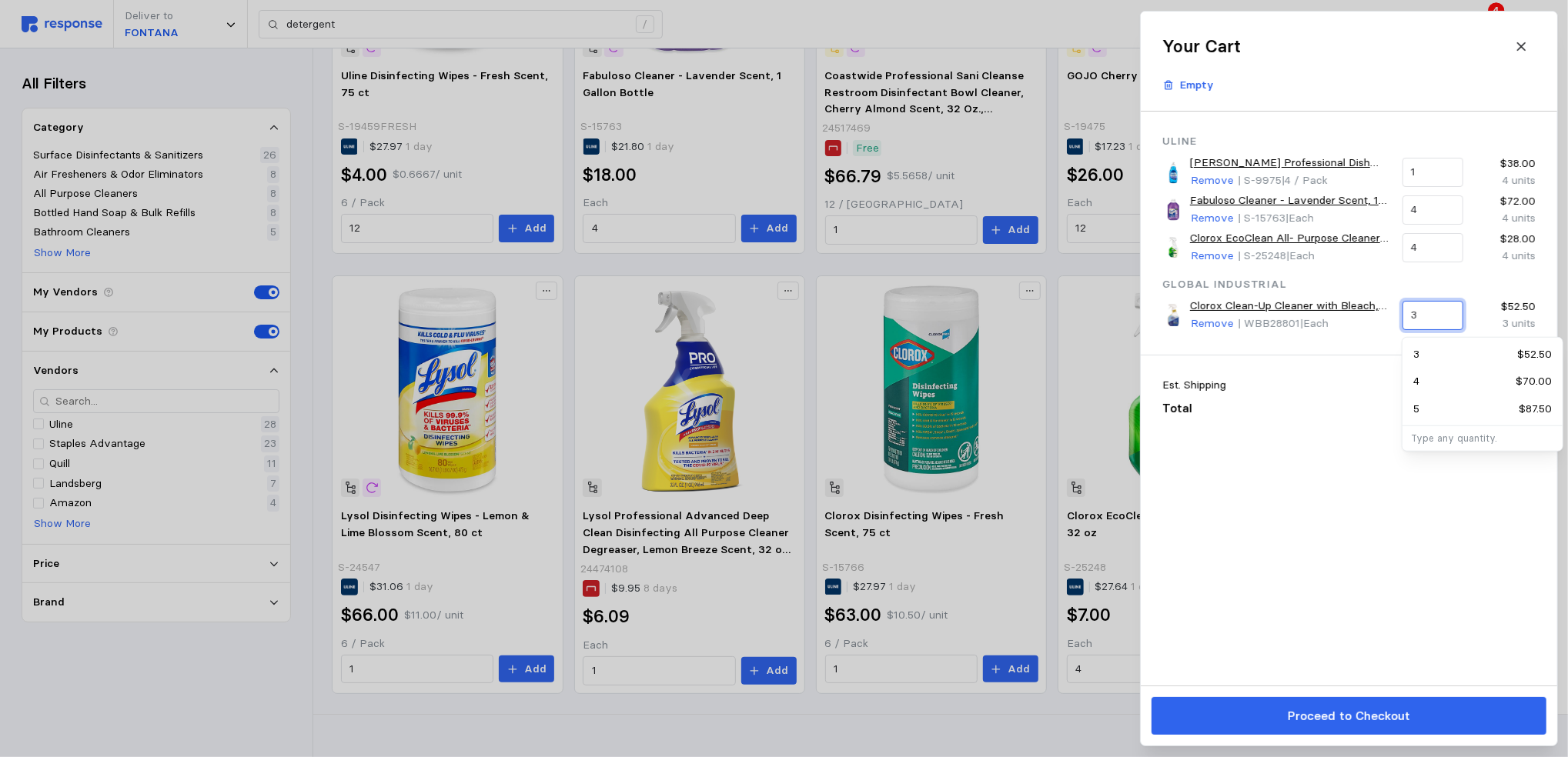
click at [1433, 320] on input "3" at bounding box center [1433, 315] width 43 height 27
type input "0"
click at [1420, 564] on div "[PERSON_NAME] Professional Dish Soap - 38 oz Bottle Remove | S-9975 | 4 / Pack …" at bounding box center [1348, 398] width 416 height 574
click at [1224, 321] on p "Remove" at bounding box center [1212, 324] width 43 height 17
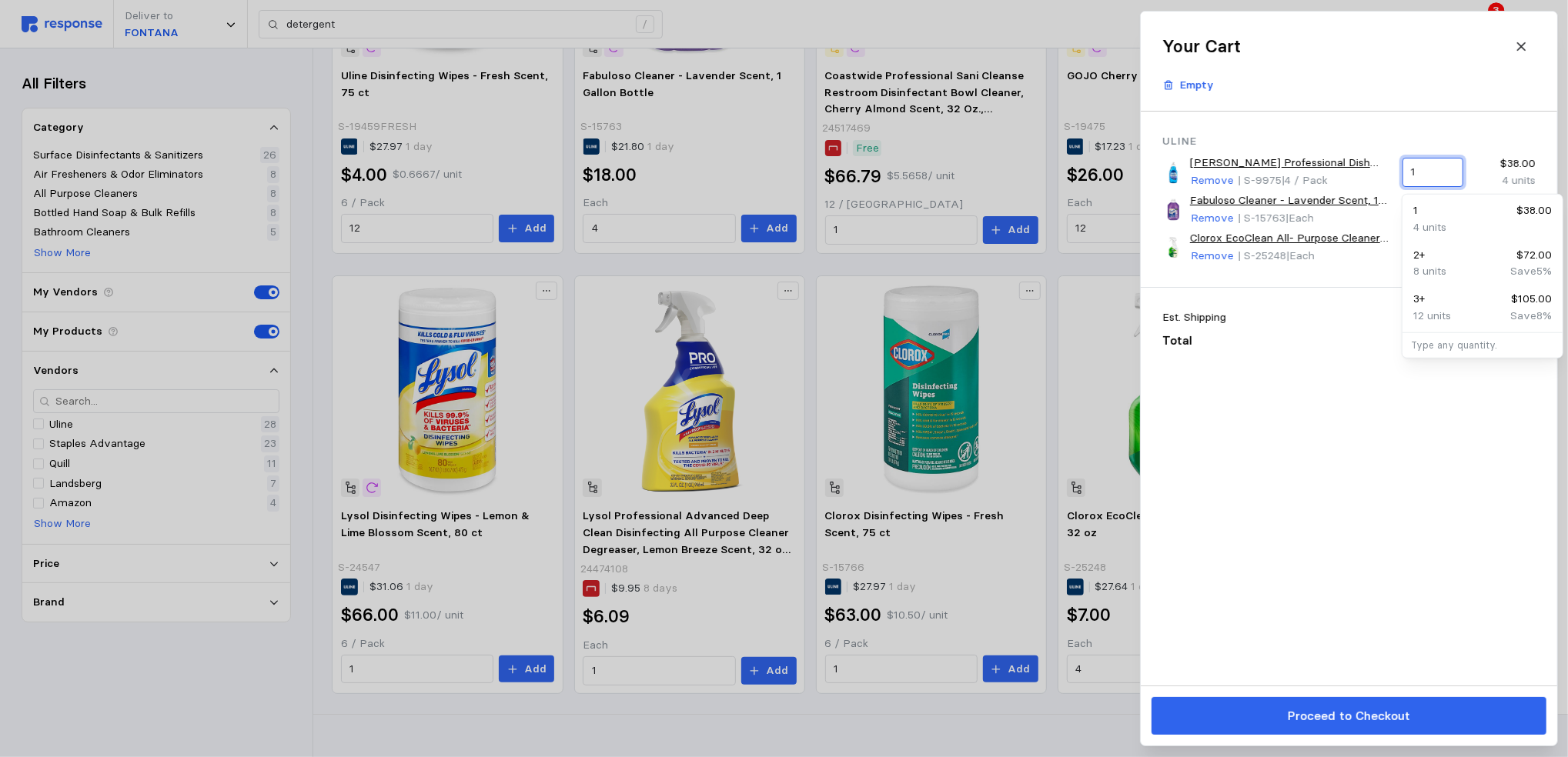
click at [1427, 184] on input "1" at bounding box center [1433, 172] width 43 height 27
type input "2"
click at [1445, 82] on div "Your Cart Empty" at bounding box center [1349, 61] width 395 height 78
click at [1517, 49] on icon at bounding box center [1521, 46] width 8 height 8
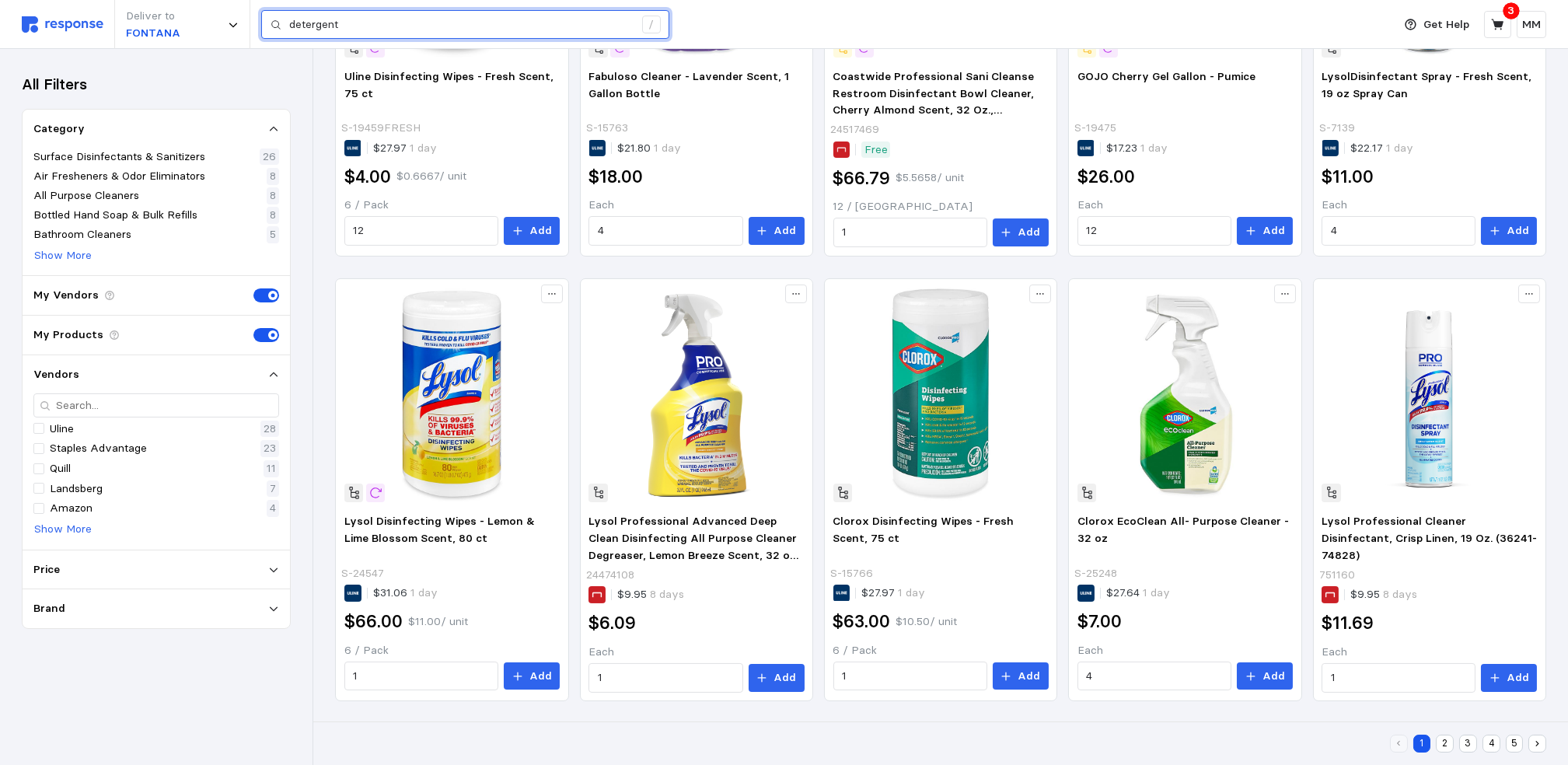
click at [348, 20] on input "detergent" at bounding box center [461, 24] width 345 height 28
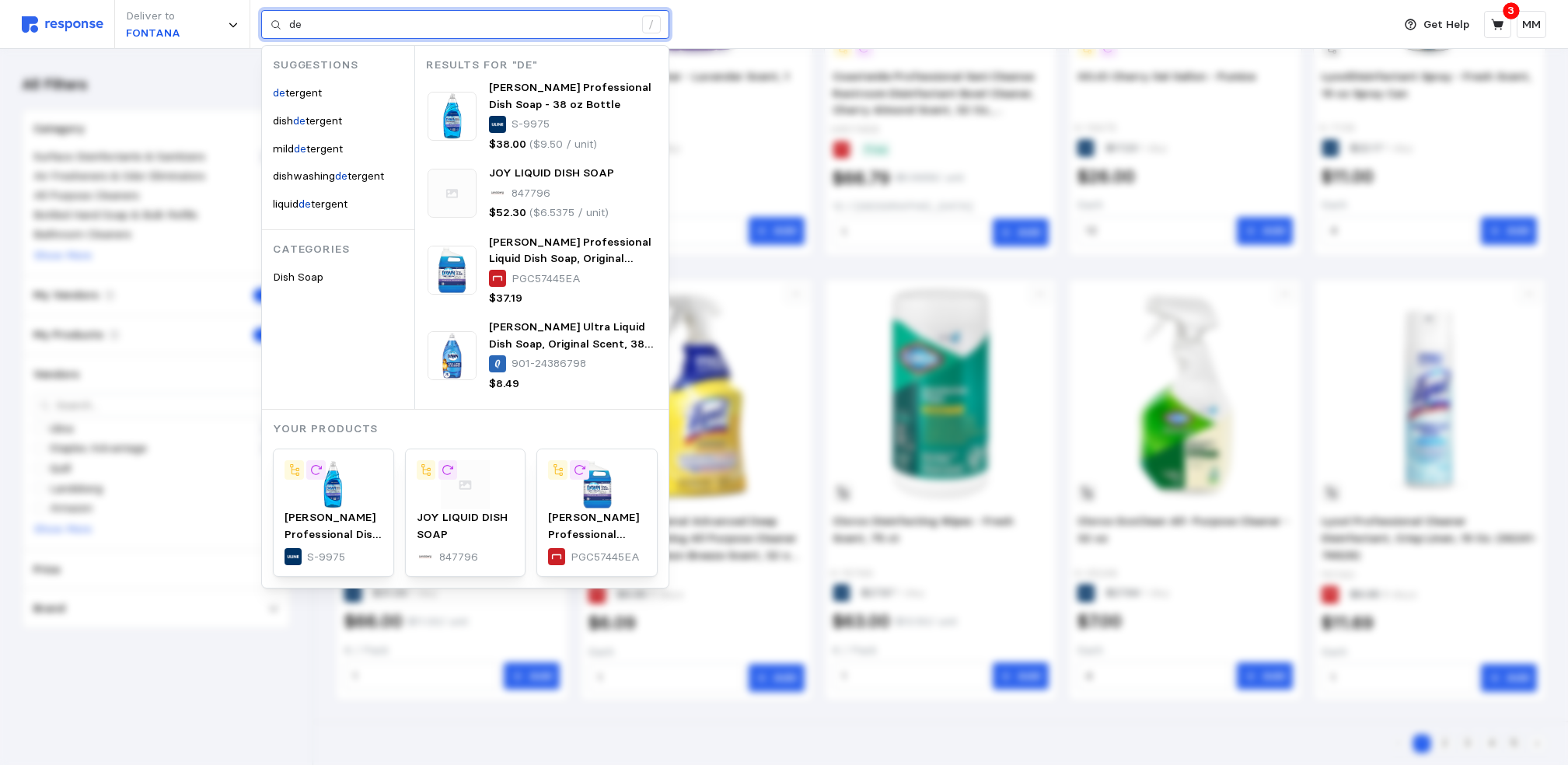
type input "d"
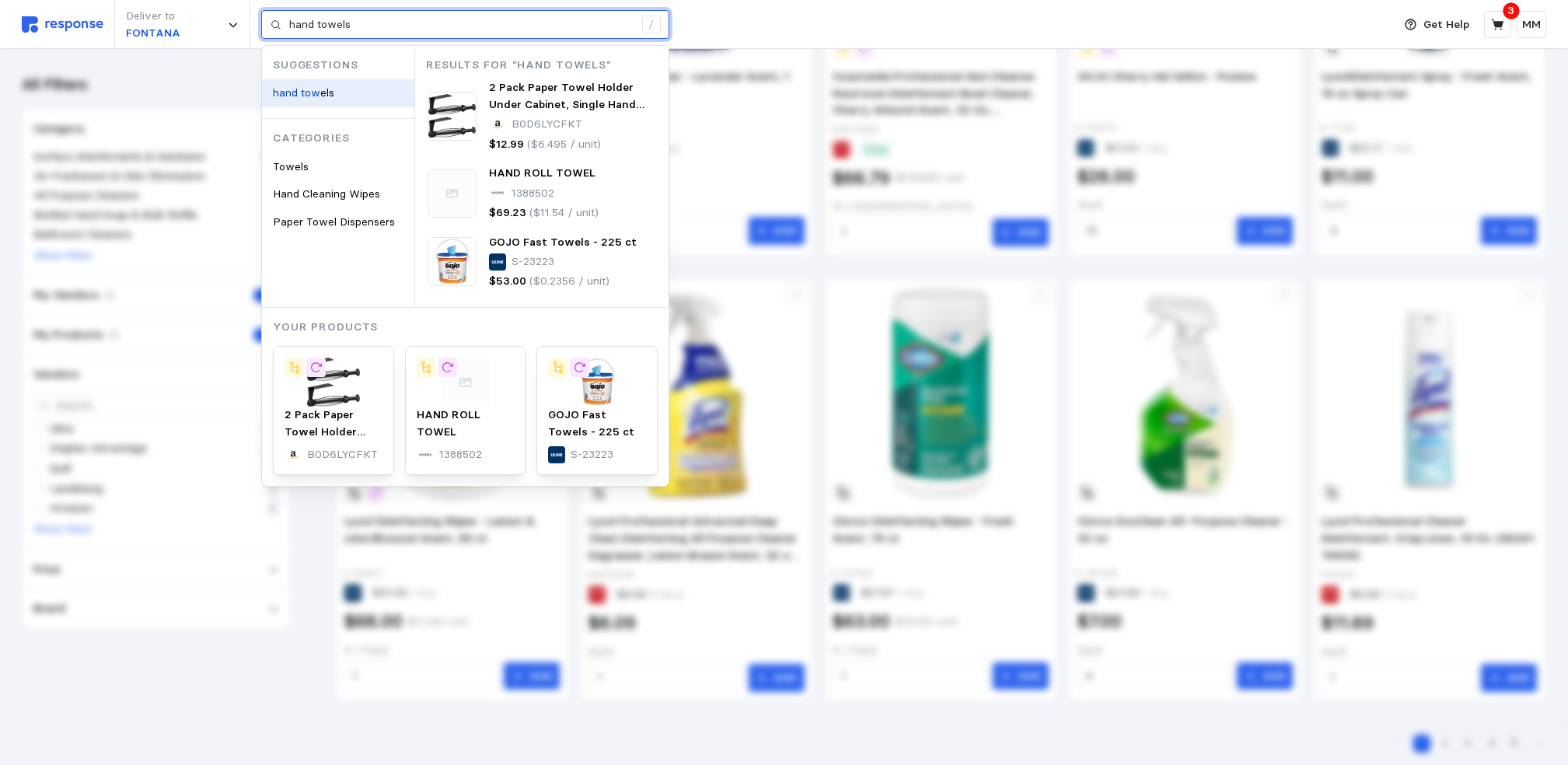
click at [359, 107] on div "Suggestions hand tow els" at bounding box center [338, 82] width 153 height 72
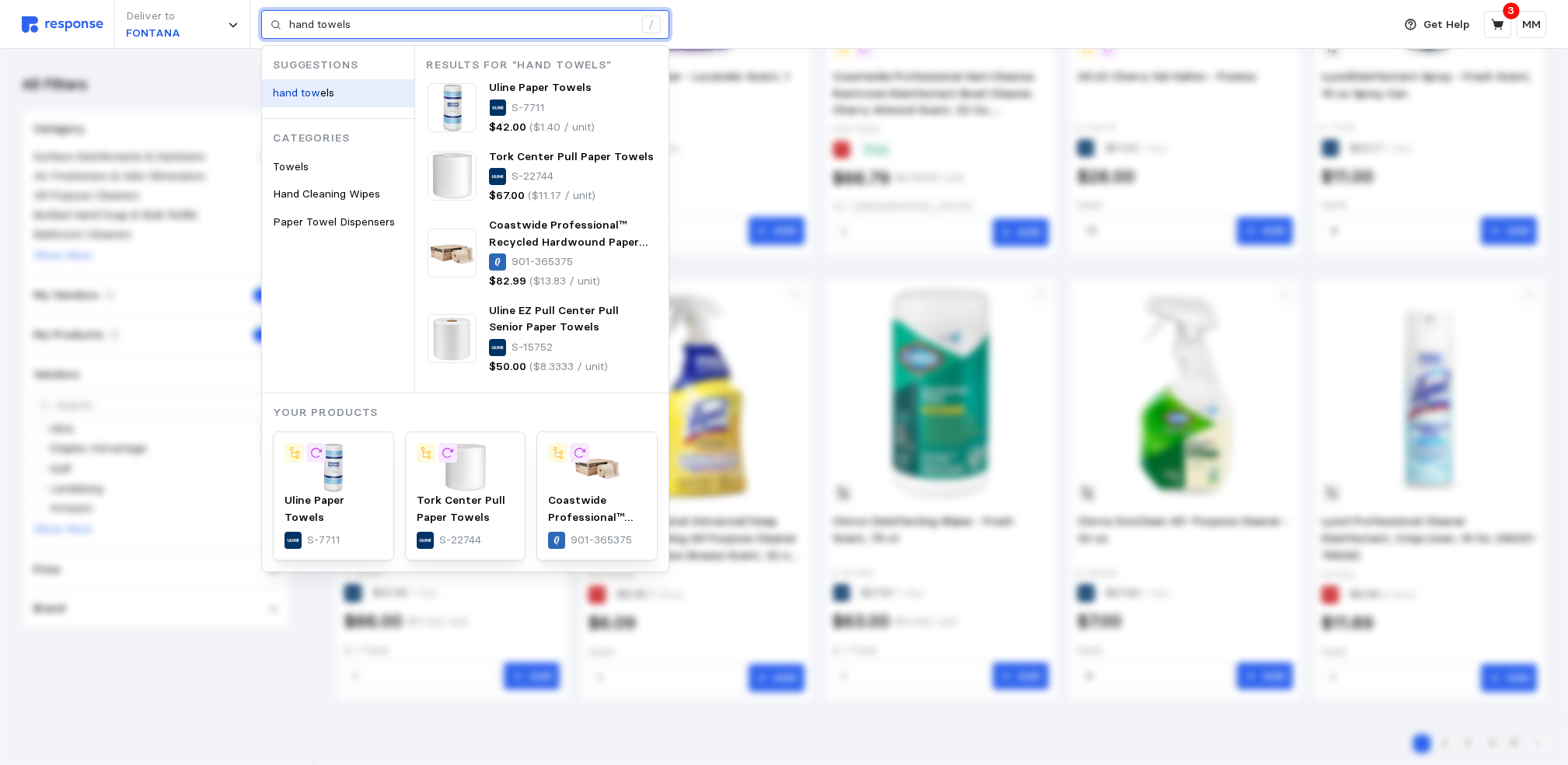
click at [319, 102] on div "hand tow els" at bounding box center [338, 93] width 153 height 28
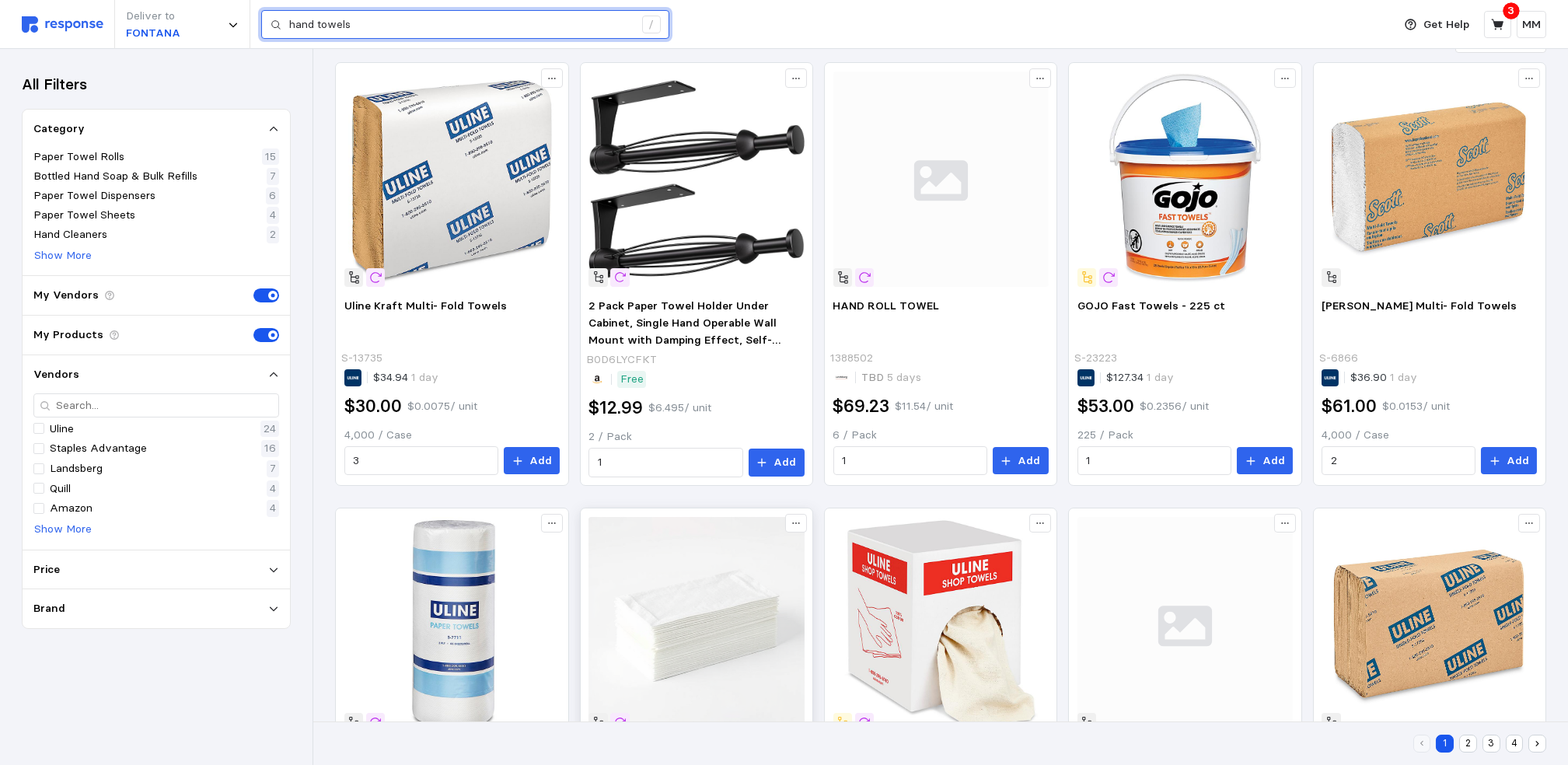
scroll to position [217, 0]
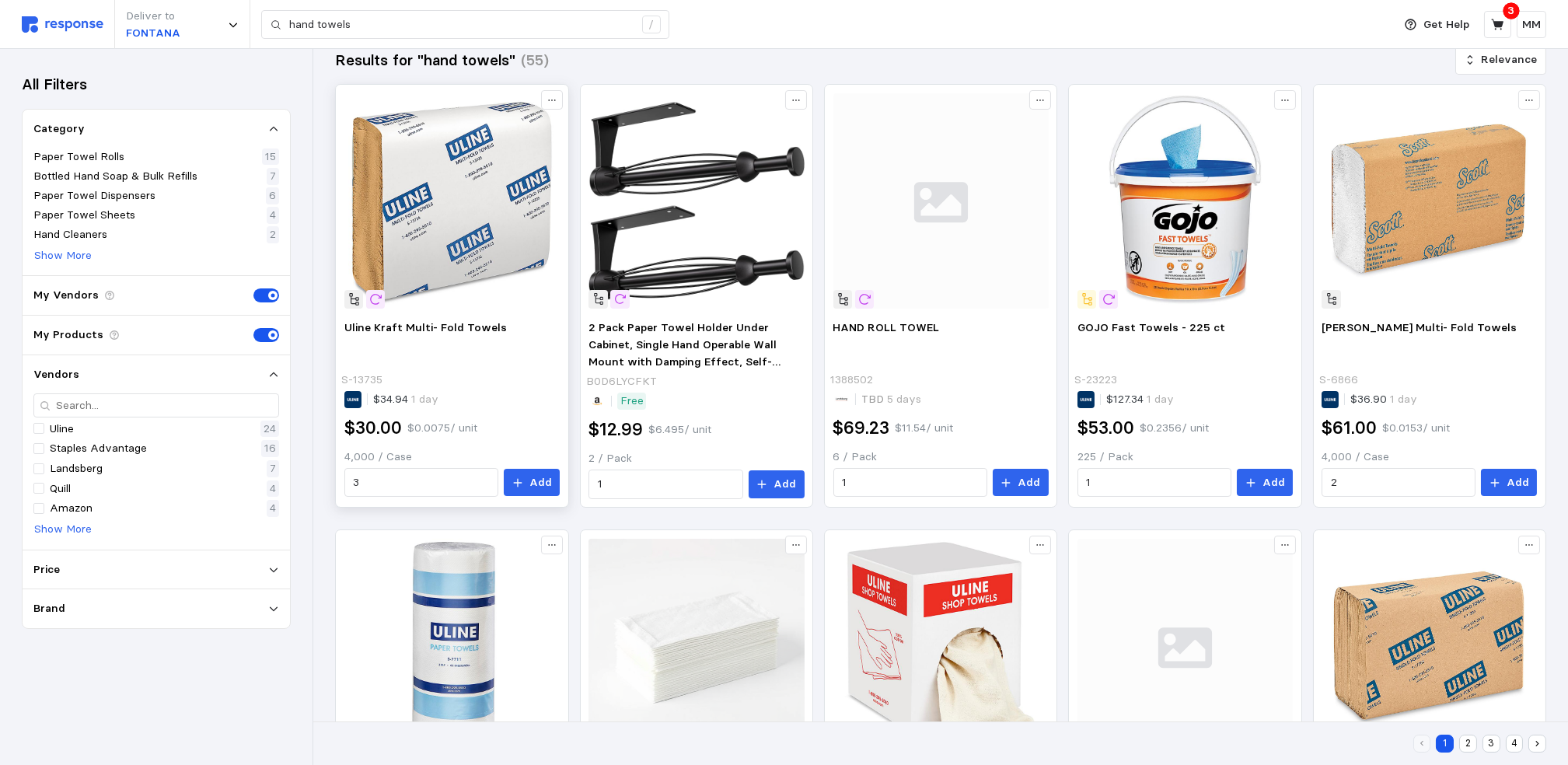
click at [495, 228] on img at bounding box center [452, 200] width 215 height 215
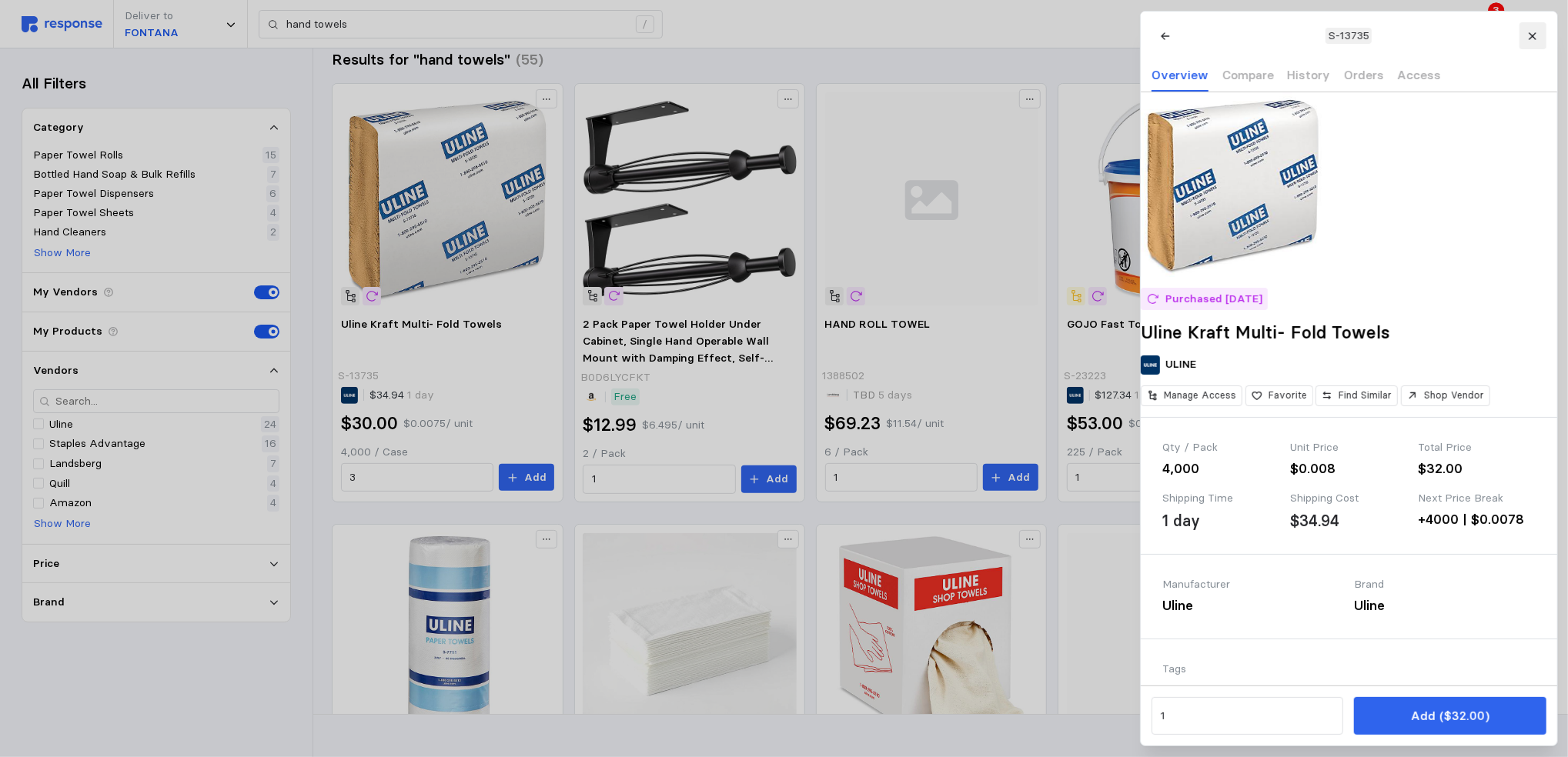
click at [1534, 34] on icon at bounding box center [1531, 36] width 10 height 10
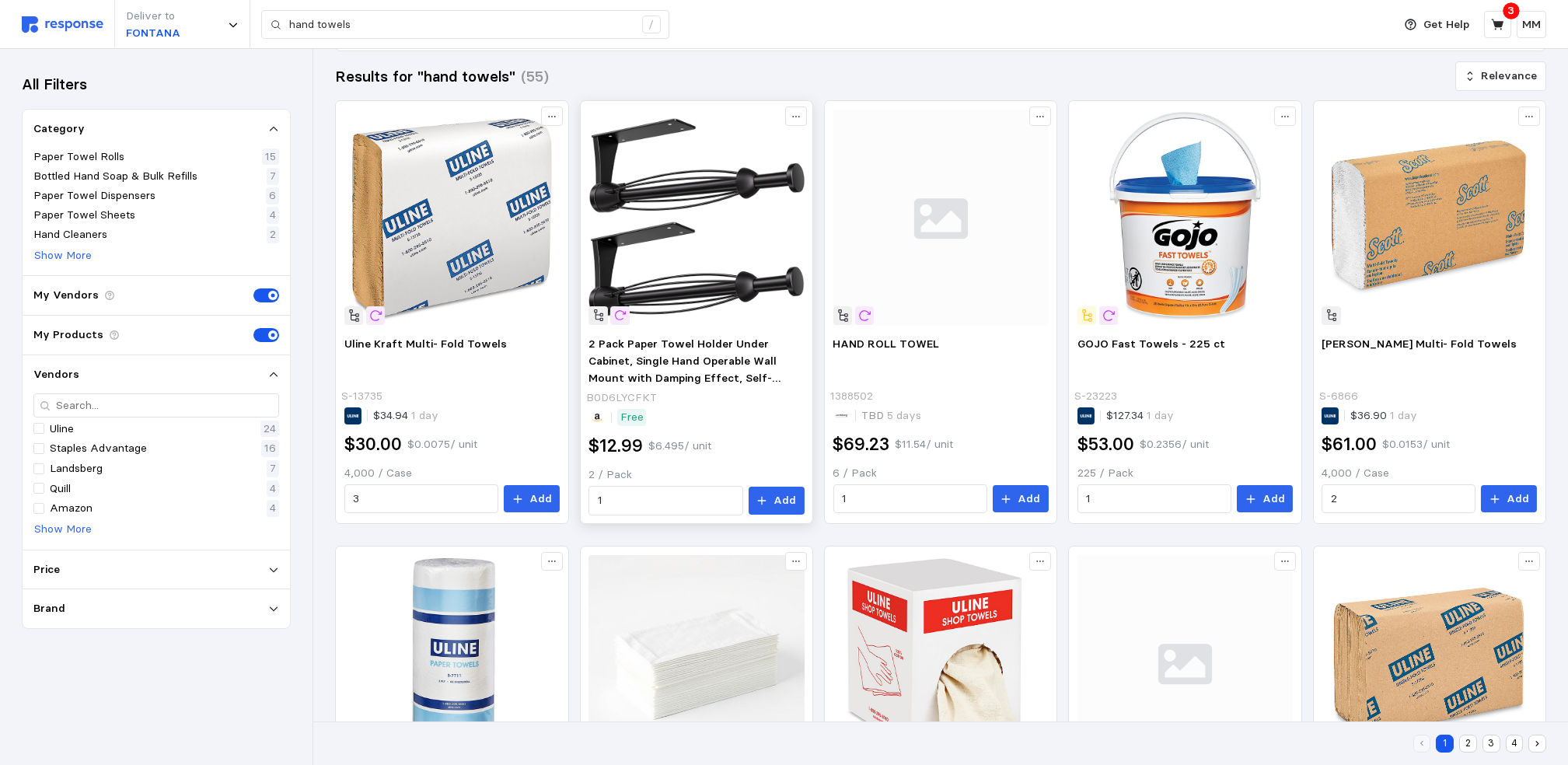
scroll to position [204, 0]
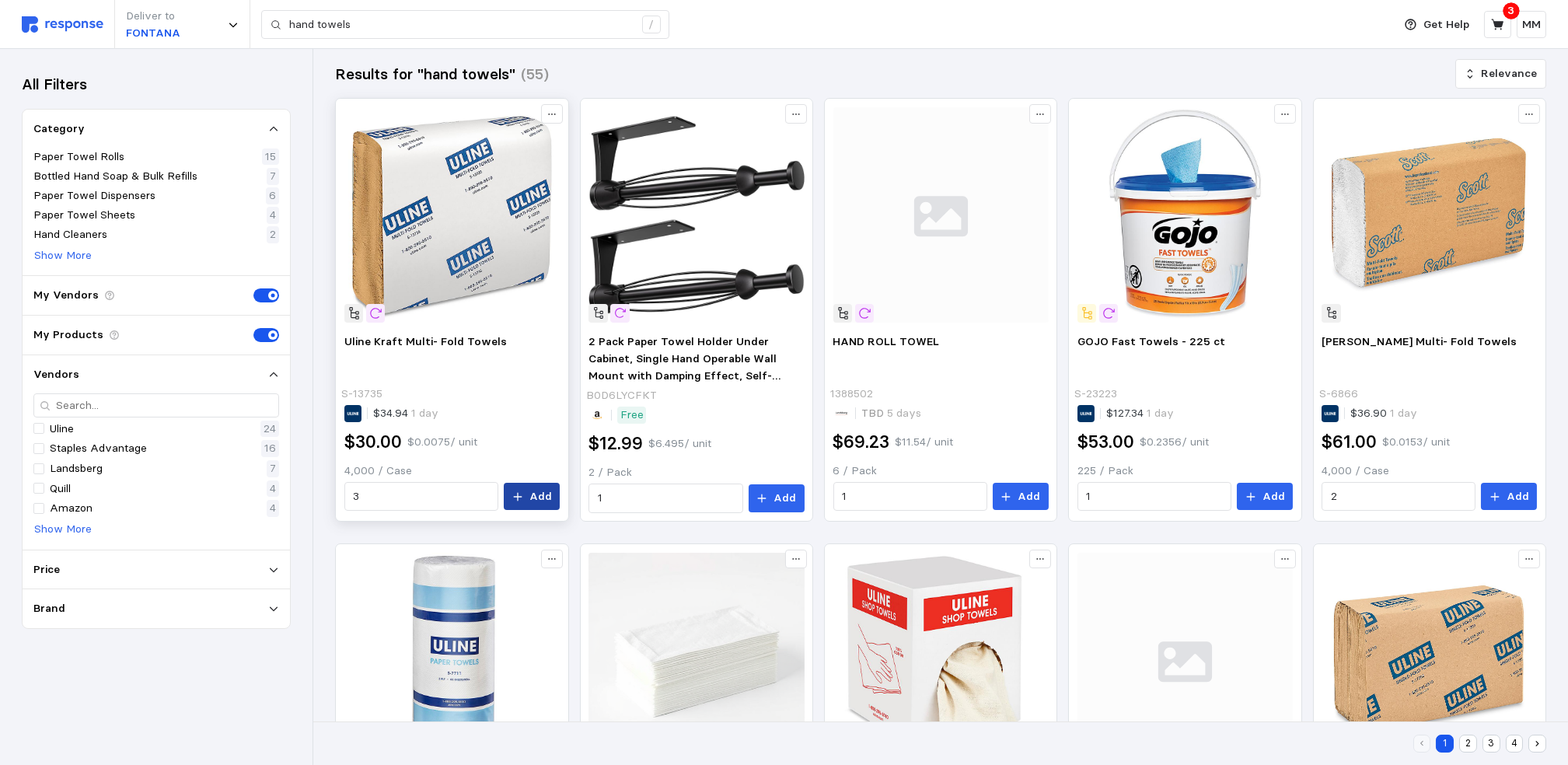
click at [540, 492] on p "Add" at bounding box center [541, 496] width 23 height 17
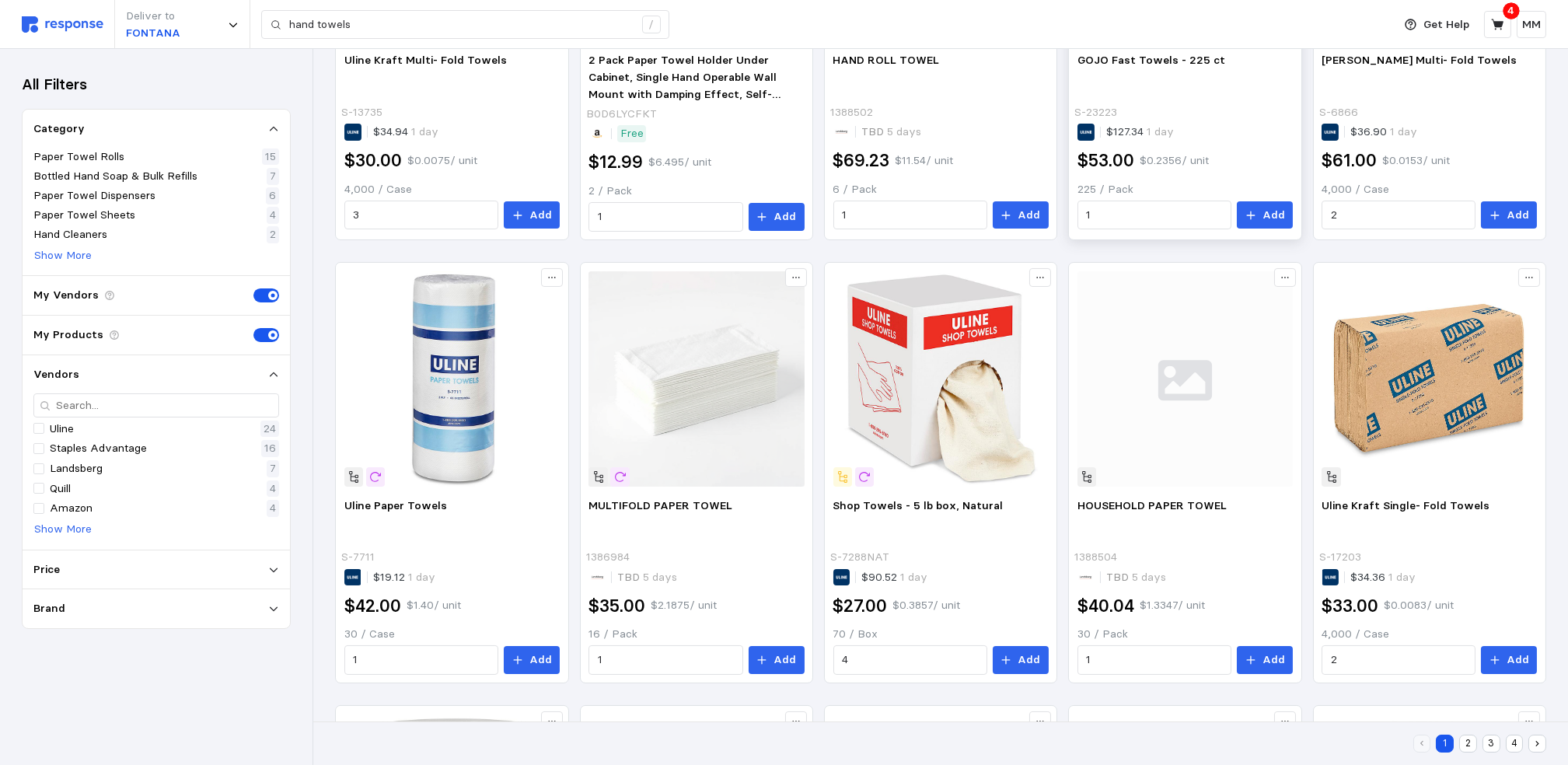
scroll to position [488, 0]
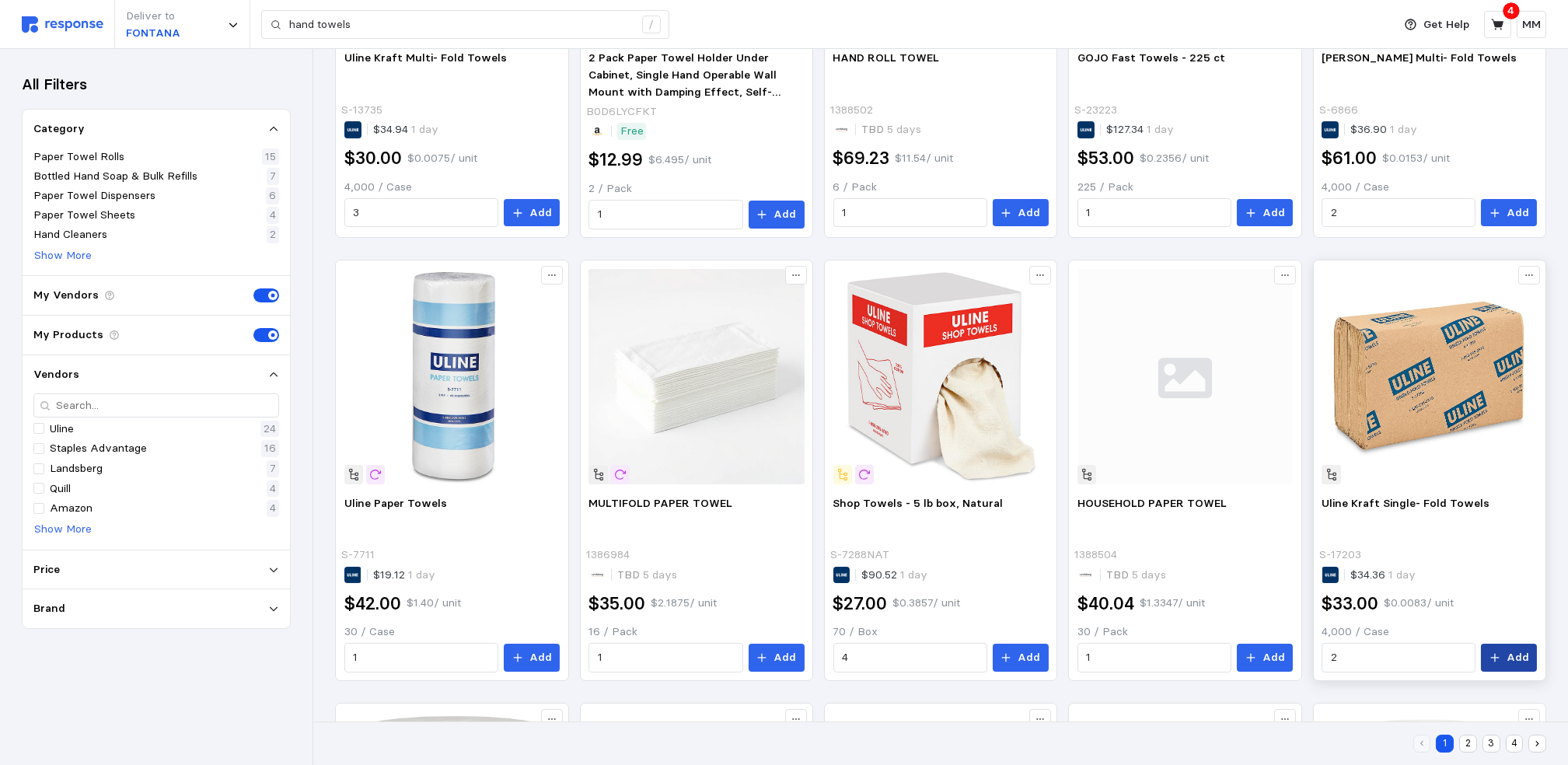
click at [1523, 656] on p "Add" at bounding box center [1519, 658] width 23 height 17
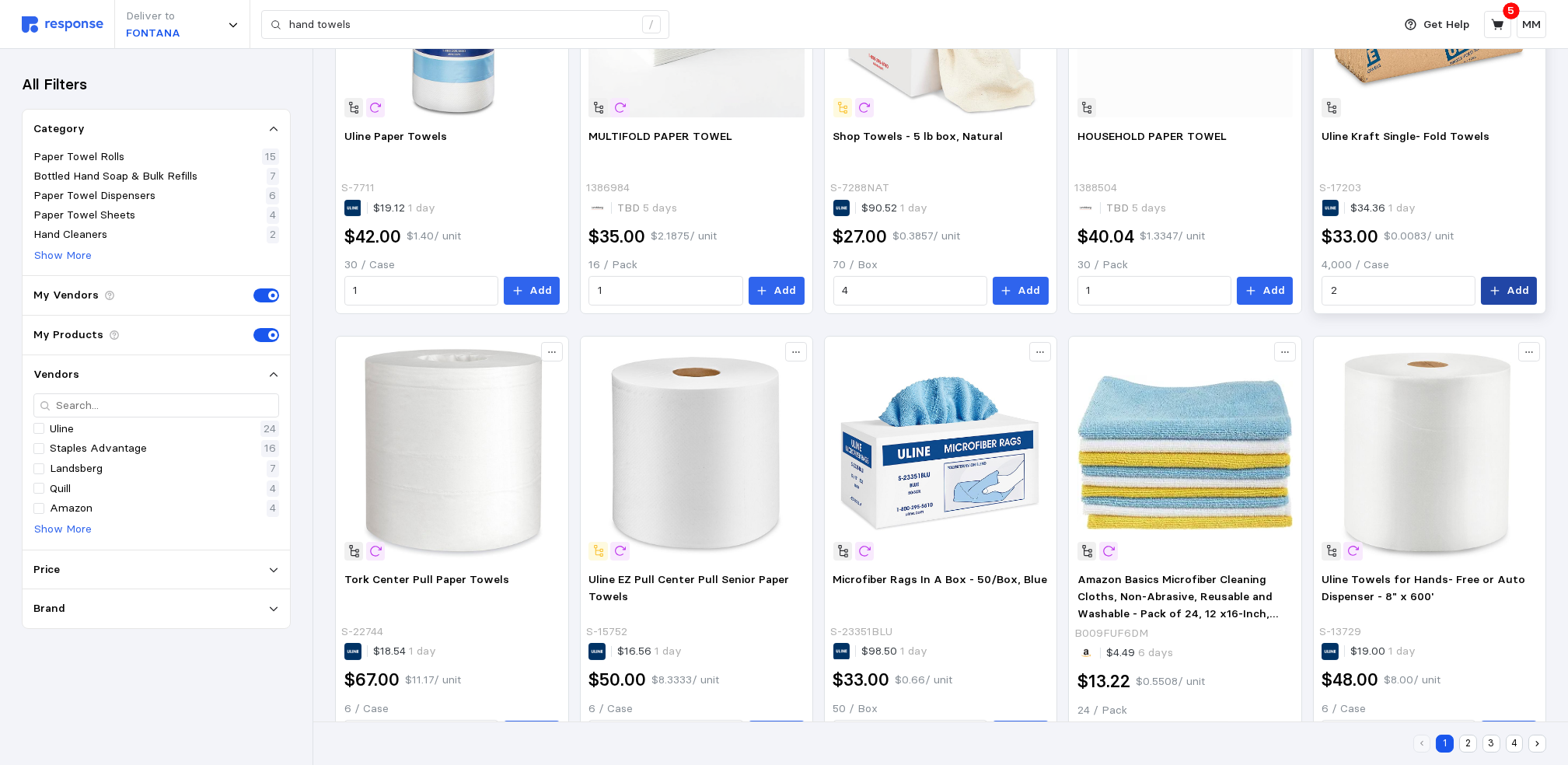
scroll to position [908, 0]
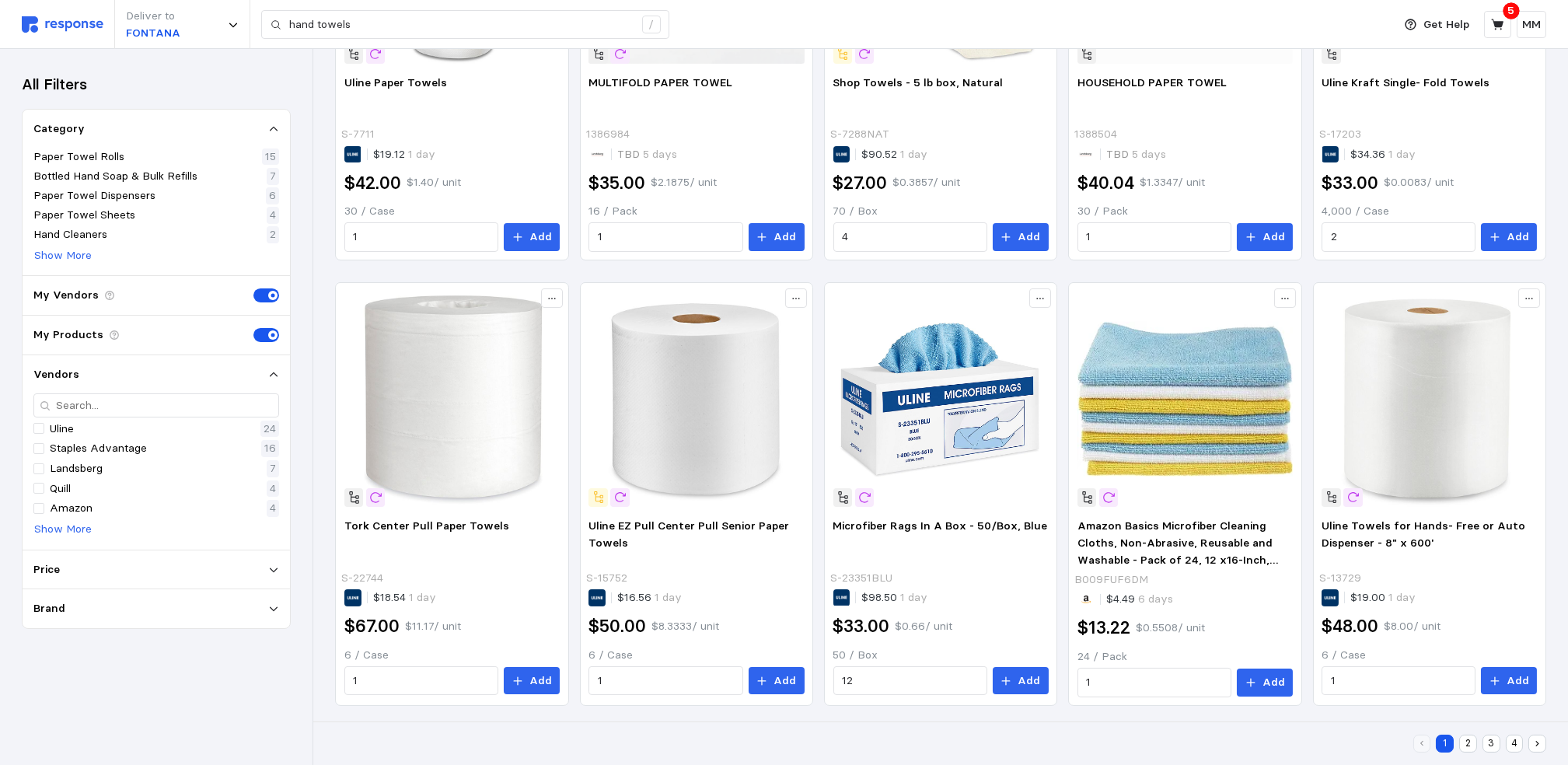
click at [1465, 736] on button "2" at bounding box center [1468, 743] width 18 height 18
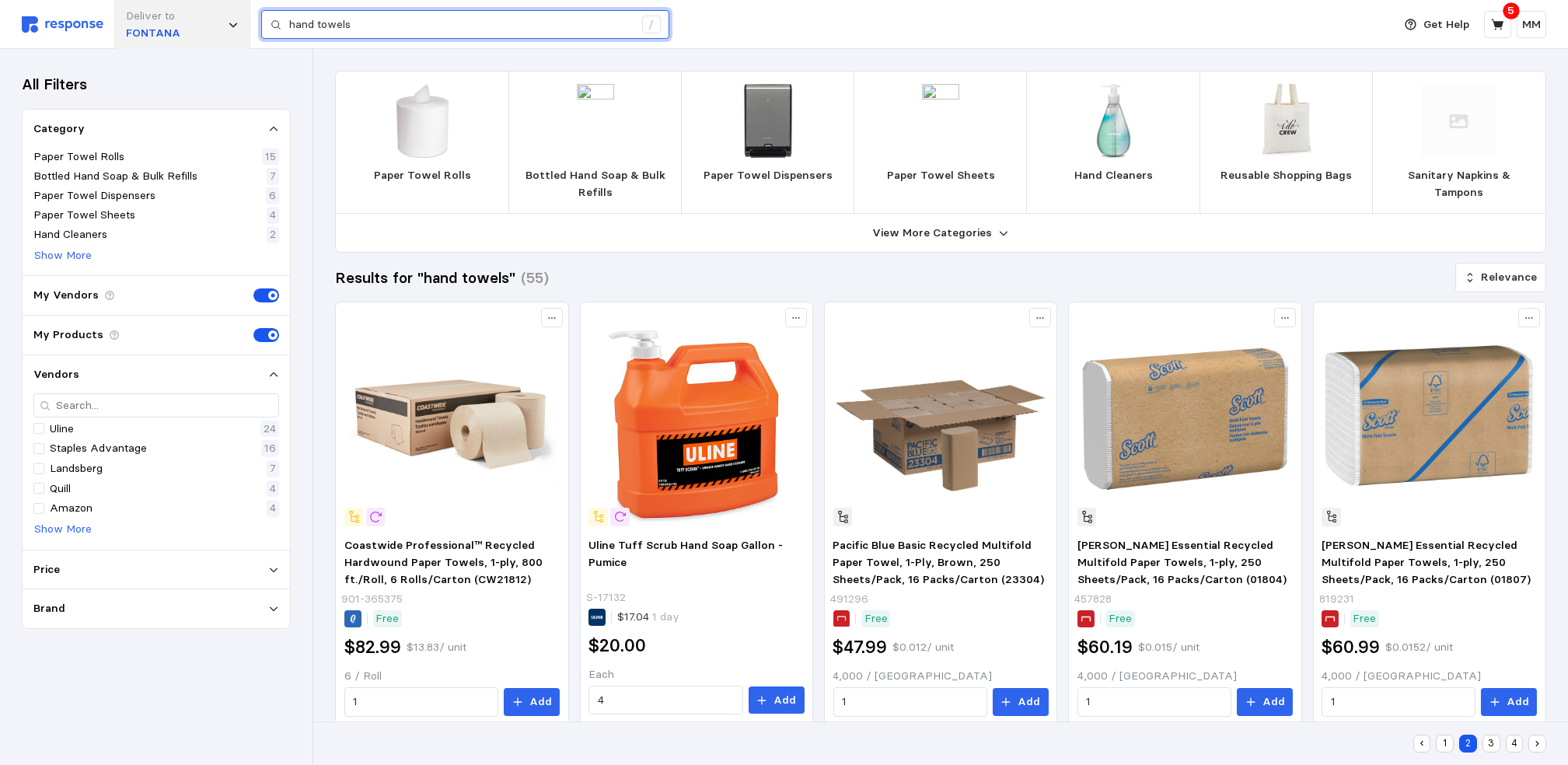
drag, startPoint x: 385, startPoint y: 19, endPoint x: 173, endPoint y: 31, distance: 212.3
click at [173, 31] on div "Deliver to FONTANA hand towels /" at bounding box center [703, 25] width 1363 height 49
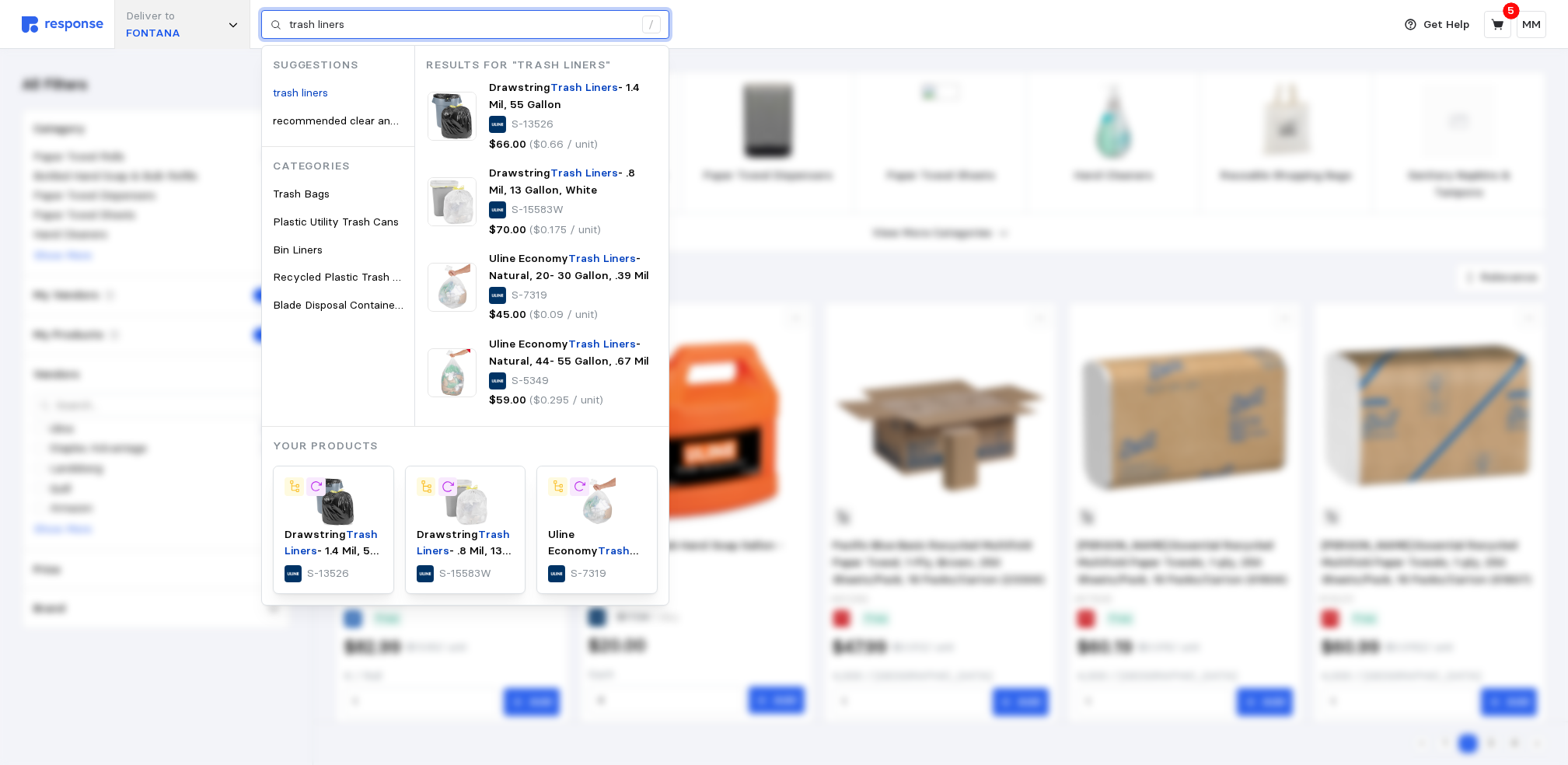
type input "trash liners"
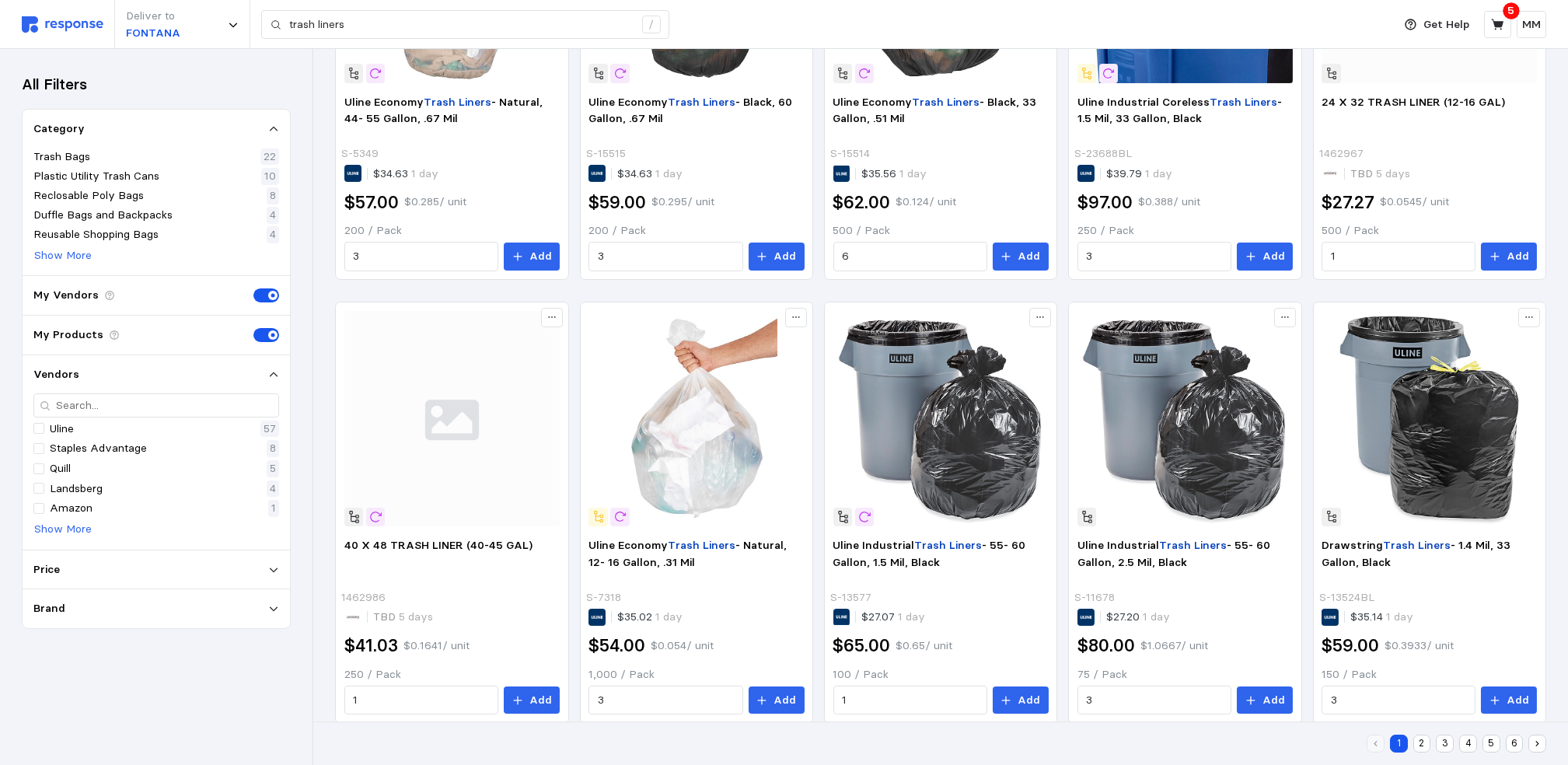
scroll to position [894, 0]
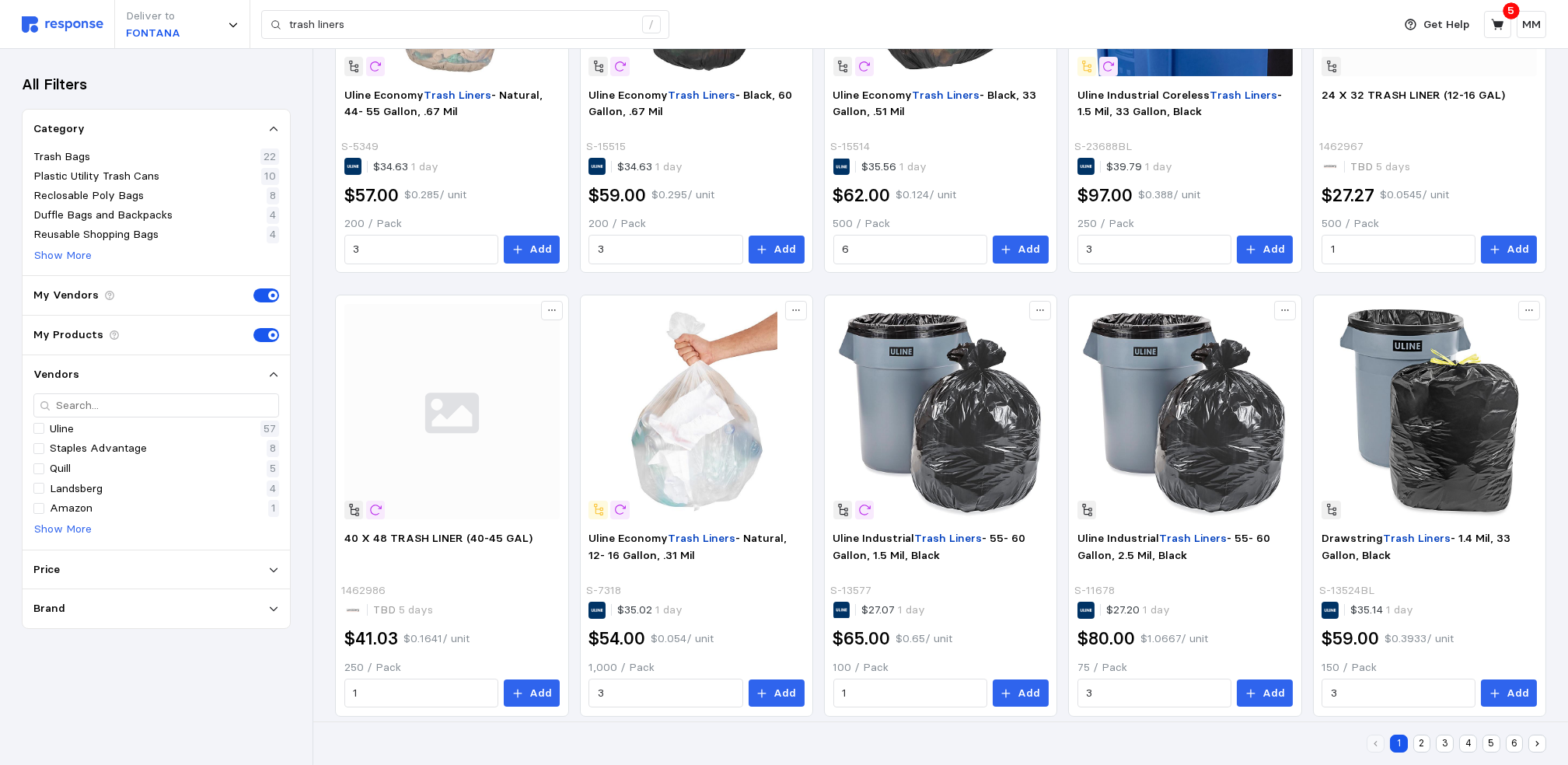
click at [1423, 736] on button "2" at bounding box center [1422, 743] width 18 height 18
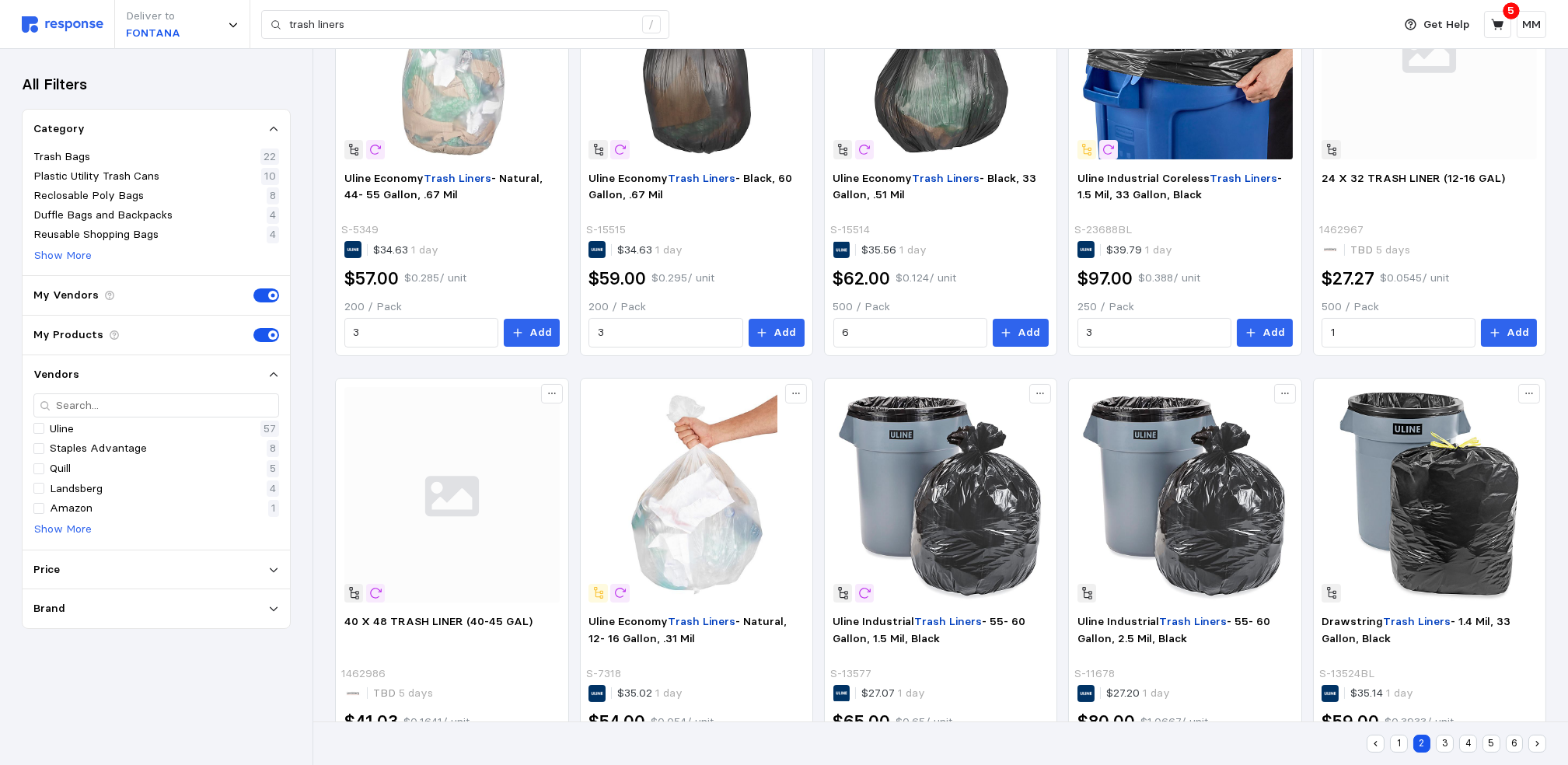
scroll to position [513, 0]
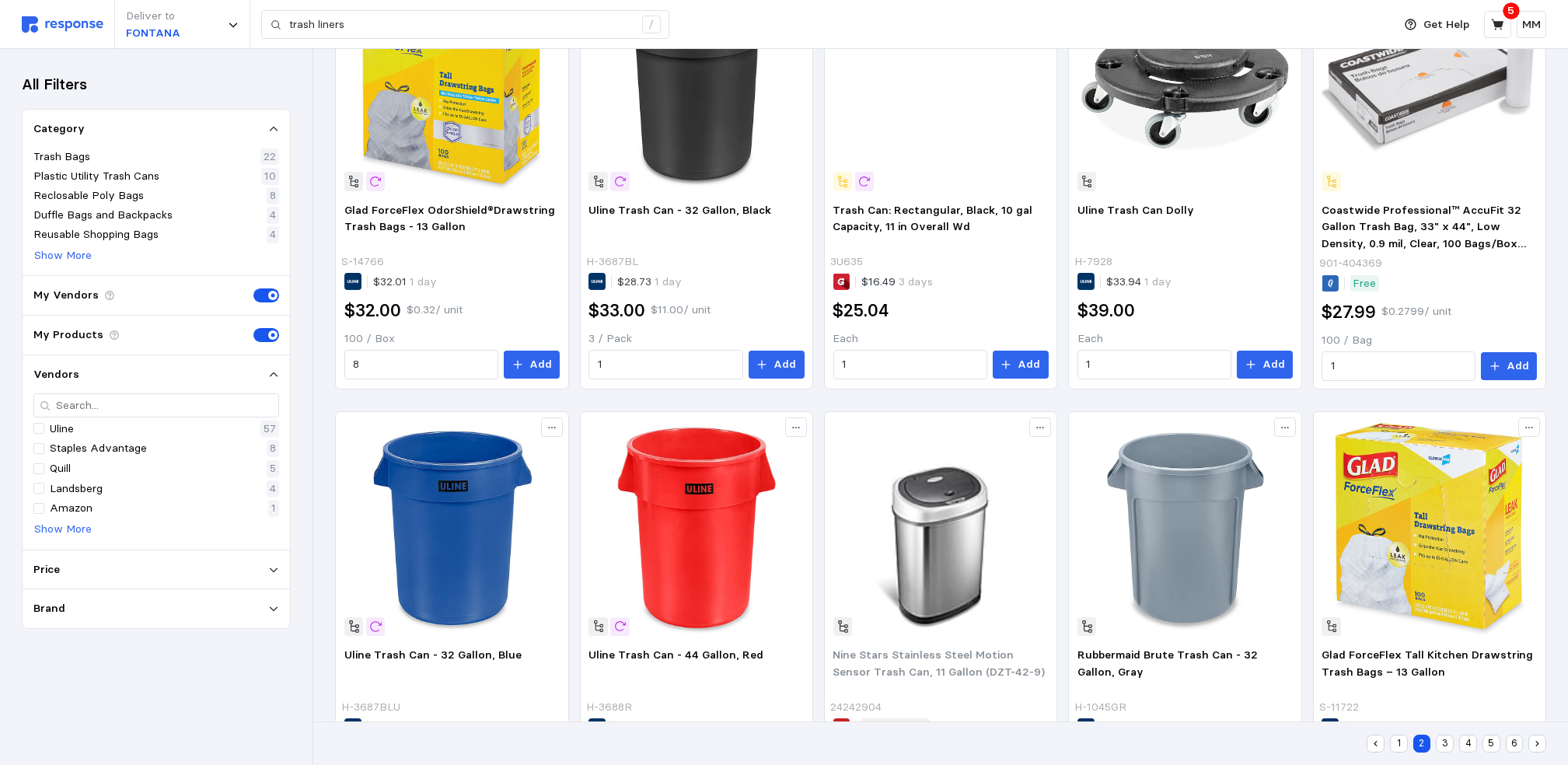
scroll to position [897, 0]
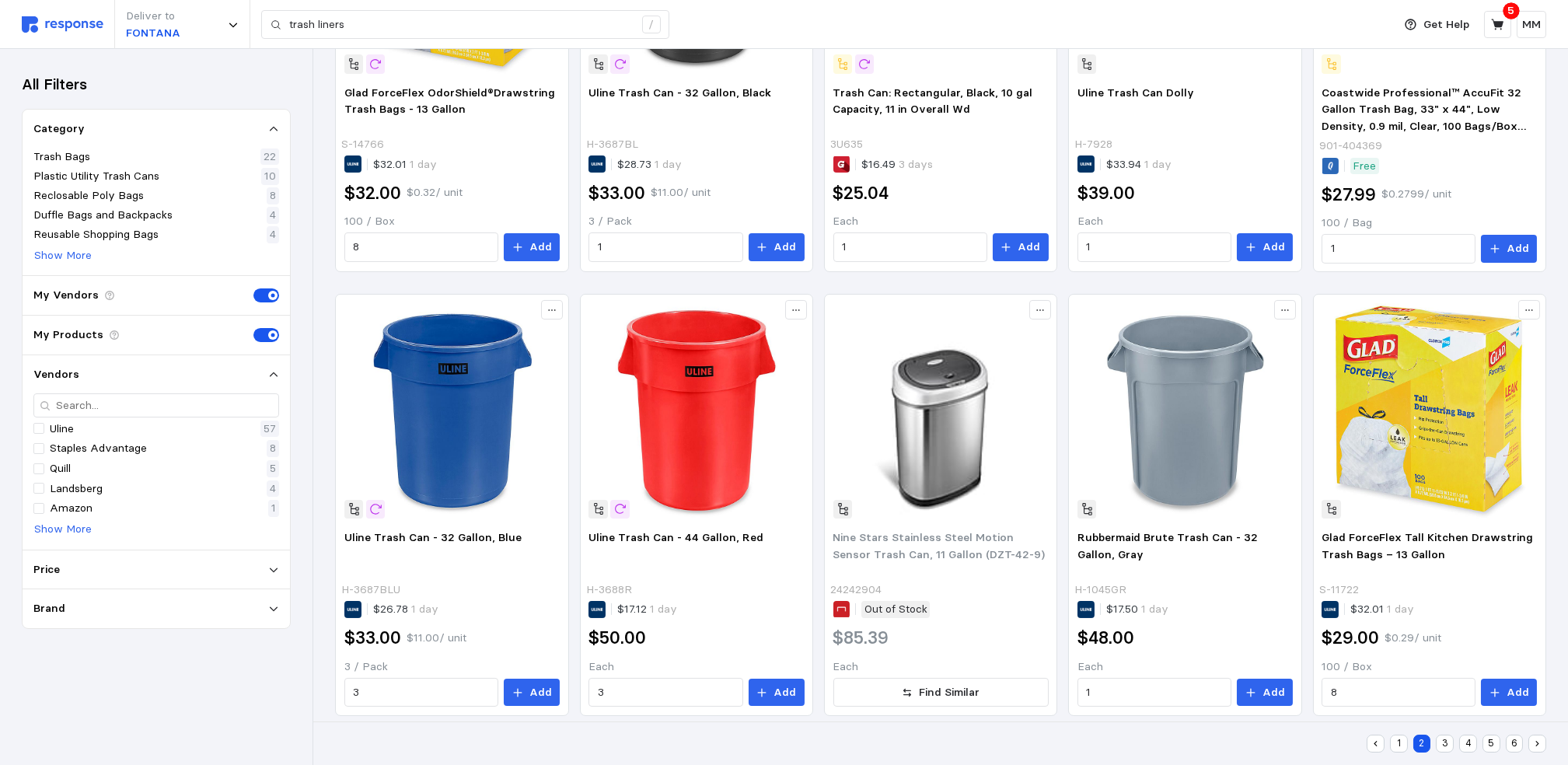
click at [1447, 736] on button "3" at bounding box center [1445, 743] width 18 height 18
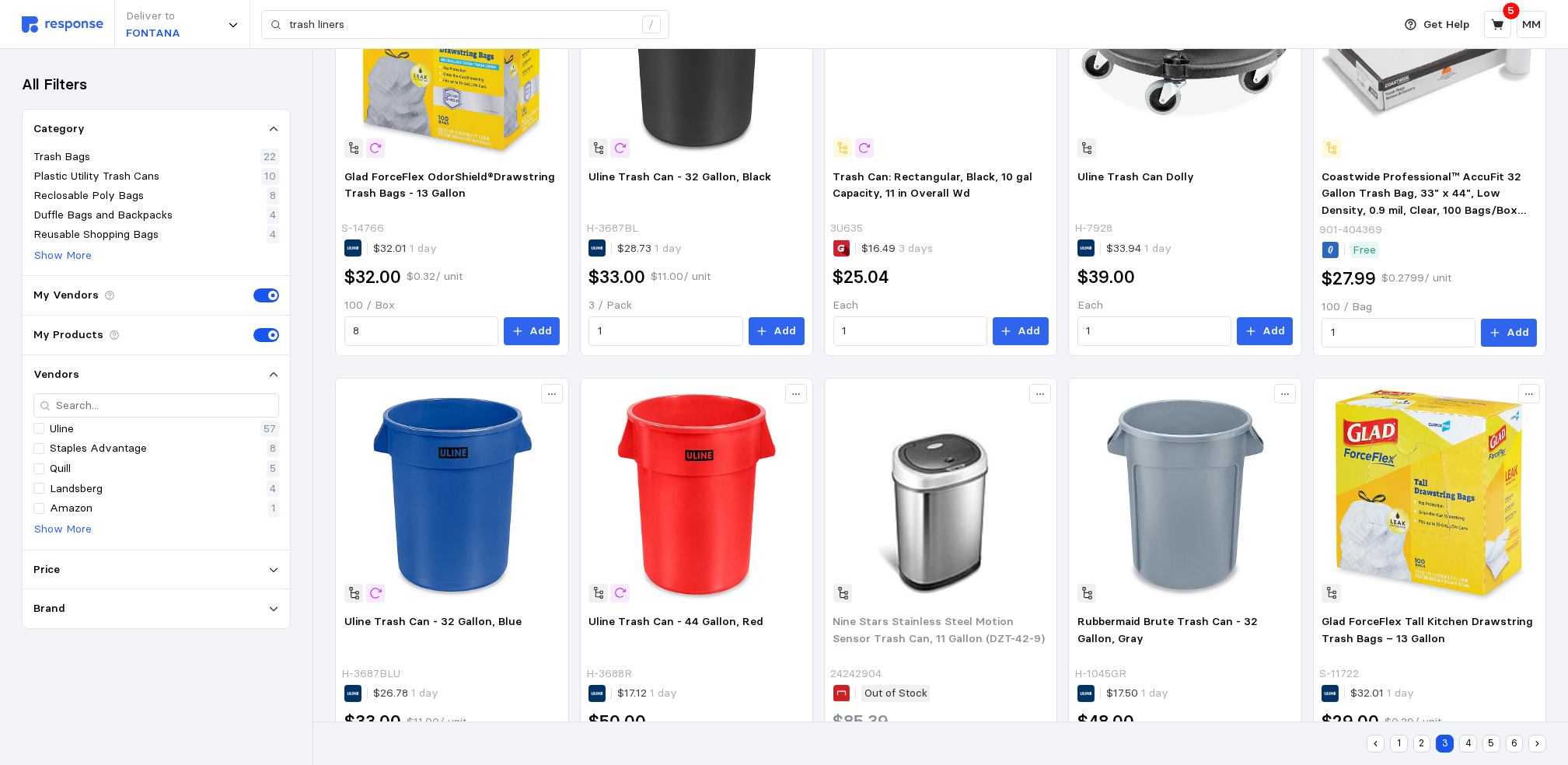
scroll to position [468, 0]
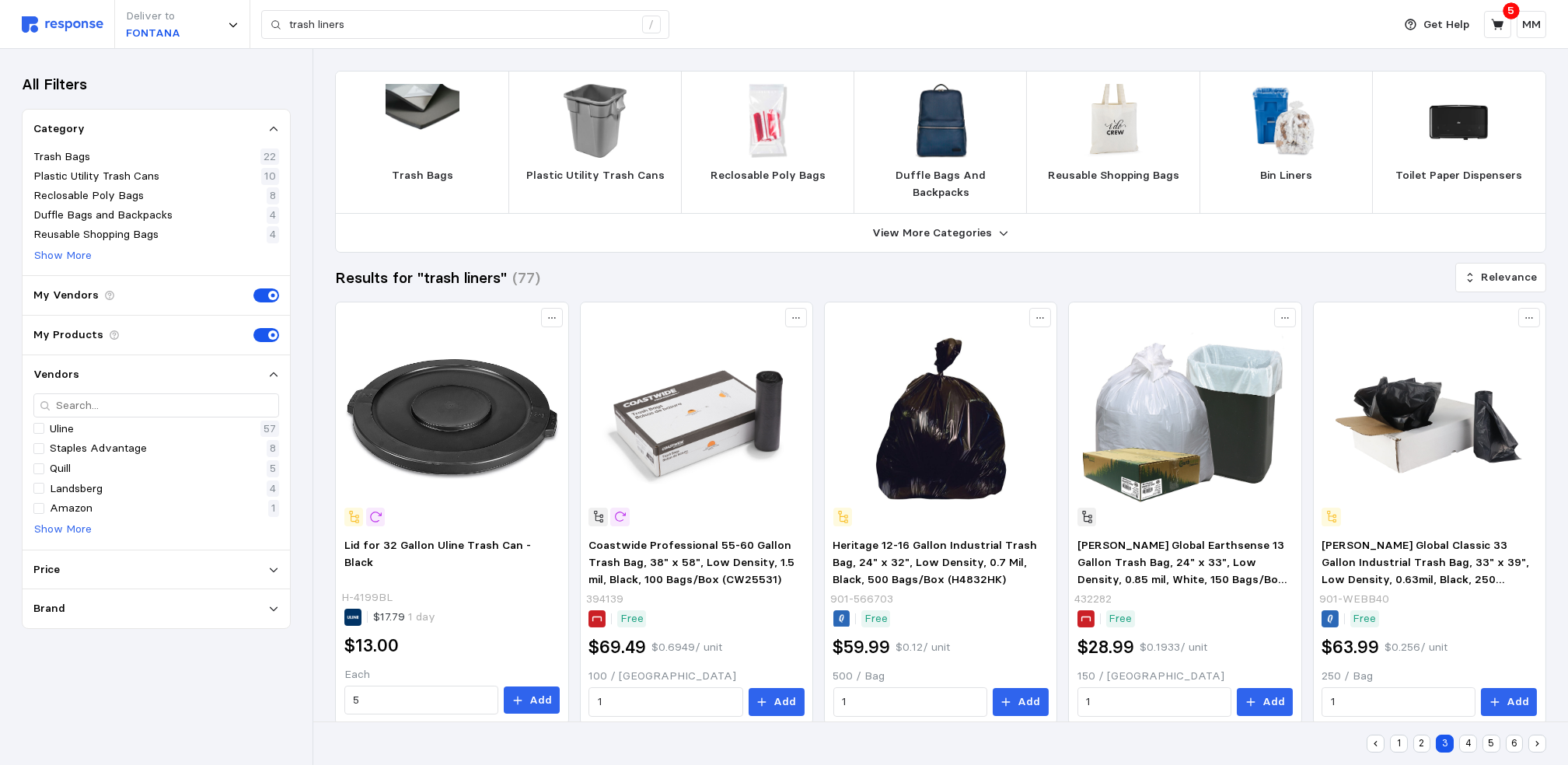
click at [1503, 15] on div "5" at bounding box center [1511, 10] width 16 height 16
click at [1493, 28] on icon at bounding box center [1498, 25] width 14 height 14
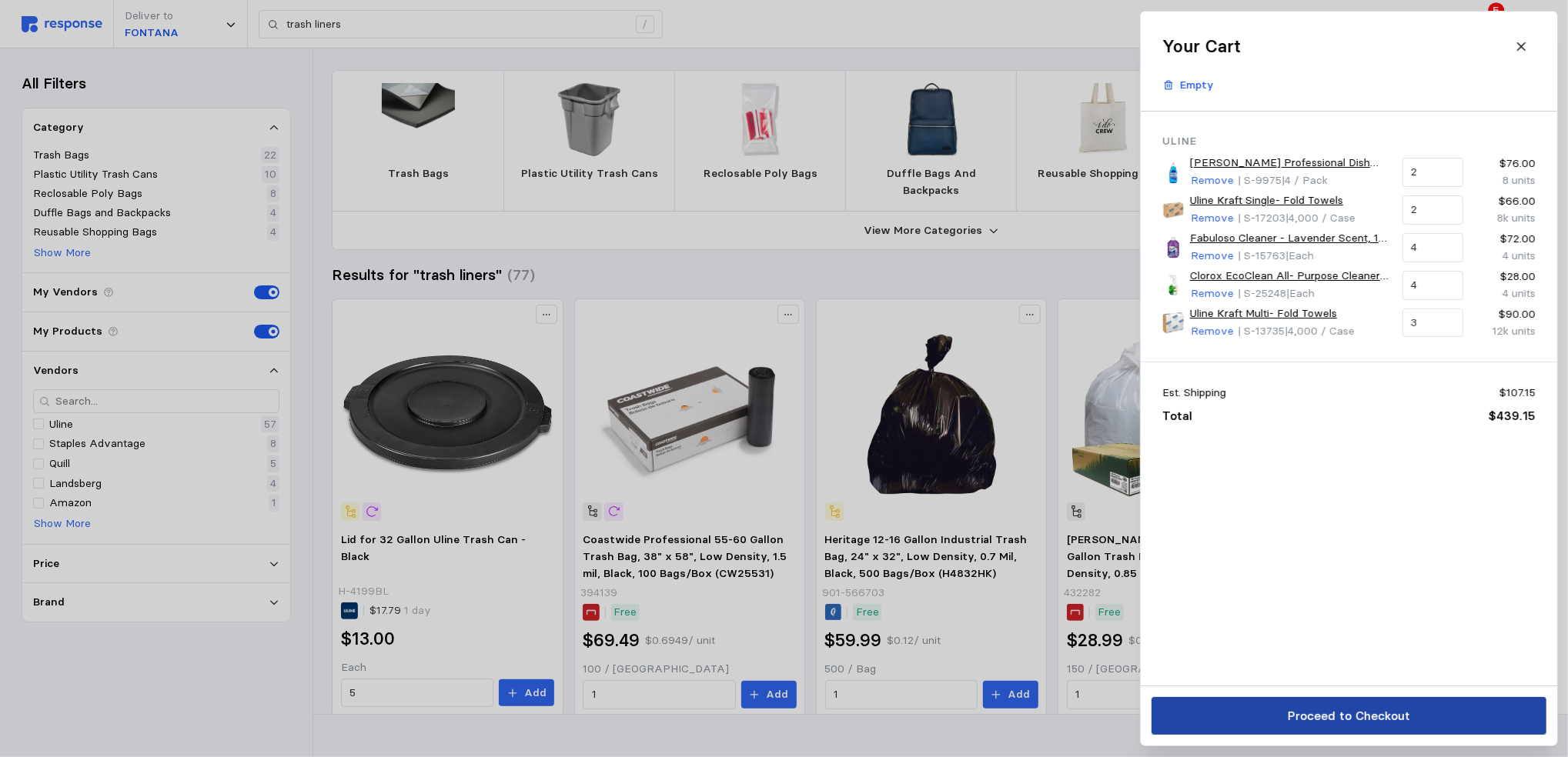
click at [1362, 718] on p "Proceed to Checkout" at bounding box center [1348, 716] width 122 height 19
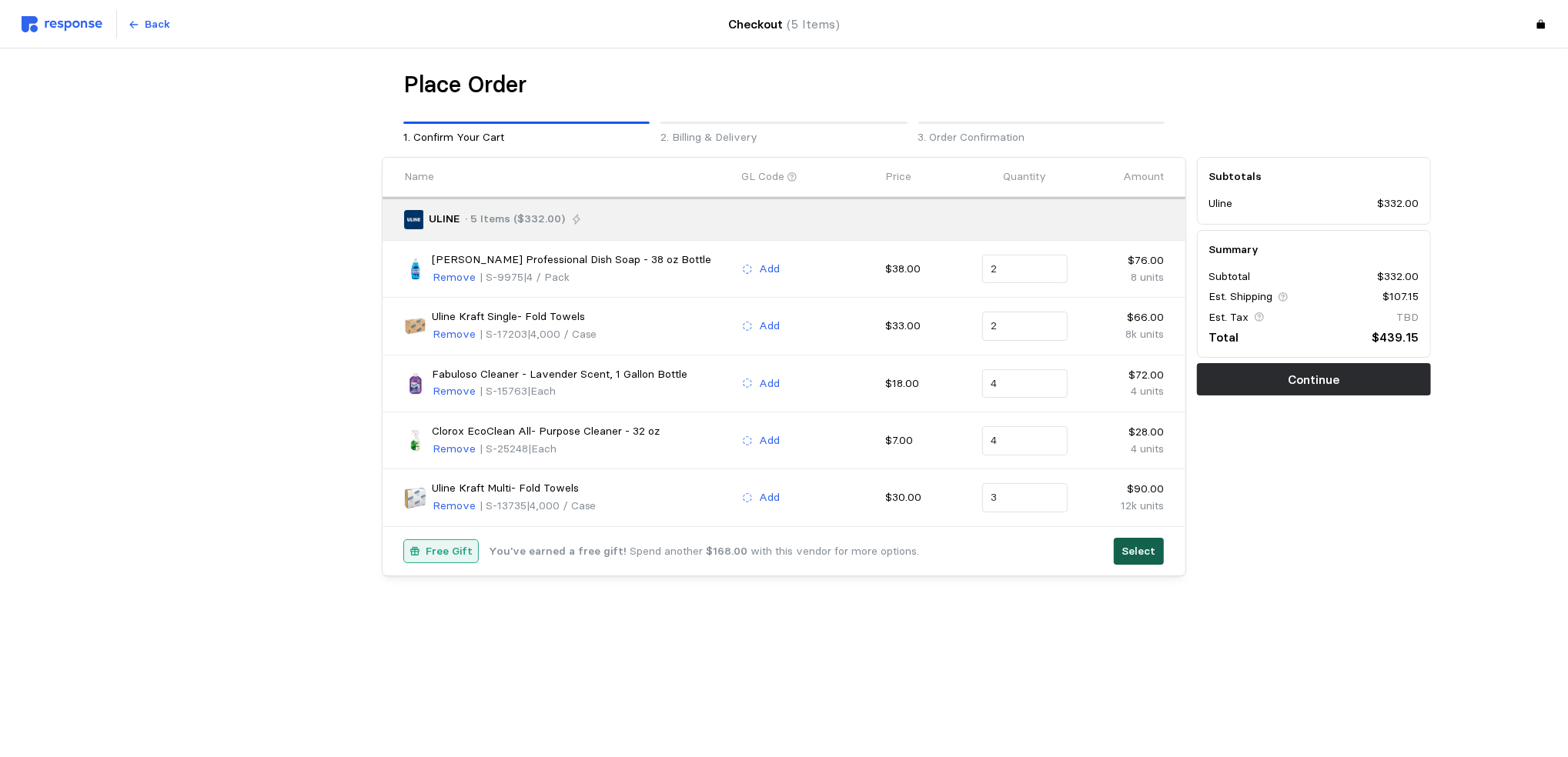
click at [1158, 556] on button "Select" at bounding box center [1138, 551] width 50 height 27
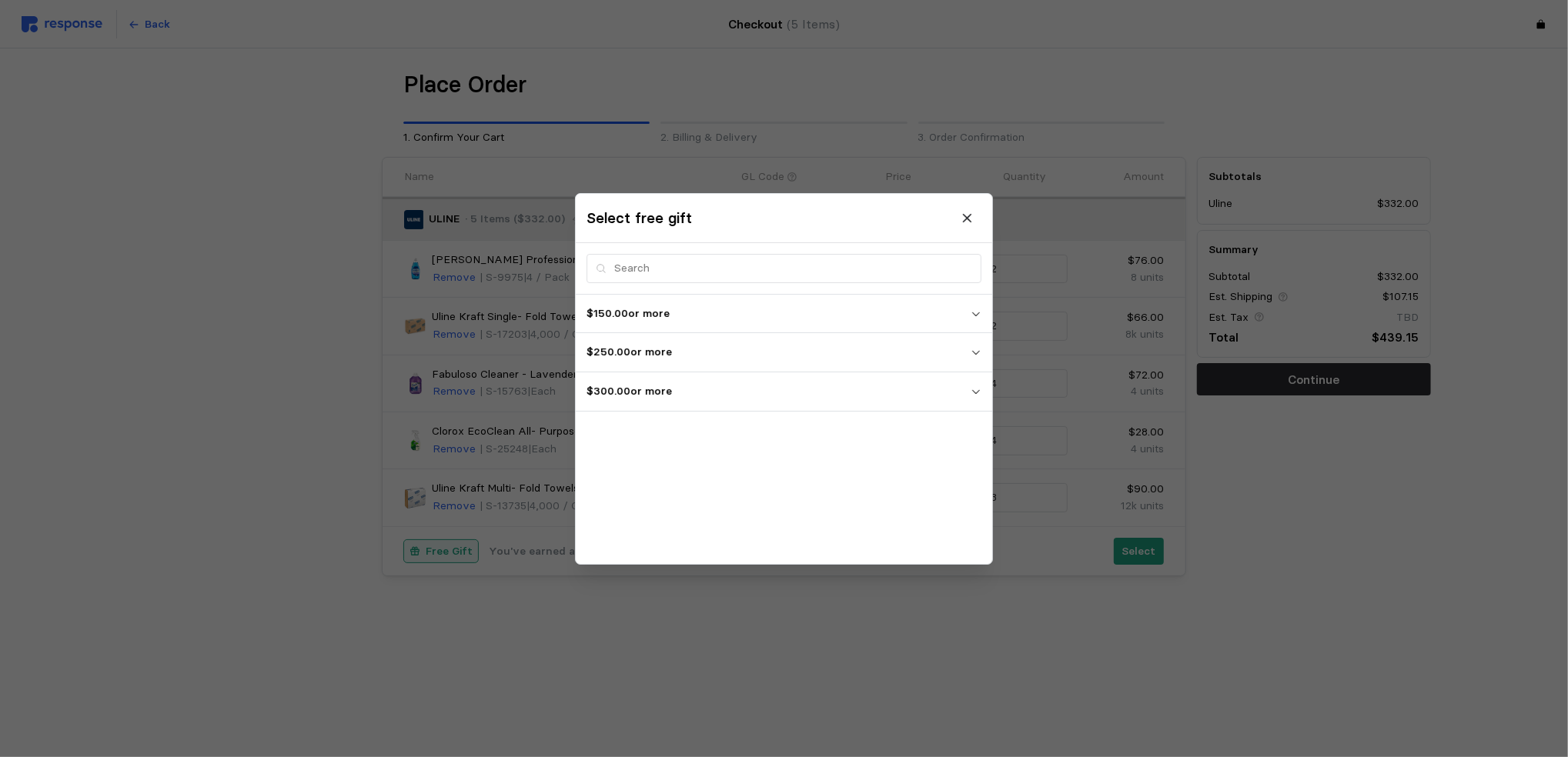
click at [840, 383] on p "$300.00 or more" at bounding box center [778, 392] width 384 height 17
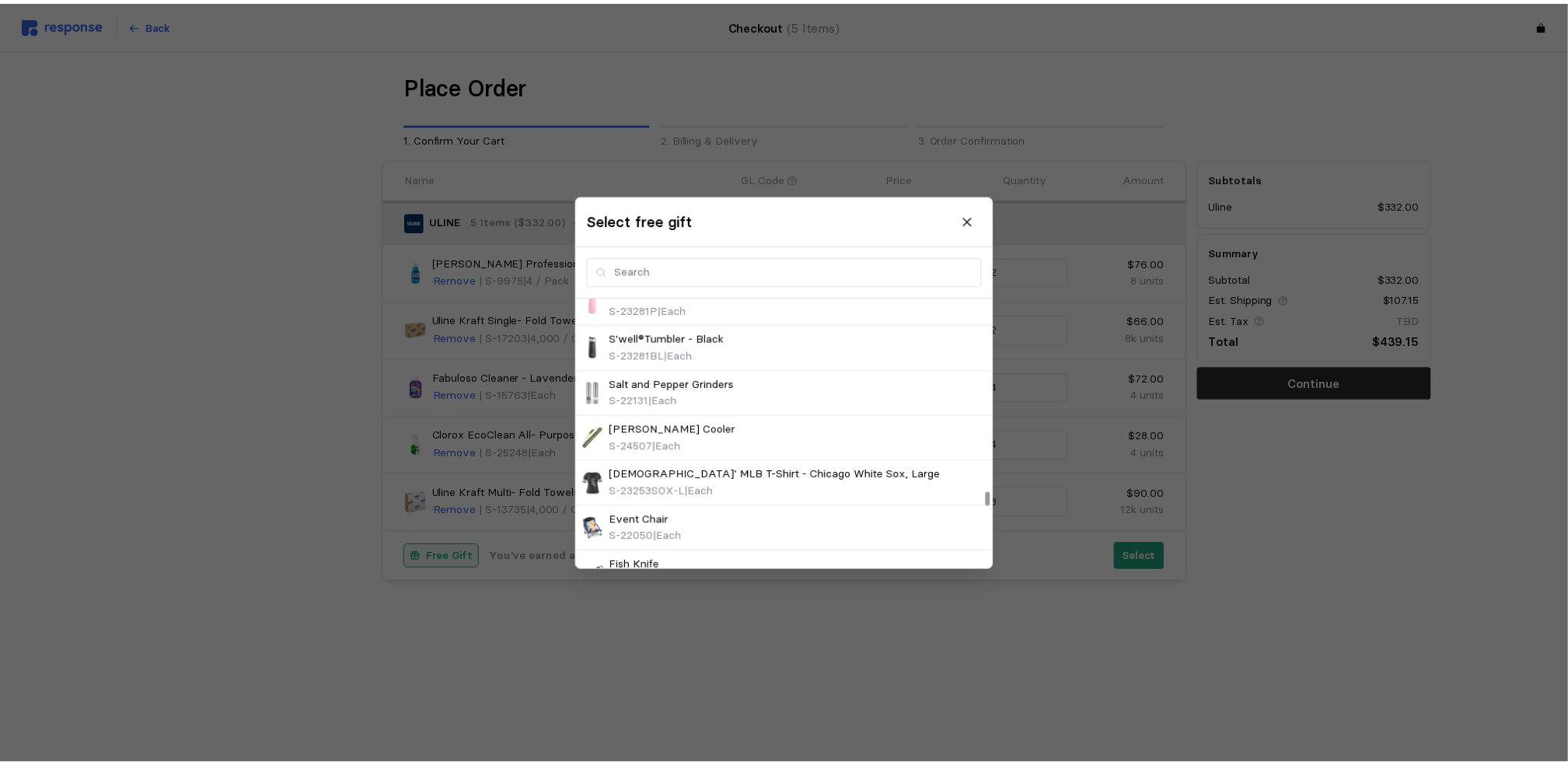
scroll to position [5707, 0]
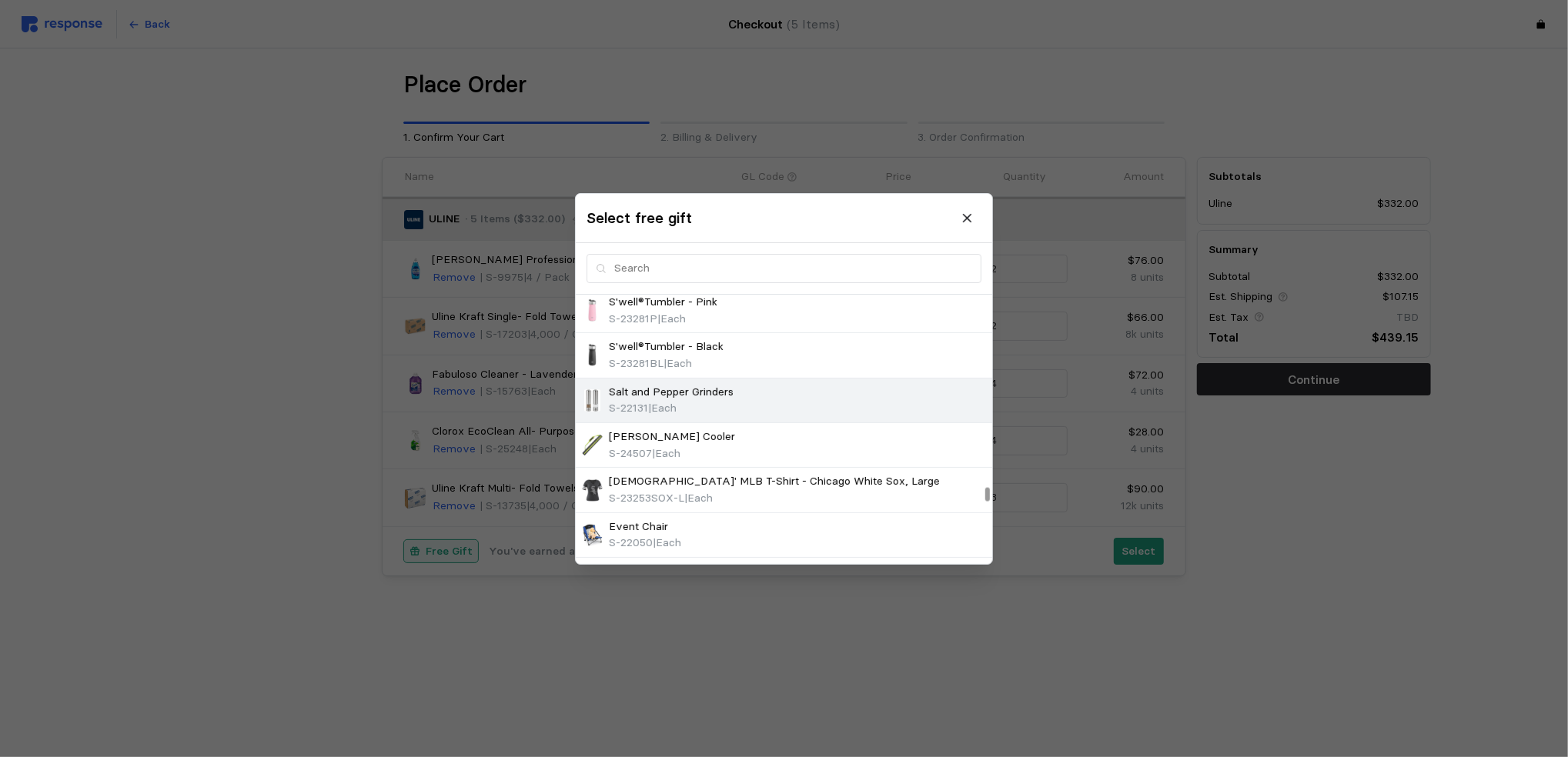
click at [711, 400] on p "Salt and Pepper Grinders" at bounding box center [671, 392] width 125 height 17
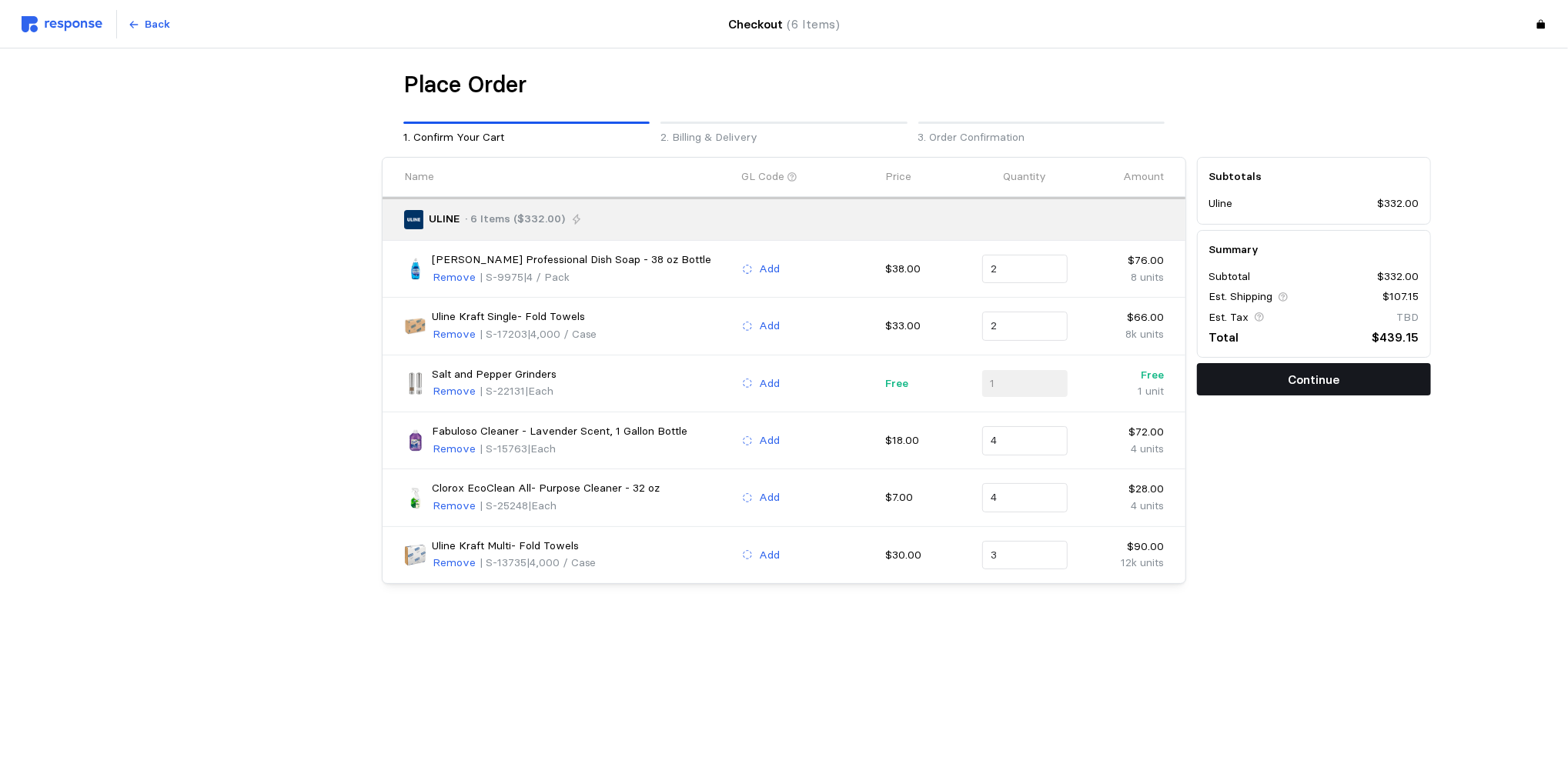
click at [1313, 372] on p "Continue" at bounding box center [1313, 379] width 52 height 19
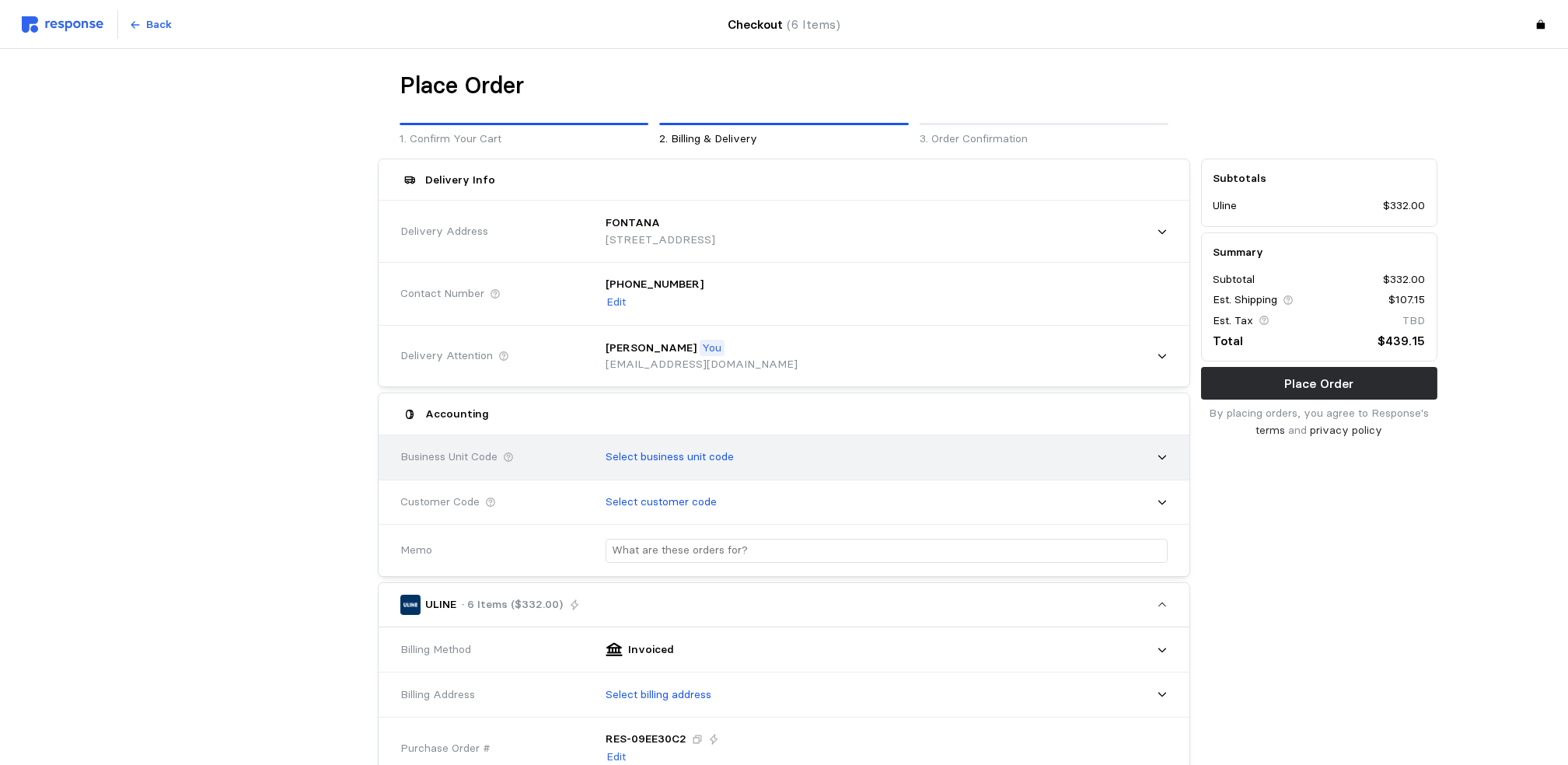
click at [748, 460] on div "Select business unit code" at bounding box center [882, 457] width 573 height 39
type input "5"
type input "f"
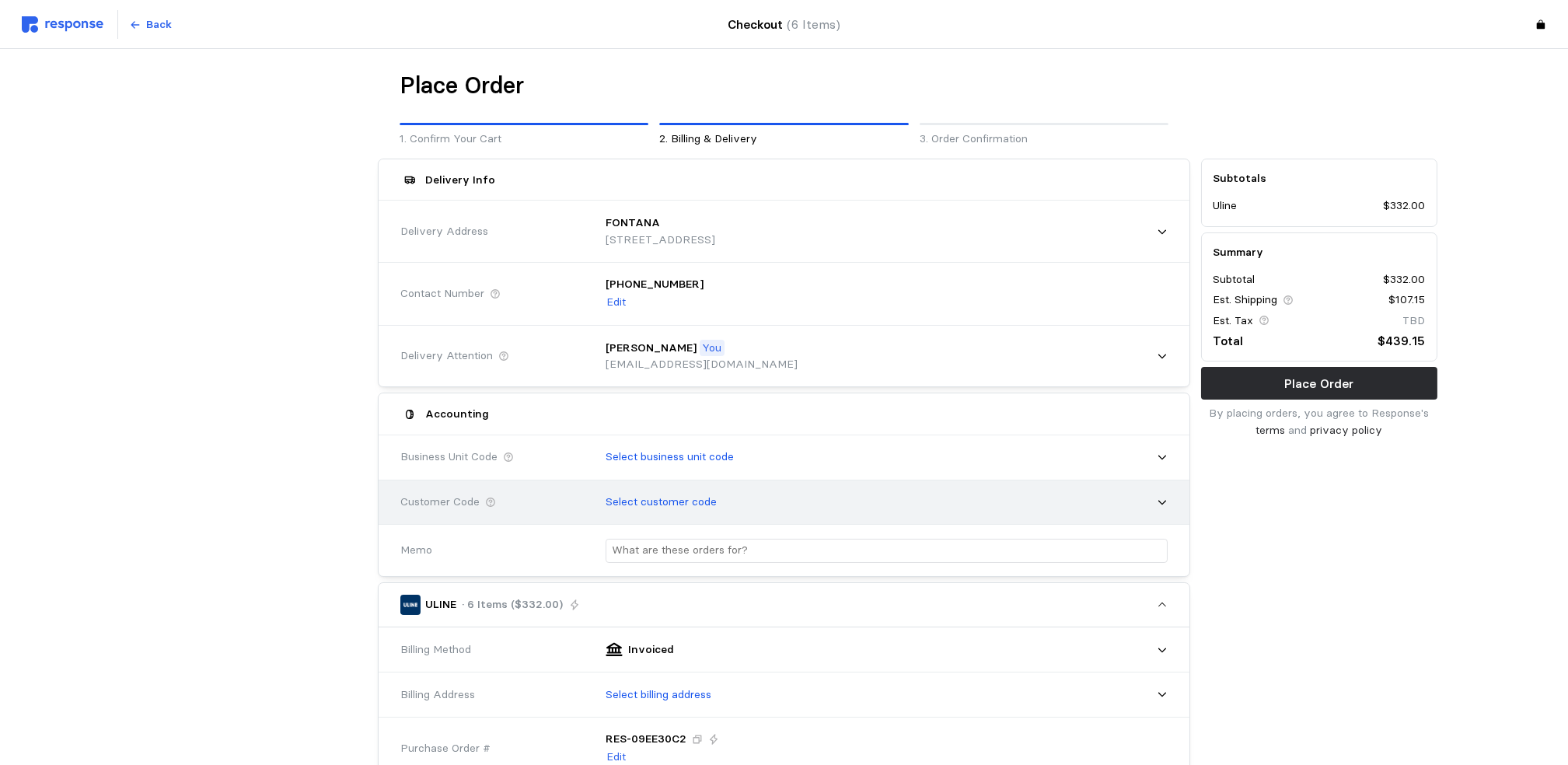
click at [972, 504] on div "Select customer code" at bounding box center [882, 502] width 573 height 39
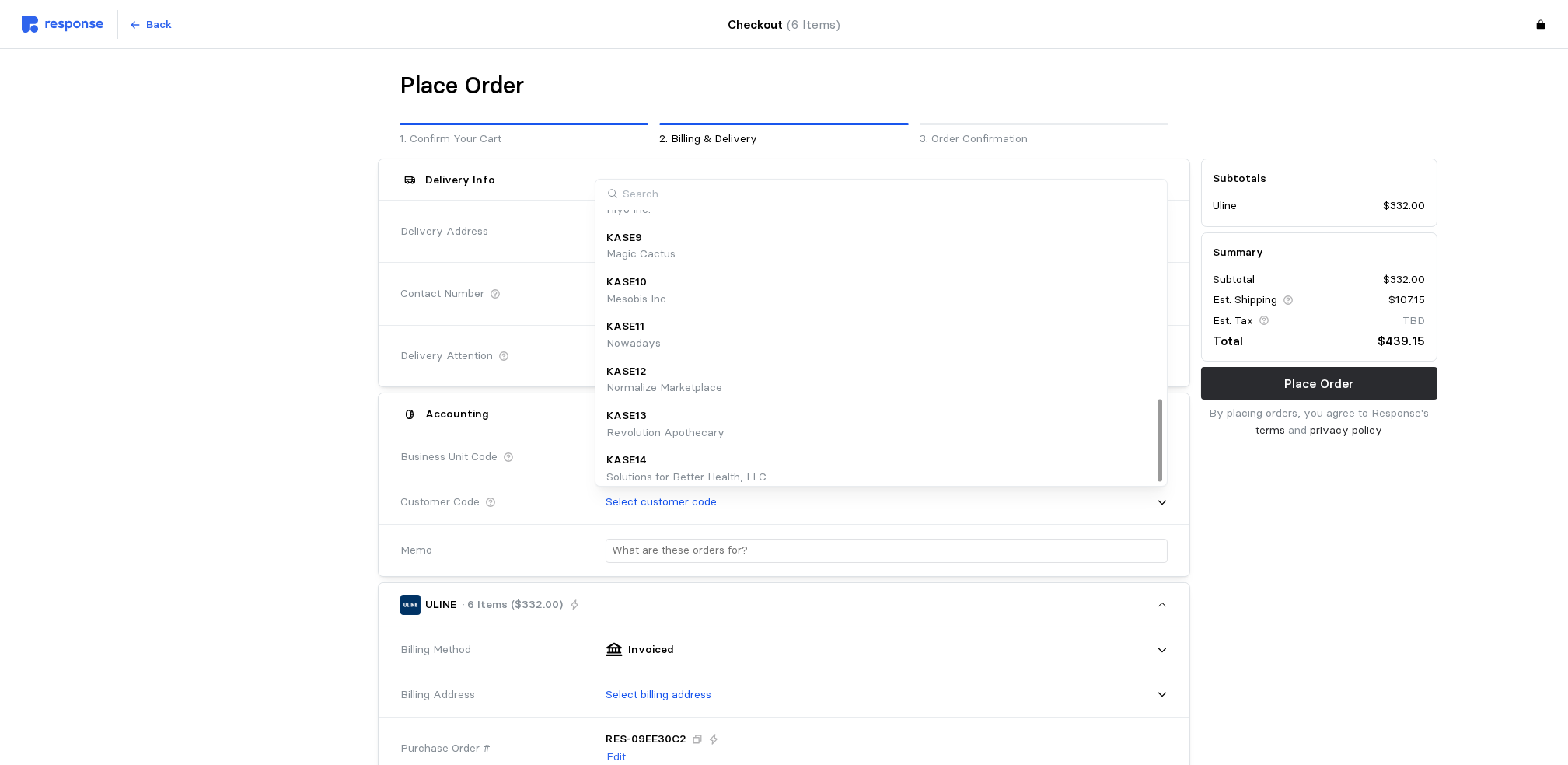
scroll to position [620, 0]
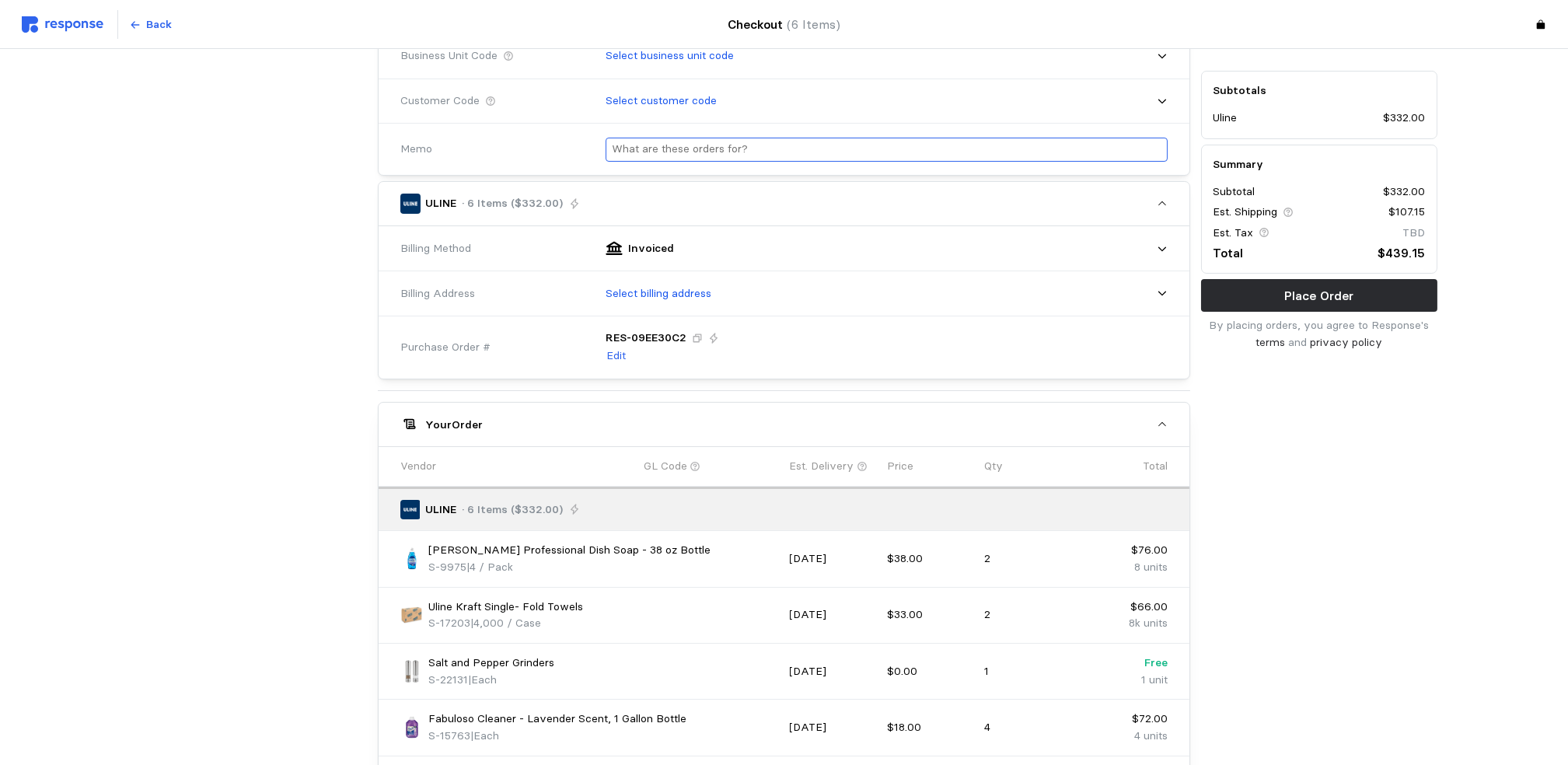
scroll to position [402, 0]
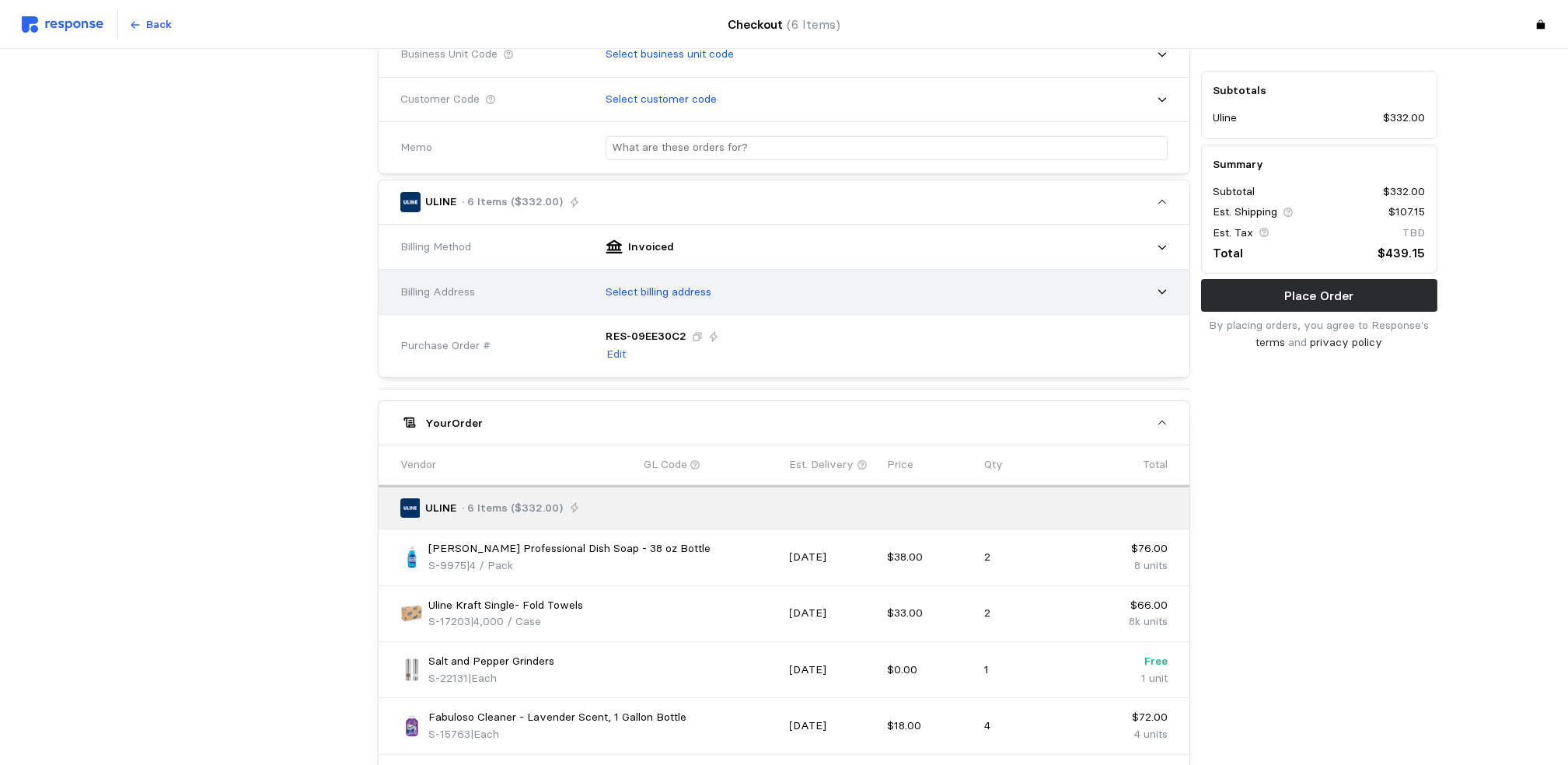
click at [1051, 282] on div "Select billing address" at bounding box center [882, 292] width 573 height 39
type input "5"
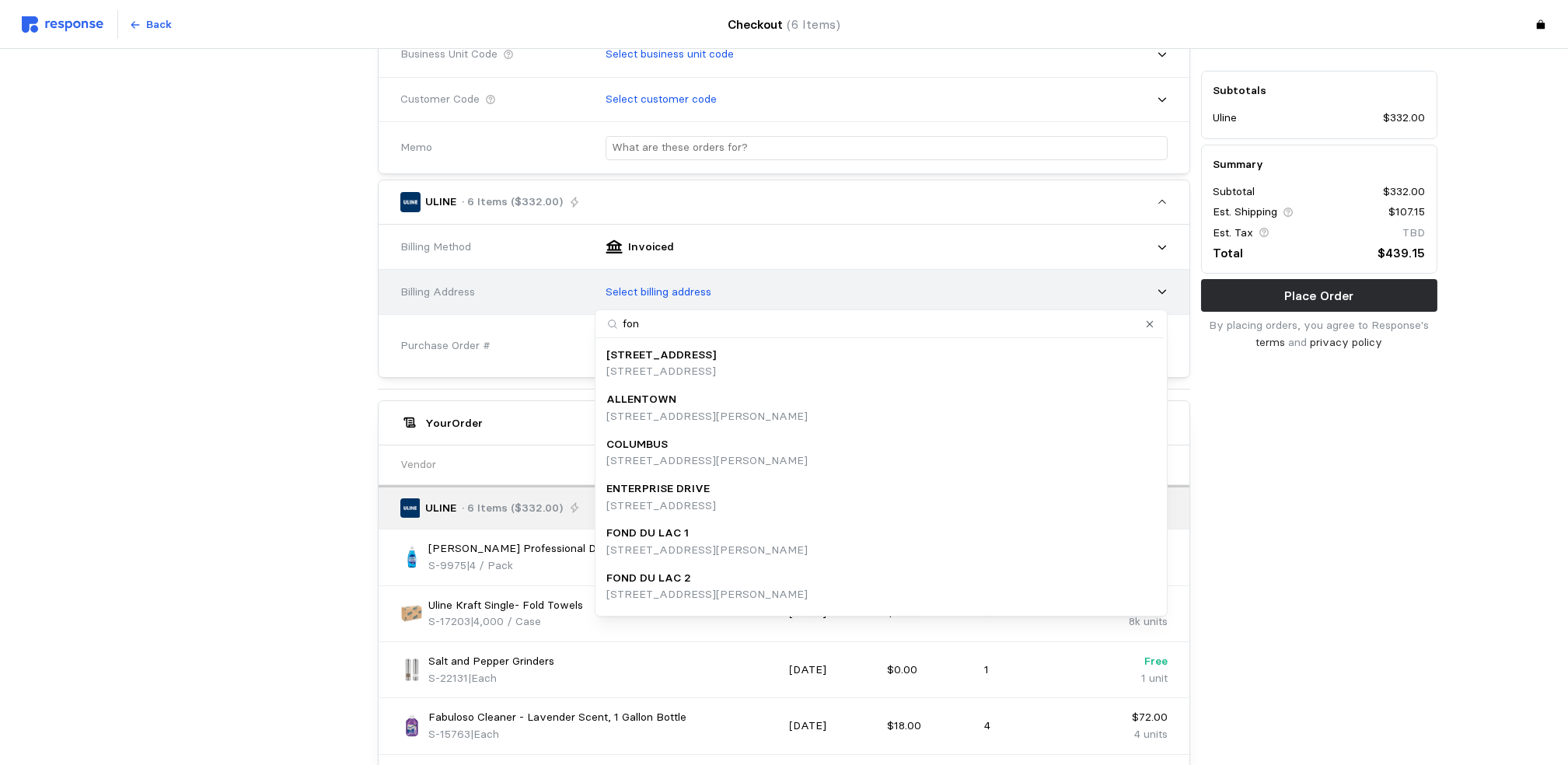
type input "fona"
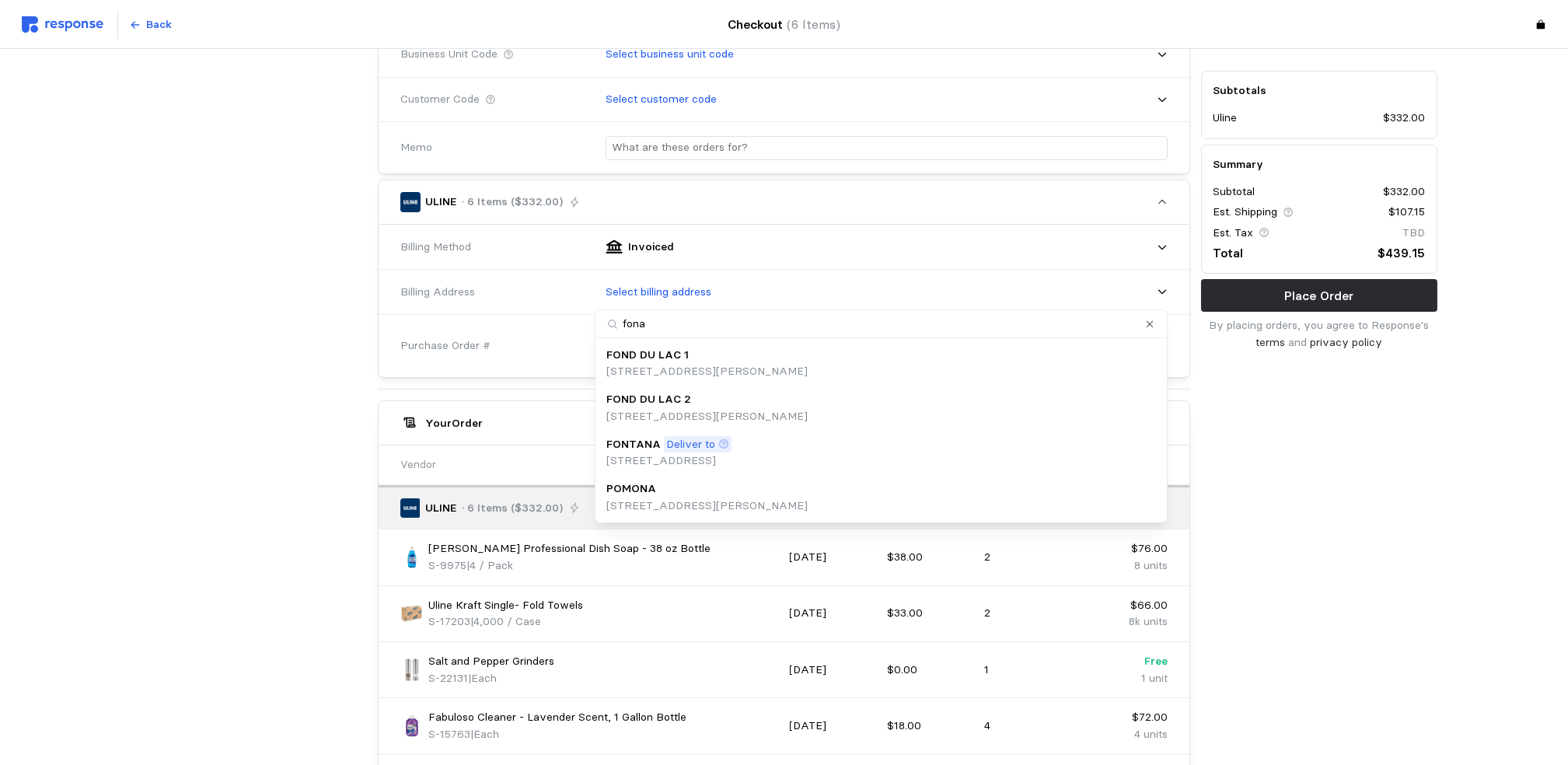
click at [988, 463] on div "FONTANA Deliver to [STREET_ADDRESS]" at bounding box center [881, 453] width 549 height 33
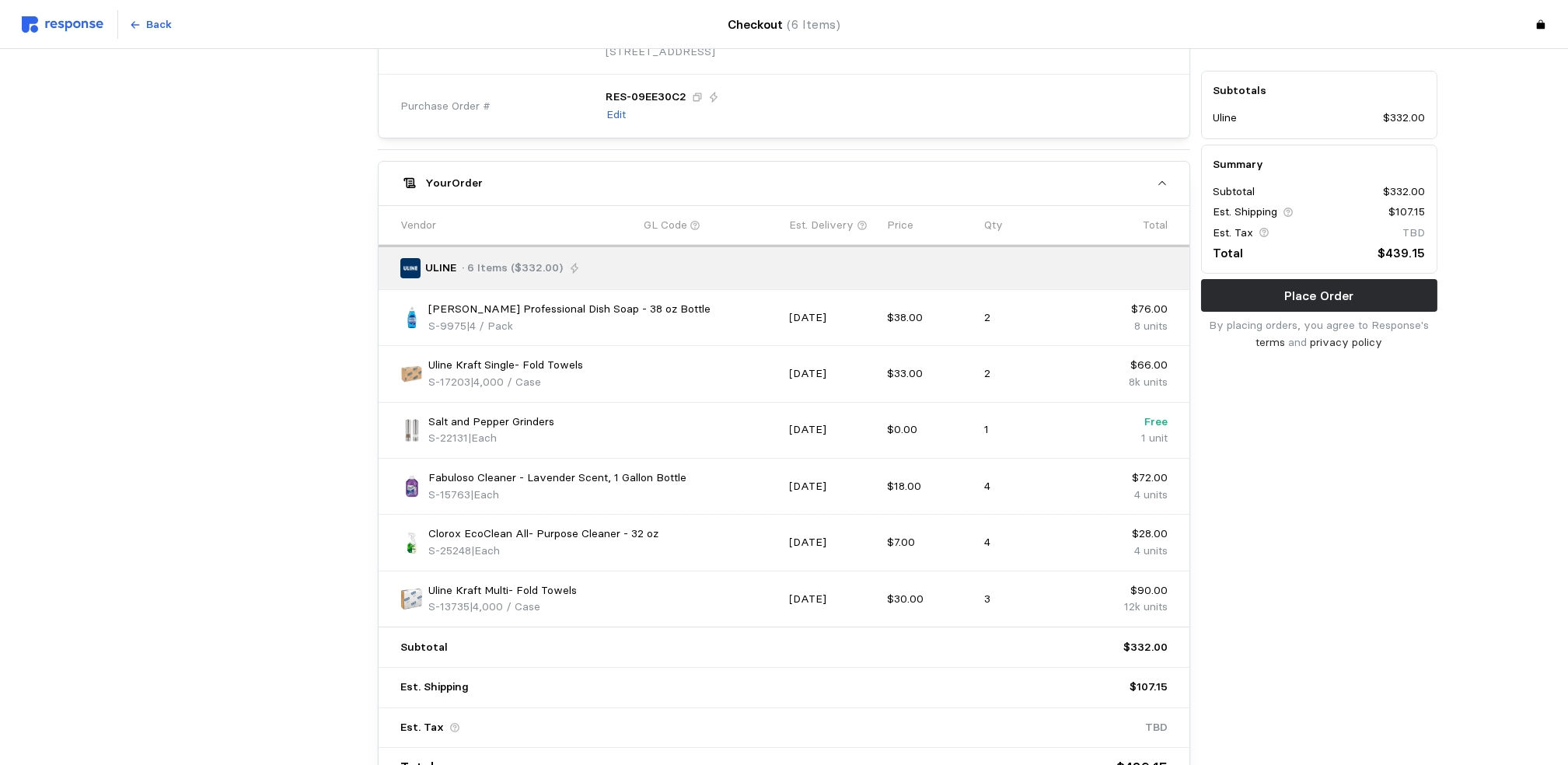
scroll to position [770, 0]
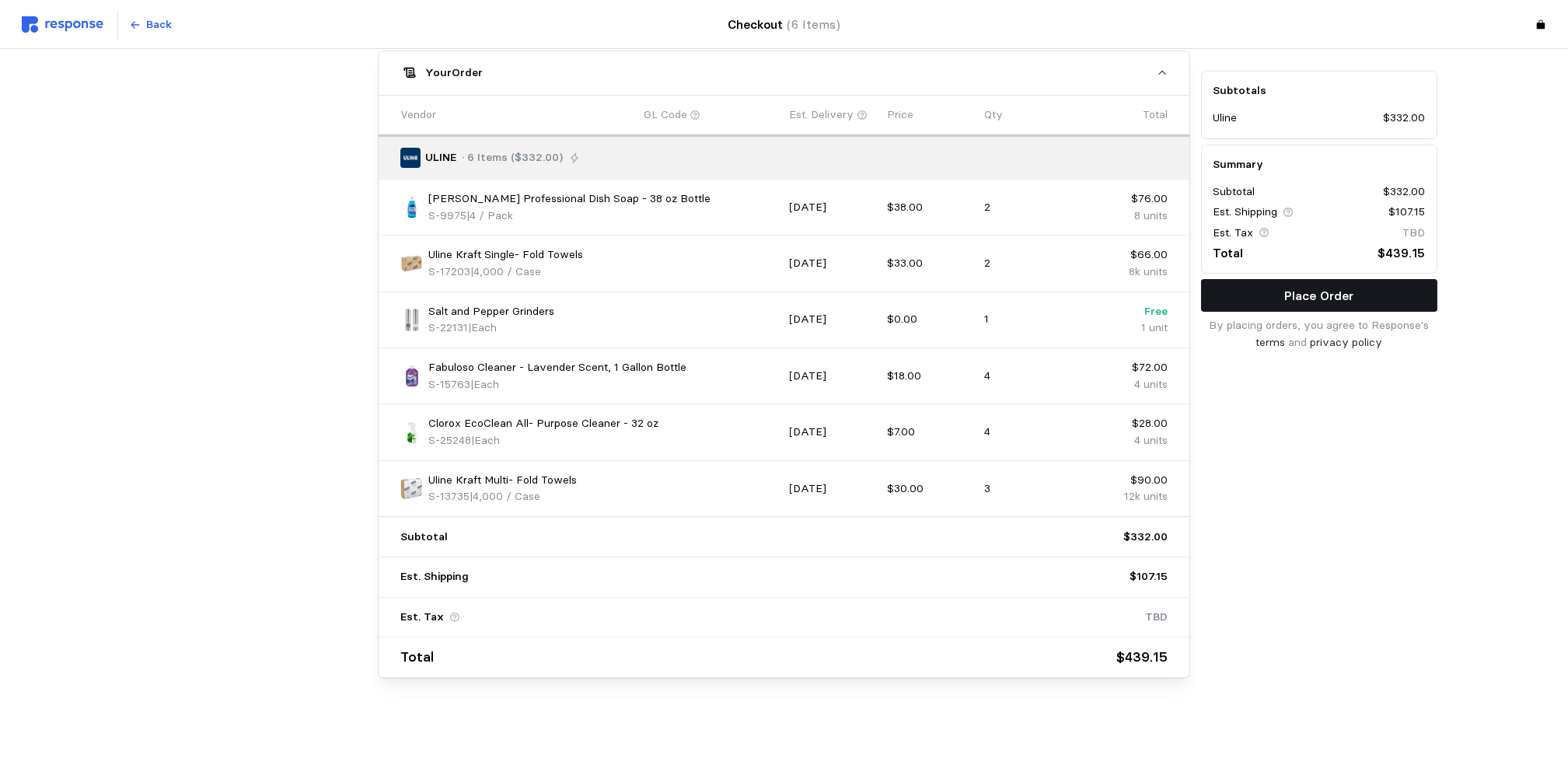
click at [1323, 292] on p "Place Order" at bounding box center [1318, 295] width 69 height 19
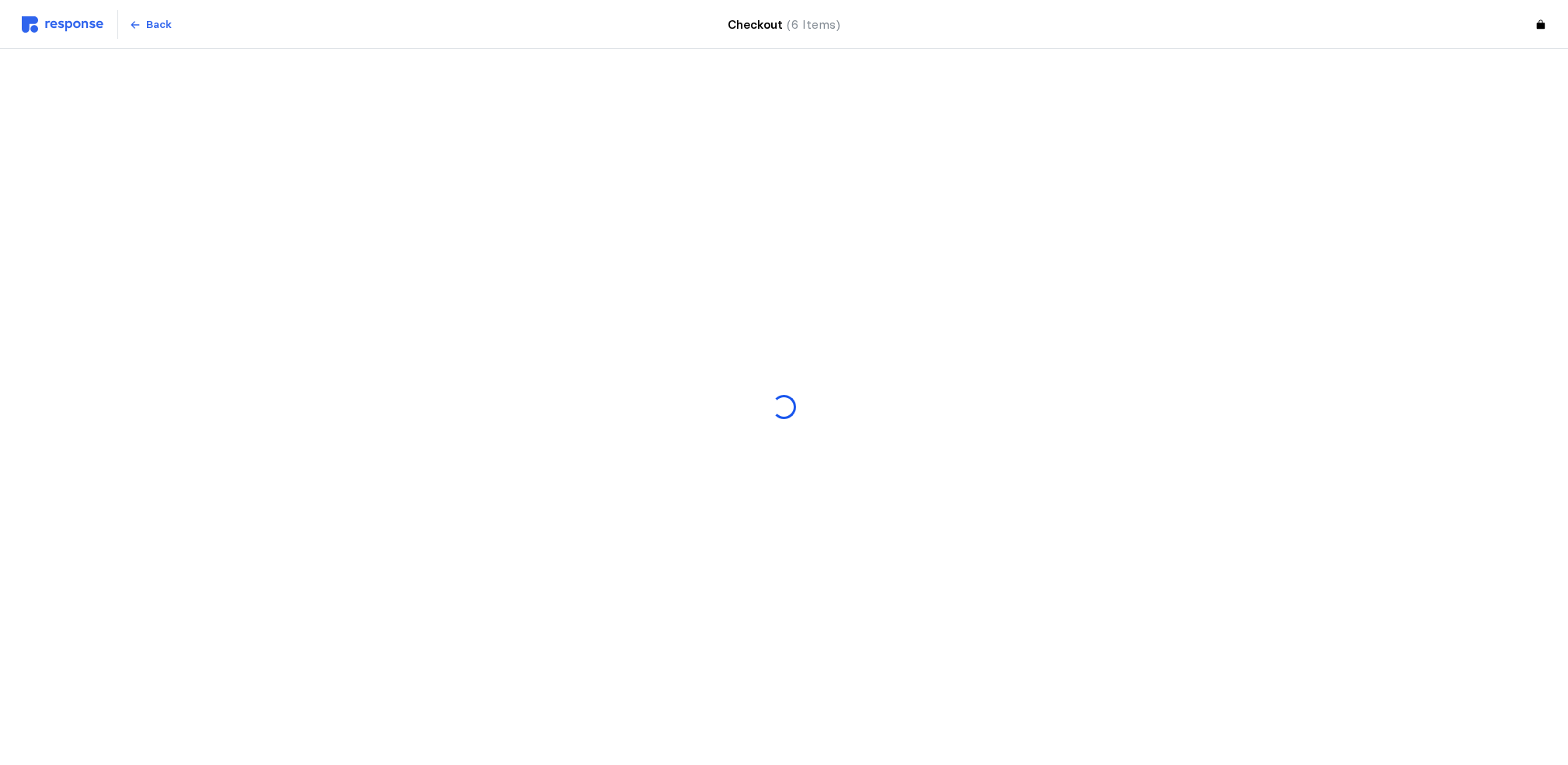
scroll to position [0, 0]
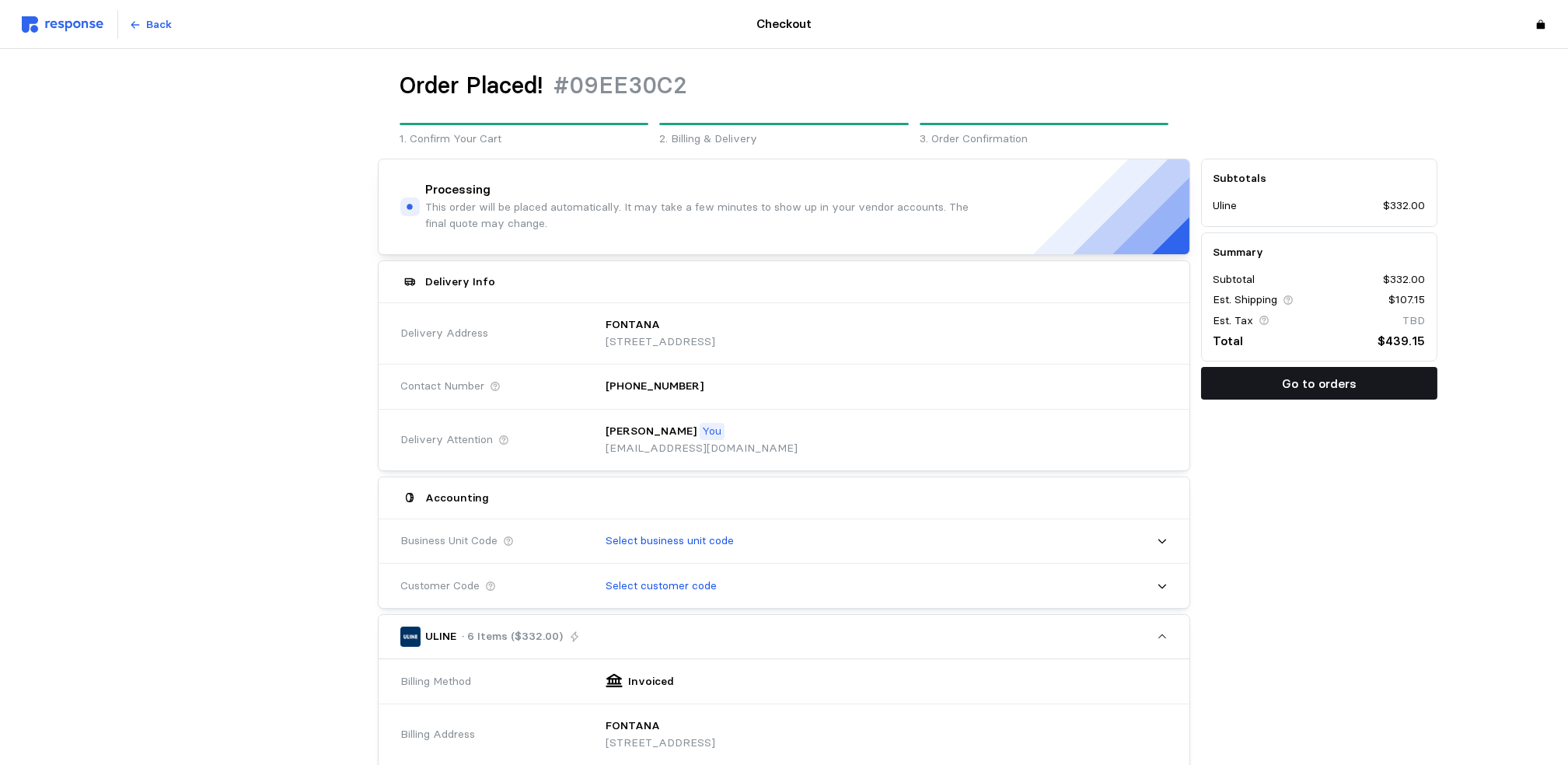
click at [1334, 372] on button "Go to orders" at bounding box center [1319, 383] width 236 height 32
